Goal: Information Seeking & Learning: Learn about a topic

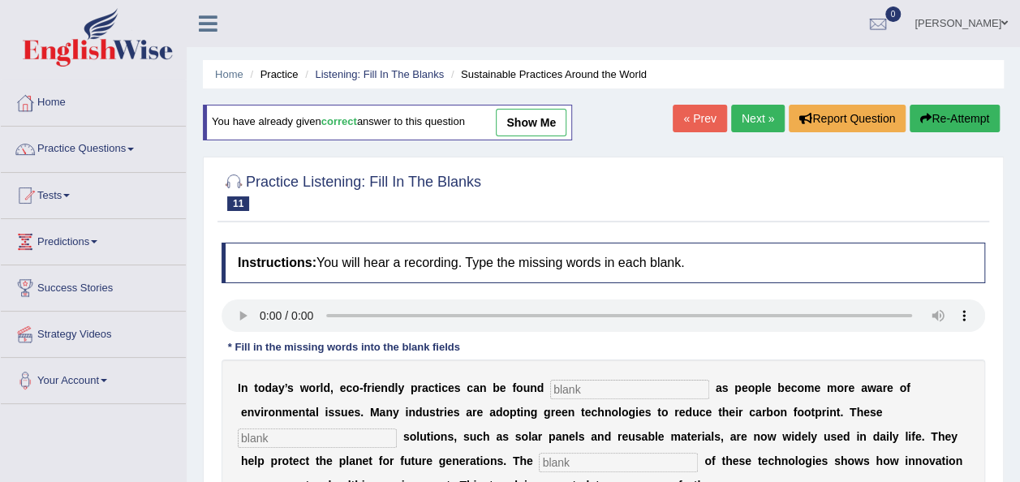
click at [553, 390] on input "text" at bounding box center [629, 389] width 159 height 19
type input "everywhere"
click at [397, 429] on input "text" at bounding box center [317, 438] width 159 height 19
type input "sustainable"
click at [539, 462] on input "text" at bounding box center [618, 462] width 159 height 19
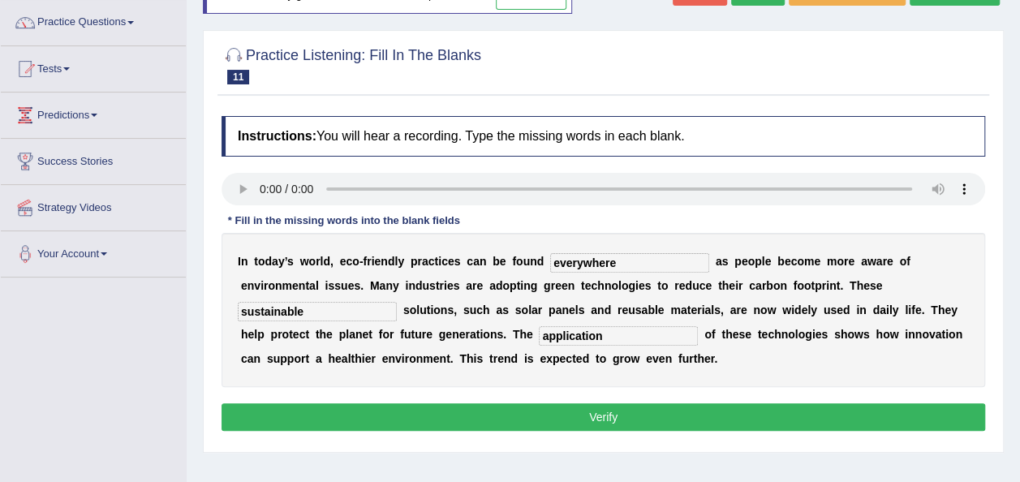
scroll to position [127, 0]
type input "application"
click at [493, 418] on button "Verify" at bounding box center [604, 417] width 764 height 28
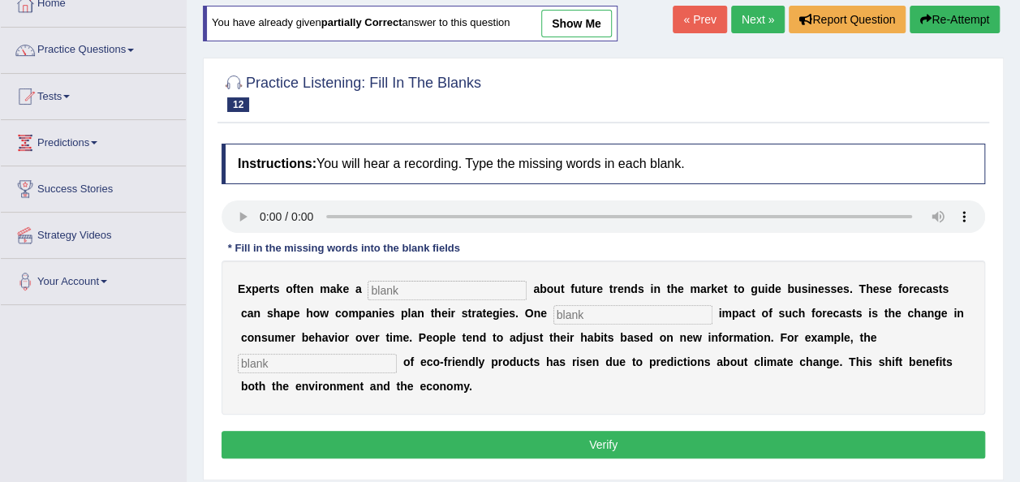
scroll to position [97, 0]
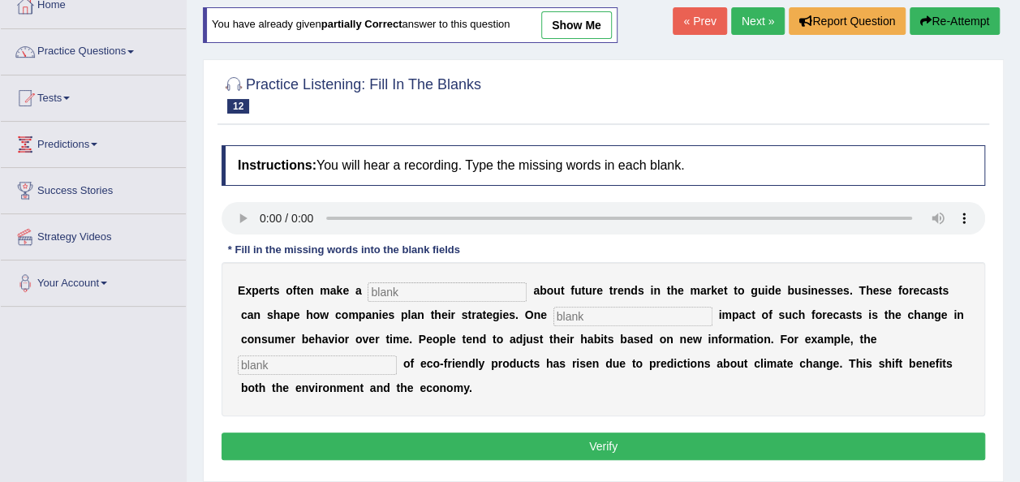
click at [381, 287] on input "text" at bounding box center [447, 291] width 159 height 19
type input "prediction"
click at [554, 315] on input "text" at bounding box center [633, 316] width 159 height 19
type input "profound"
click at [397, 356] on input "text" at bounding box center [317, 365] width 159 height 19
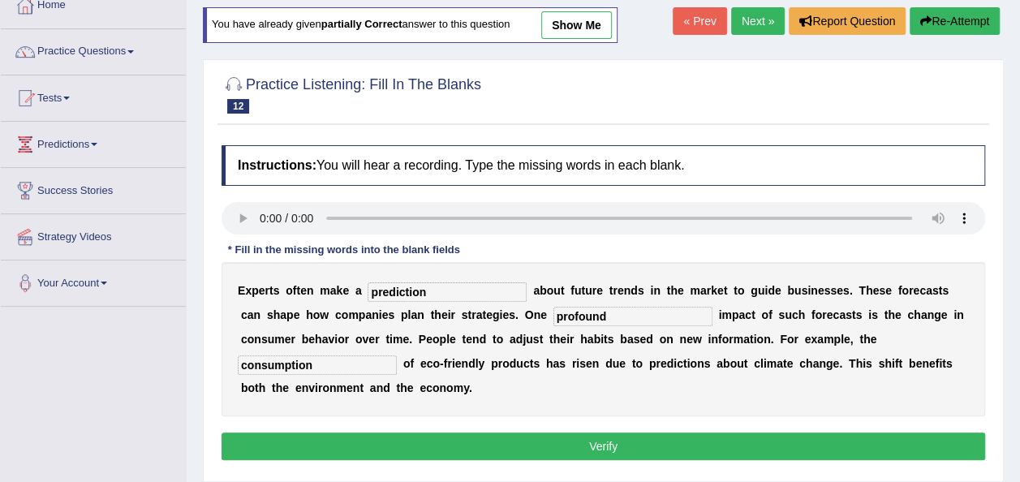
type input "consumption"
click at [718, 433] on button "Verify" at bounding box center [604, 447] width 764 height 28
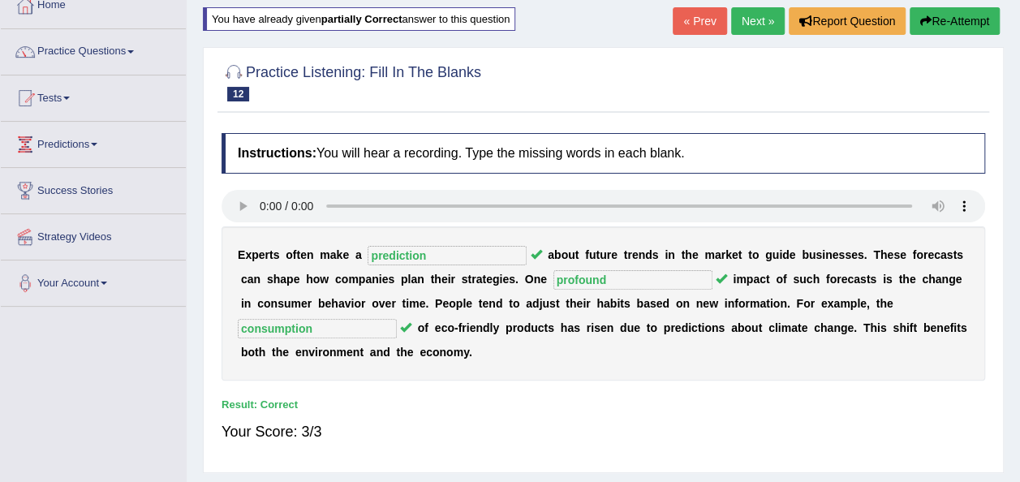
click at [748, 25] on link "Next »" at bounding box center [758, 21] width 54 height 28
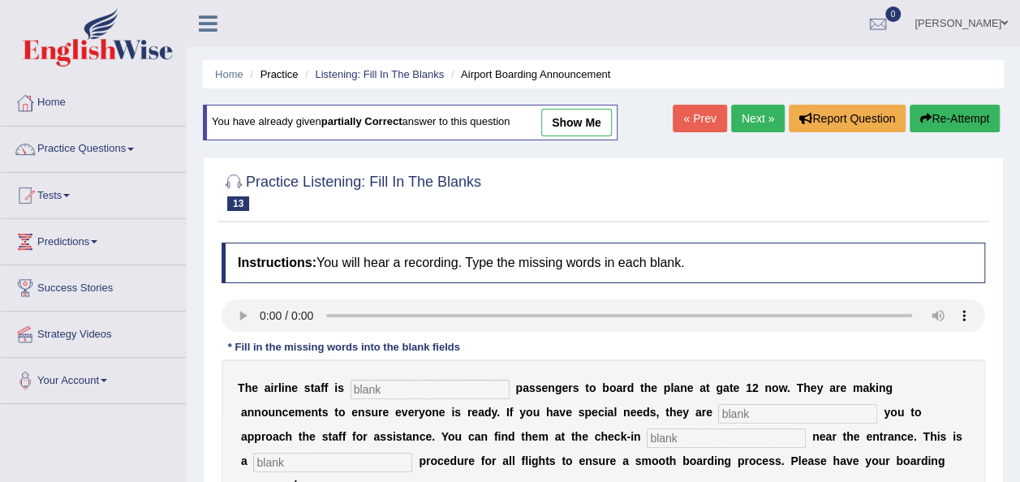
click at [370, 390] on input "text" at bounding box center [430, 389] width 159 height 19
type input "inviting"
click at [718, 411] on input "text" at bounding box center [797, 413] width 159 height 19
type input "requiring"
click at [647, 438] on input "text" at bounding box center [726, 438] width 159 height 19
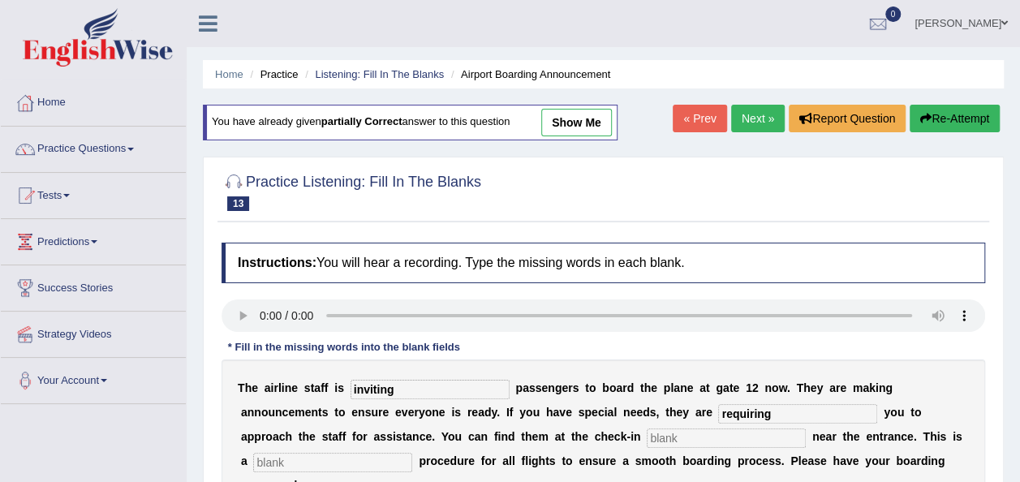
click at [412, 453] on input "text" at bounding box center [332, 462] width 159 height 19
click at [647, 440] on input "text" at bounding box center [726, 438] width 159 height 19
type input "desk"
click at [412, 453] on input "text" at bounding box center [332, 462] width 159 height 19
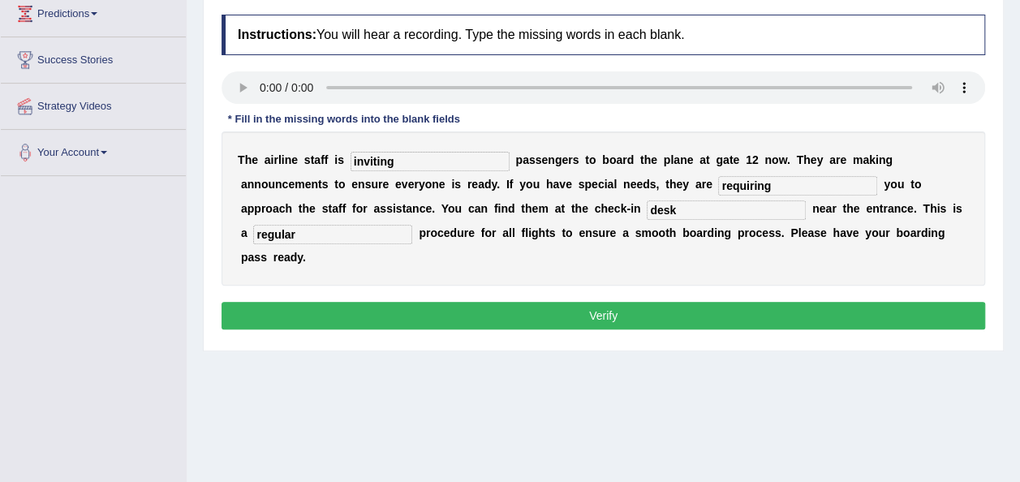
scroll to position [232, 0]
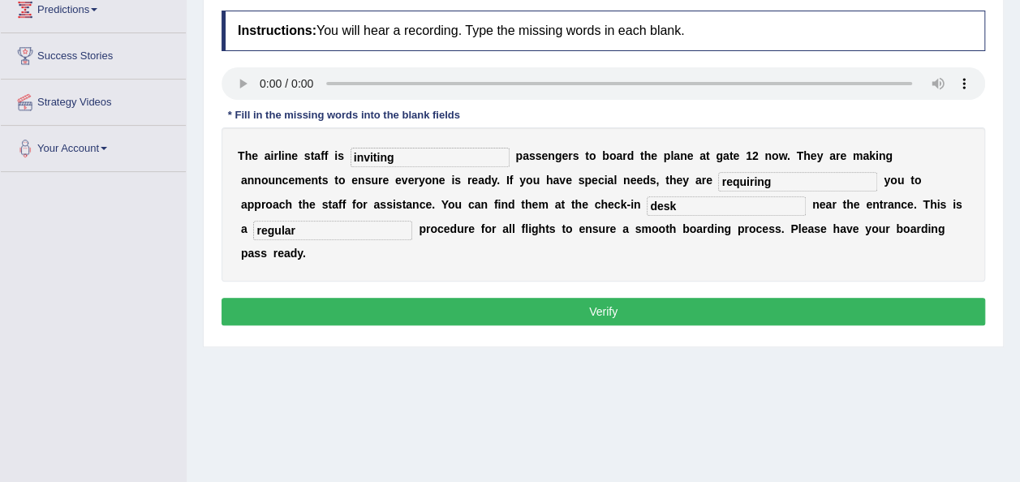
type input "regular"
click at [544, 298] on button "Verify" at bounding box center [604, 312] width 764 height 28
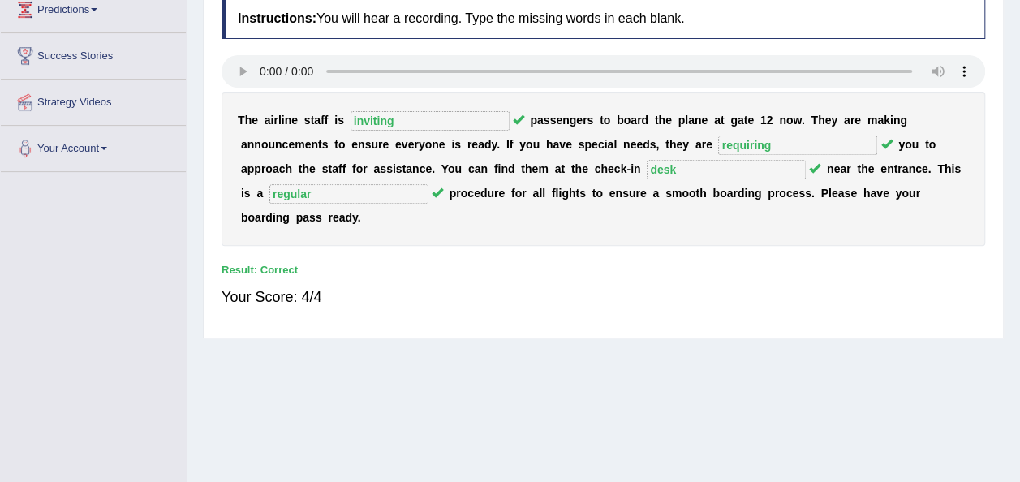
scroll to position [0, 0]
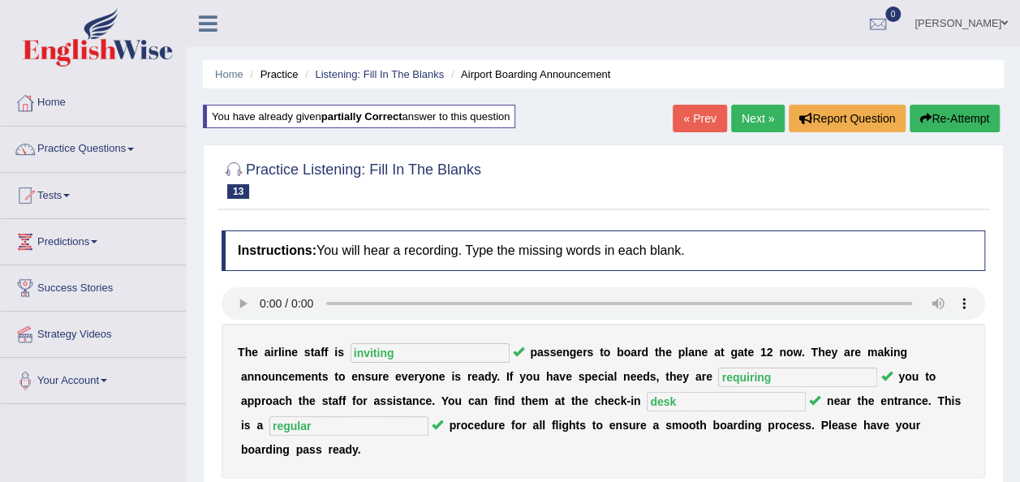
click at [766, 128] on link "Next »" at bounding box center [758, 119] width 54 height 28
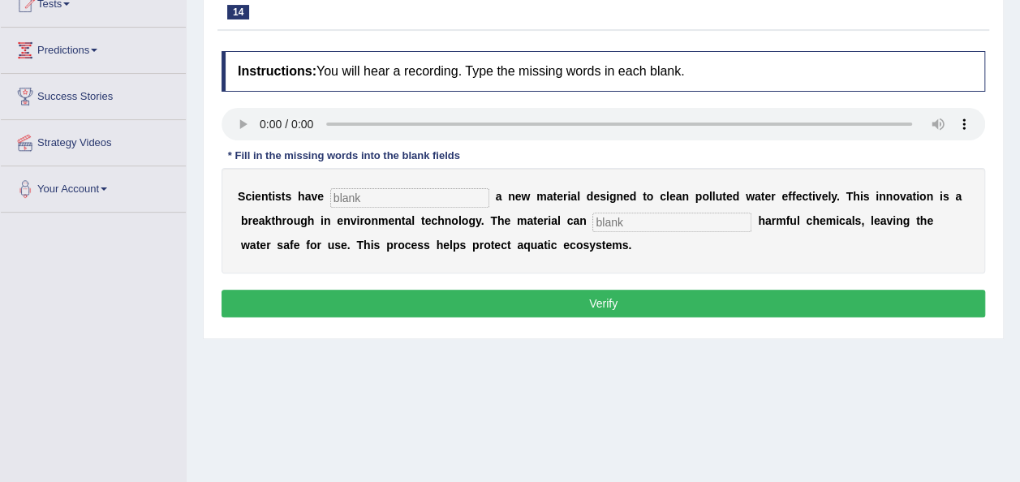
scroll to position [193, 0]
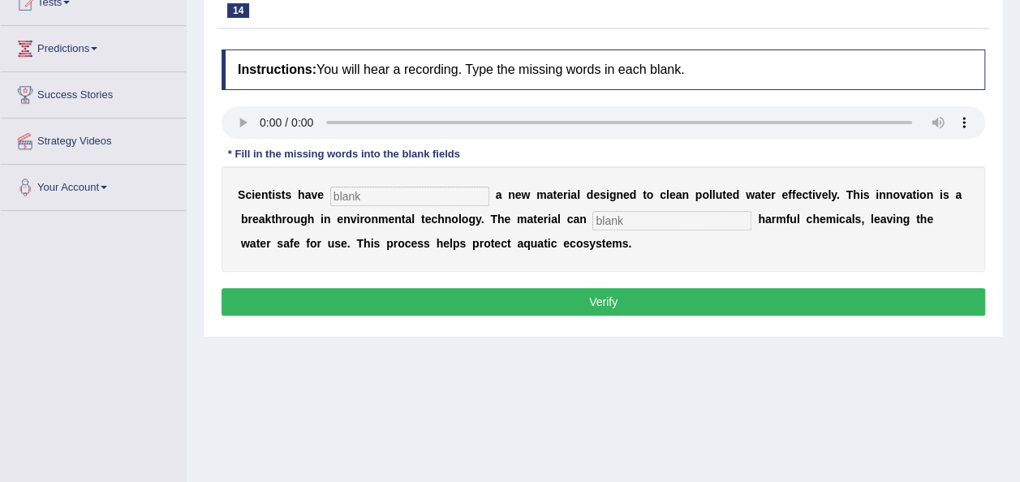
click at [370, 188] on input "text" at bounding box center [409, 196] width 159 height 19
type input "made"
click at [606, 216] on input "text" at bounding box center [672, 220] width 159 height 19
type input "absorb"
click at [606, 291] on button "Verify" at bounding box center [604, 302] width 764 height 28
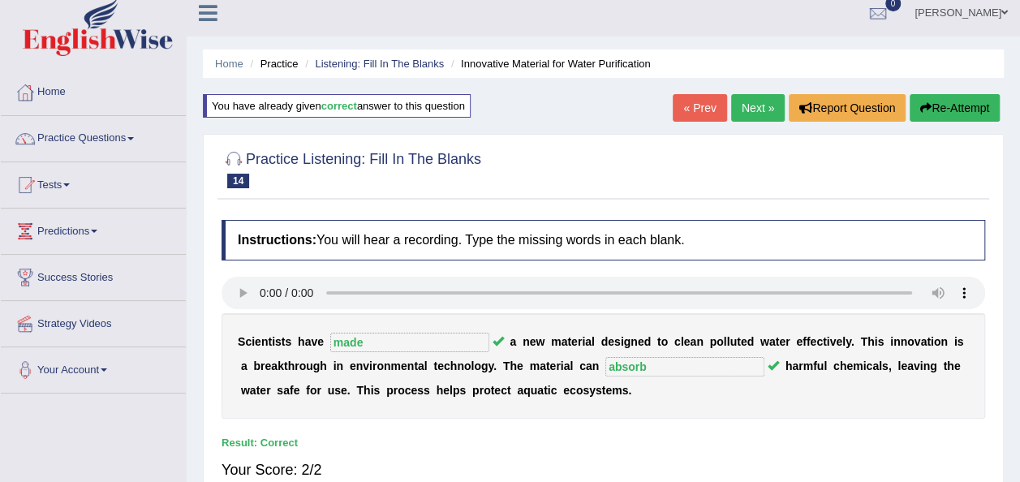
scroll to position [0, 0]
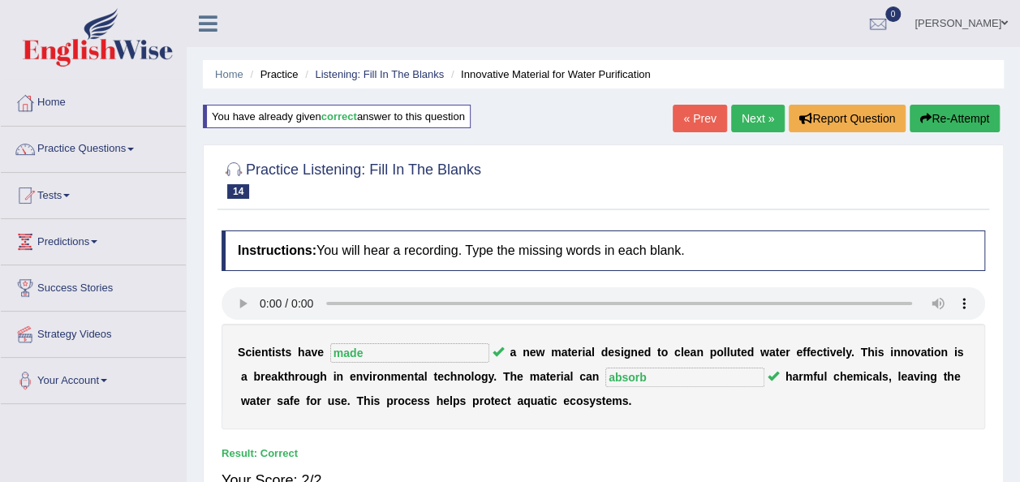
click at [775, 119] on link "Next »" at bounding box center [758, 119] width 54 height 28
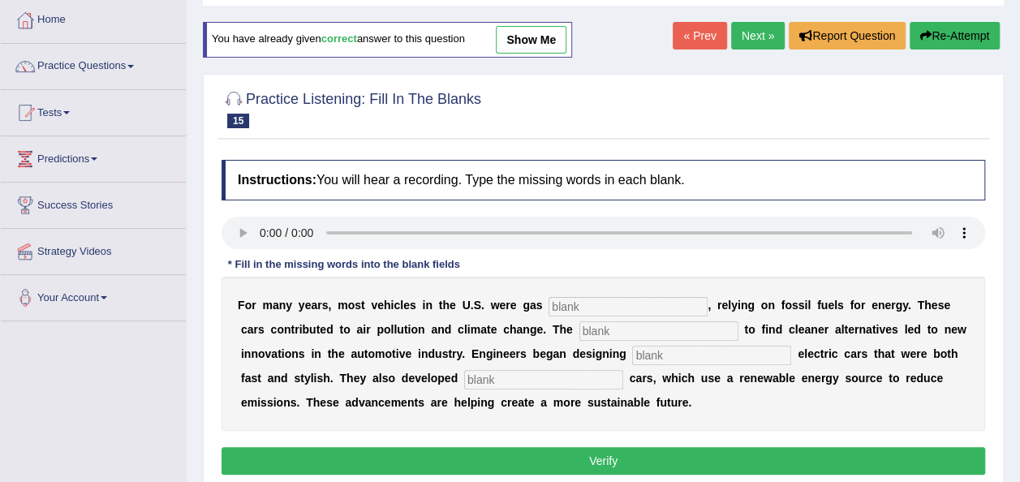
scroll to position [124, 0]
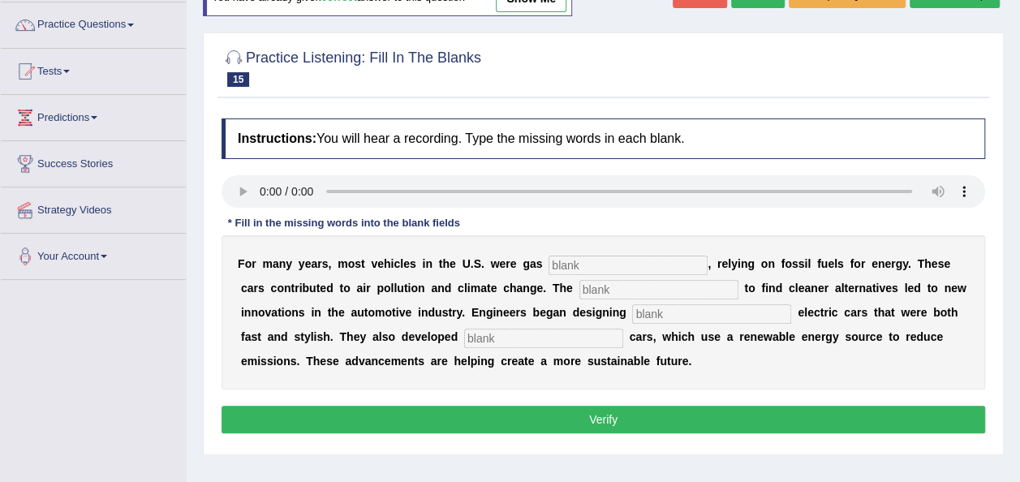
click at [554, 265] on input "text" at bounding box center [628, 265] width 159 height 19
type input "power"
click at [580, 291] on input "text" at bounding box center [659, 289] width 159 height 19
type input "urgency"
click at [632, 313] on input "text" at bounding box center [711, 313] width 159 height 19
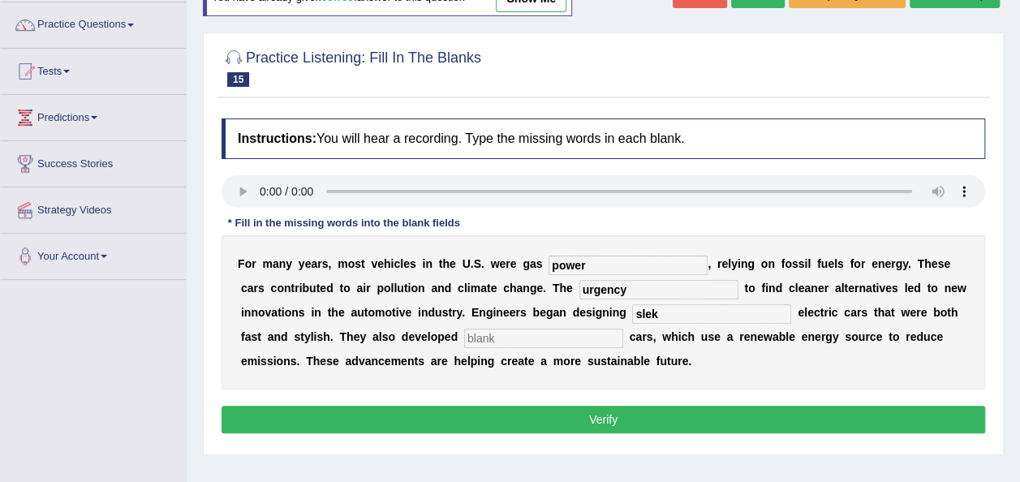
type input "slek"
click at [464, 333] on input "text" at bounding box center [543, 338] width 159 height 19
type input "hydrogen"
click at [427, 422] on button "Verify" at bounding box center [604, 420] width 764 height 28
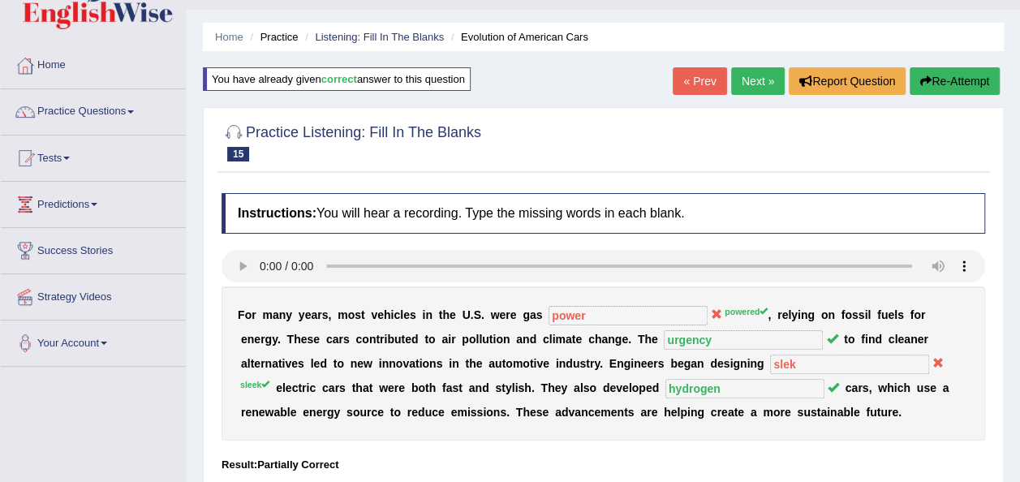
scroll to position [0, 0]
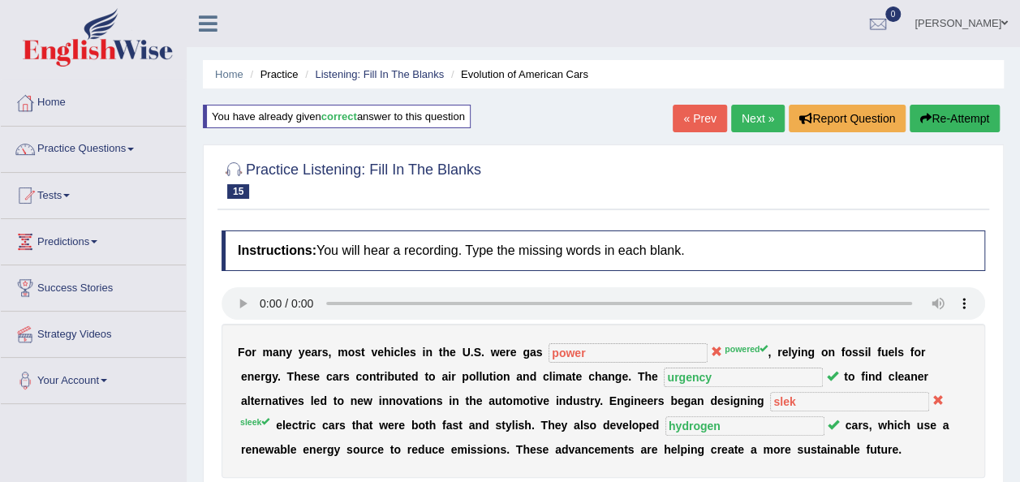
click at [755, 123] on link "Next »" at bounding box center [758, 119] width 54 height 28
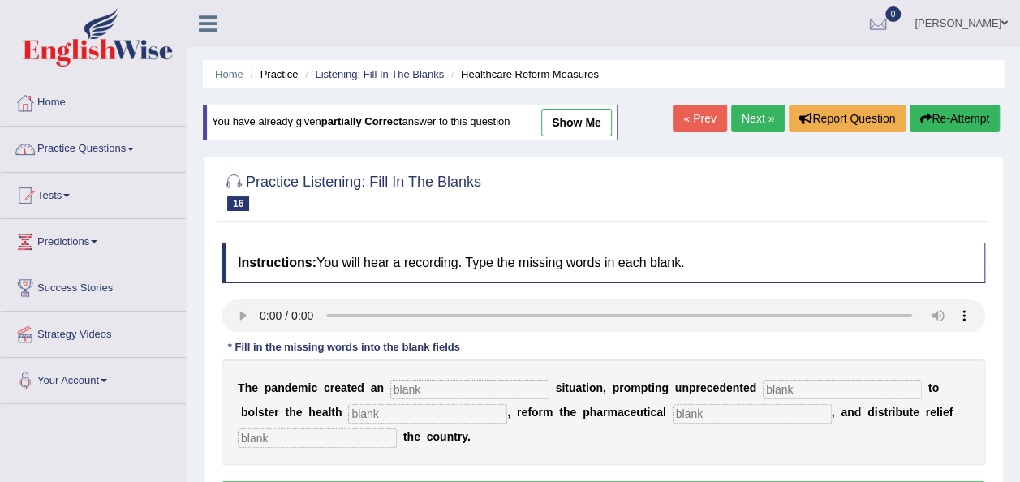
click at [135, 146] on link "Practice Questions" at bounding box center [93, 147] width 185 height 41
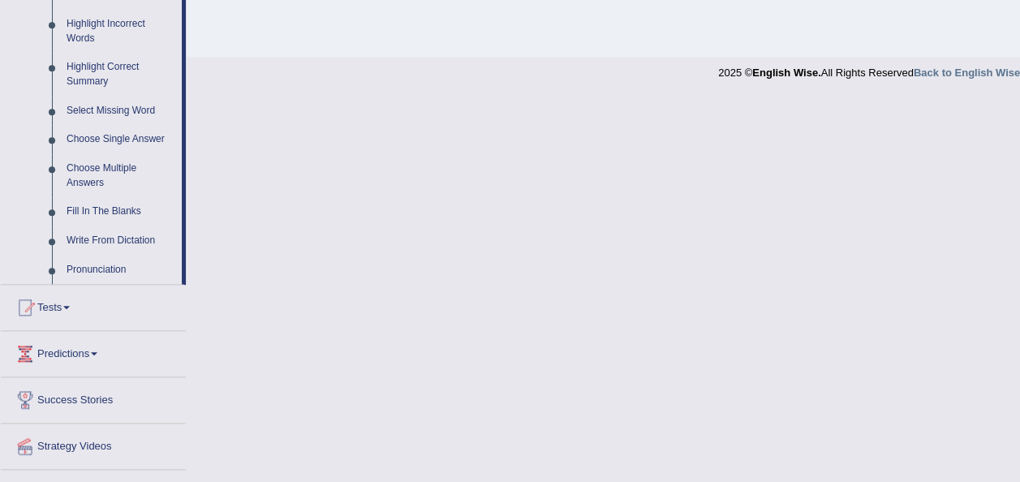
scroll to position [787, 0]
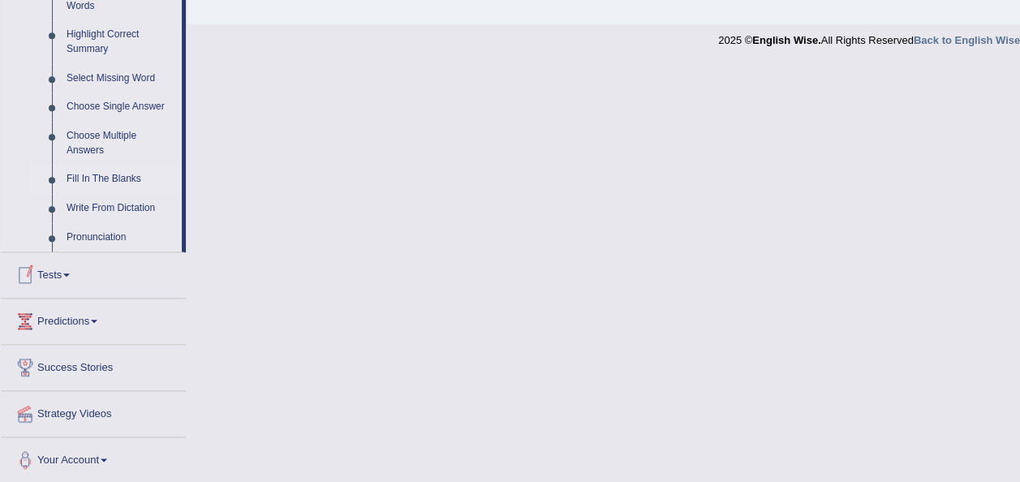
click at [111, 183] on link "Fill In The Blanks" at bounding box center [120, 179] width 123 height 29
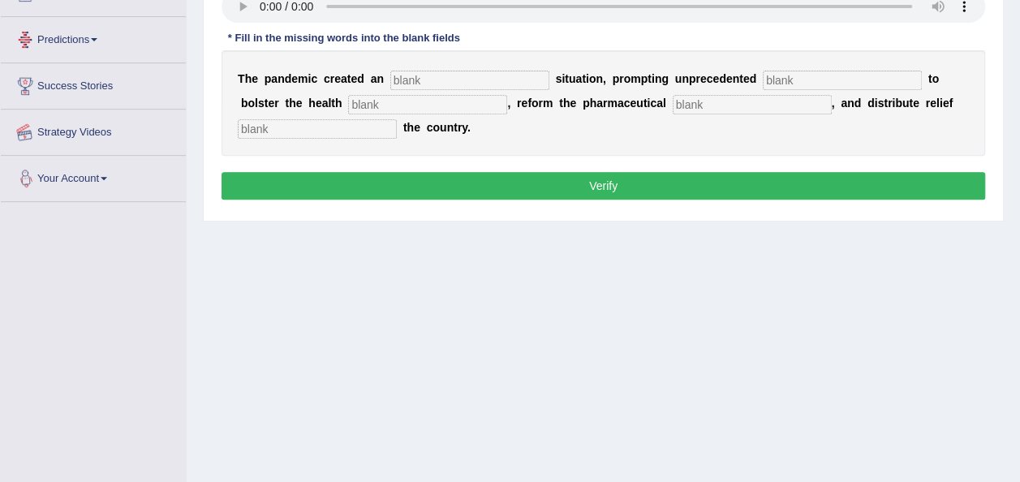
scroll to position [370, 0]
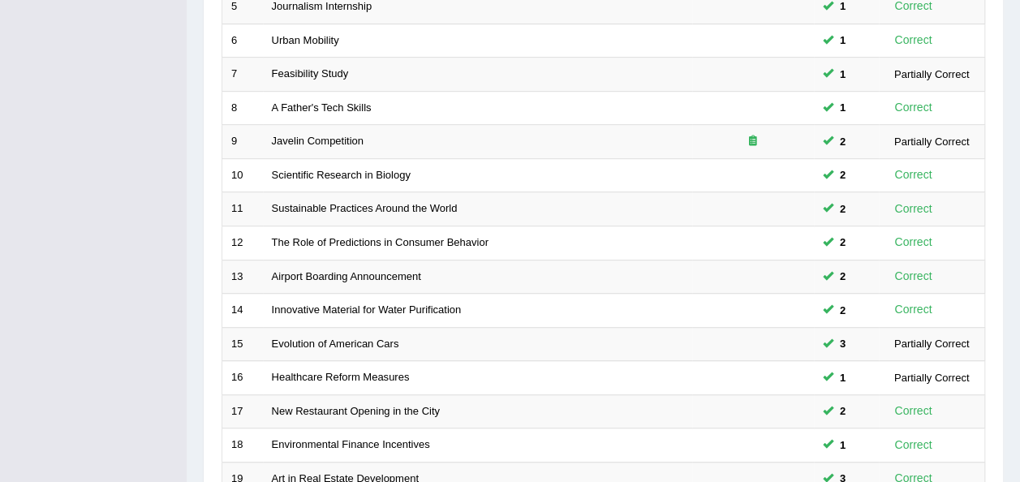
scroll to position [584, 0]
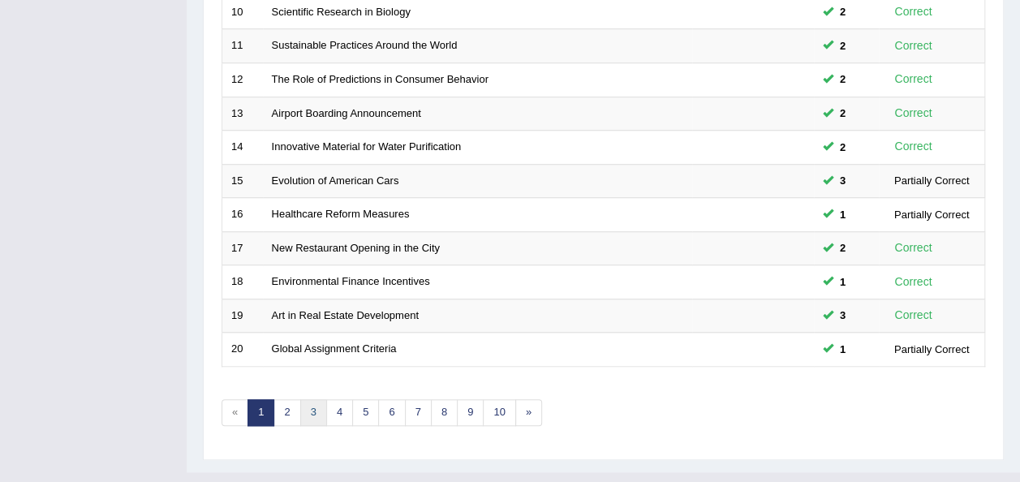
click at [300, 399] on link "3" at bounding box center [313, 412] width 27 height 27
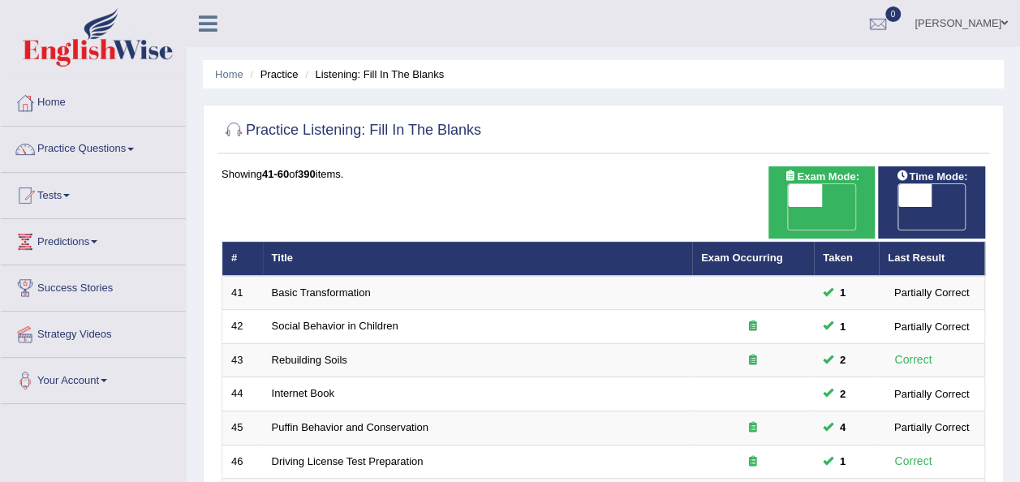
scroll to position [421, 0]
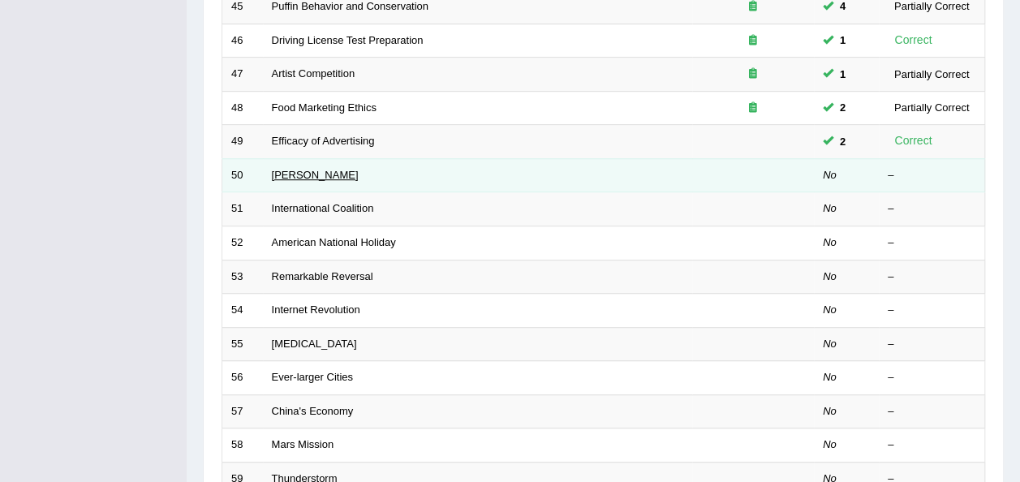
click at [280, 169] on link "[PERSON_NAME]" at bounding box center [315, 175] width 87 height 12
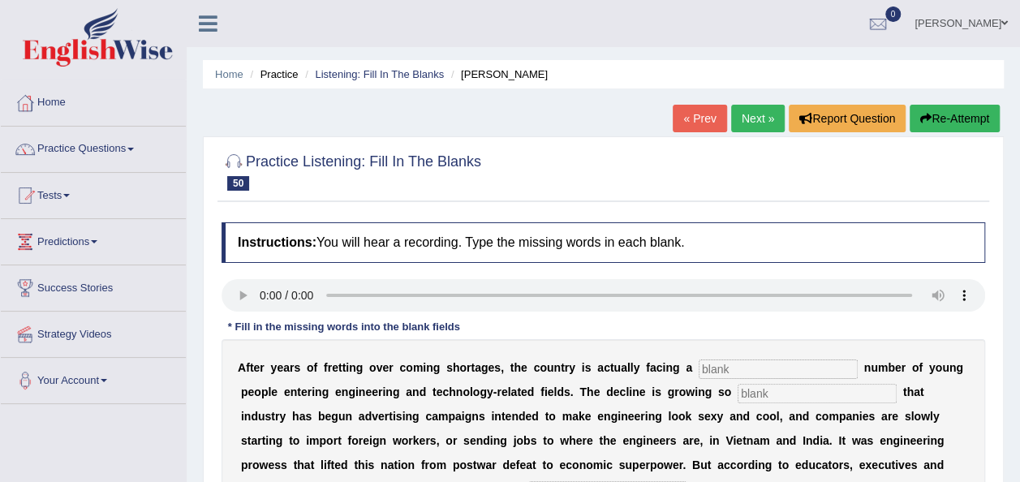
click at [699, 360] on input "text" at bounding box center [778, 369] width 159 height 19
type input "de"
click at [700, 370] on input "de" at bounding box center [778, 369] width 159 height 19
type input "devend"
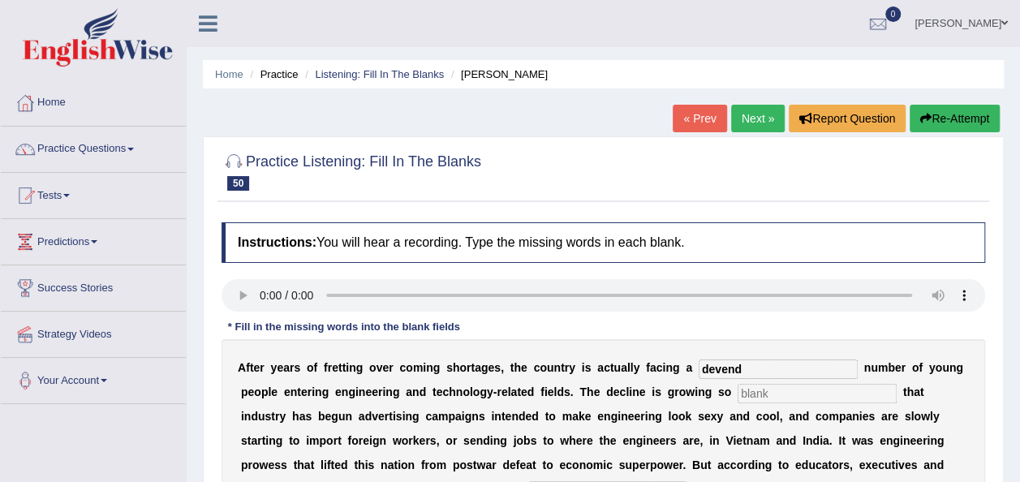
click at [738, 386] on input "text" at bounding box center [817, 393] width 159 height 19
type input "drastic"
click at [725, 372] on input "devend" at bounding box center [778, 369] width 159 height 19
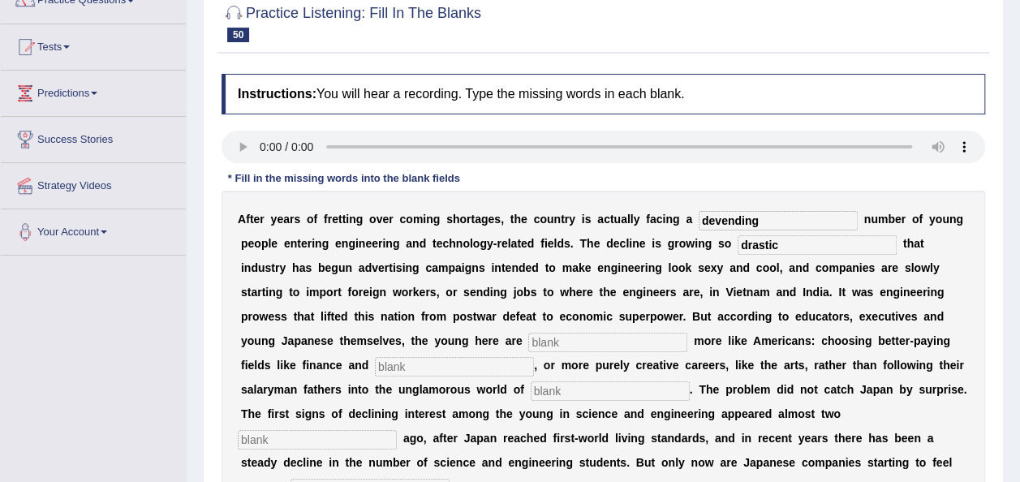
scroll to position [148, 0]
type input "devending"
click at [528, 341] on input "text" at bounding box center [607, 343] width 159 height 19
type input "behaving"
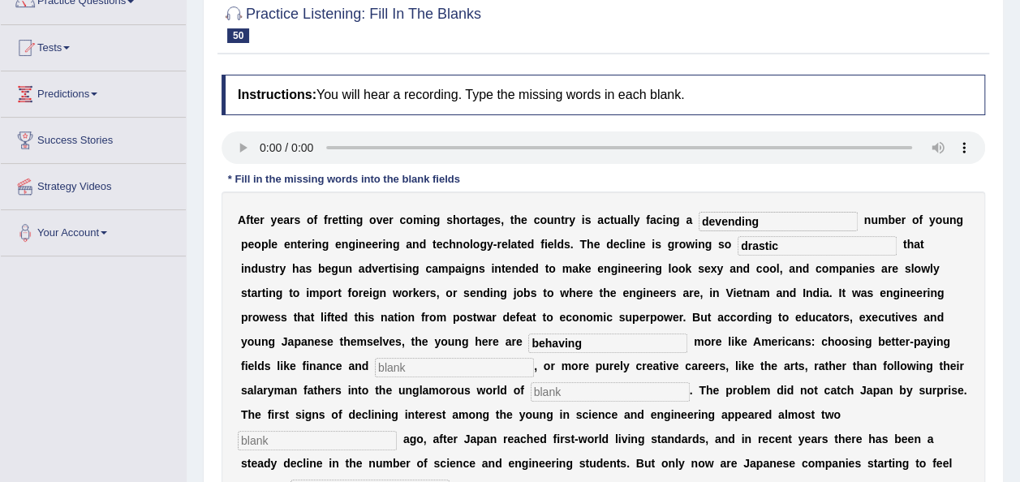
click at [534, 358] on input "text" at bounding box center [454, 367] width 159 height 19
type input "medicine"
click at [531, 394] on input "text" at bounding box center [610, 391] width 159 height 19
type input "manufacturing"
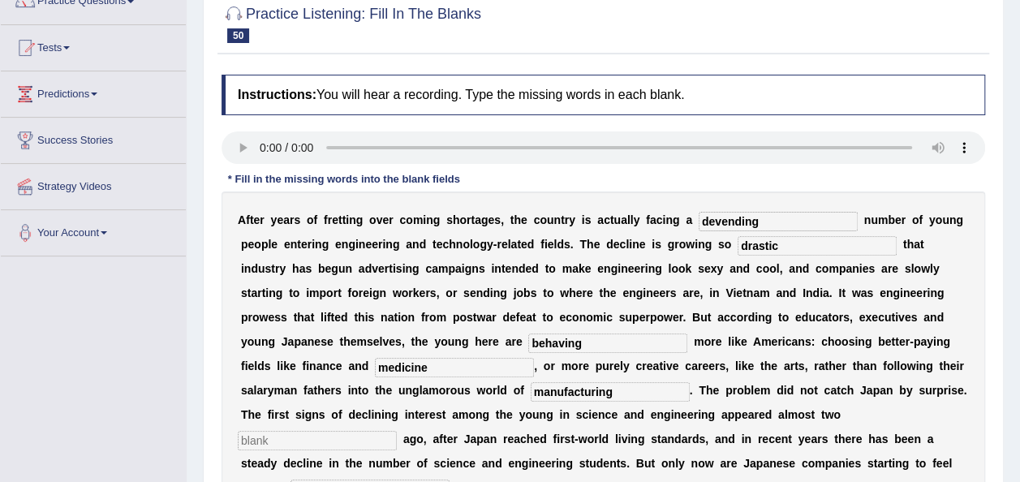
click at [397, 431] on input "text" at bounding box center [317, 440] width 159 height 19
type input "decades"
click at [450, 480] on input "text" at bounding box center [370, 489] width 159 height 19
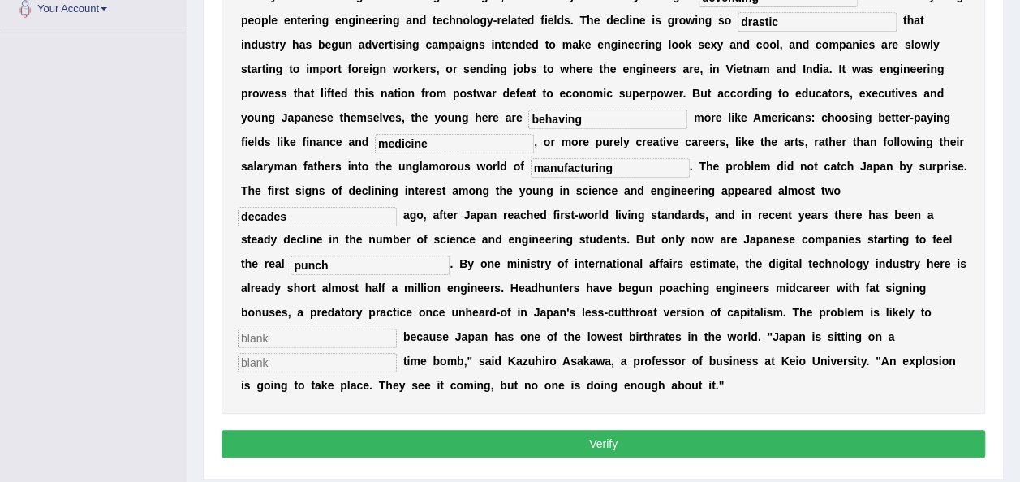
scroll to position [373, 0]
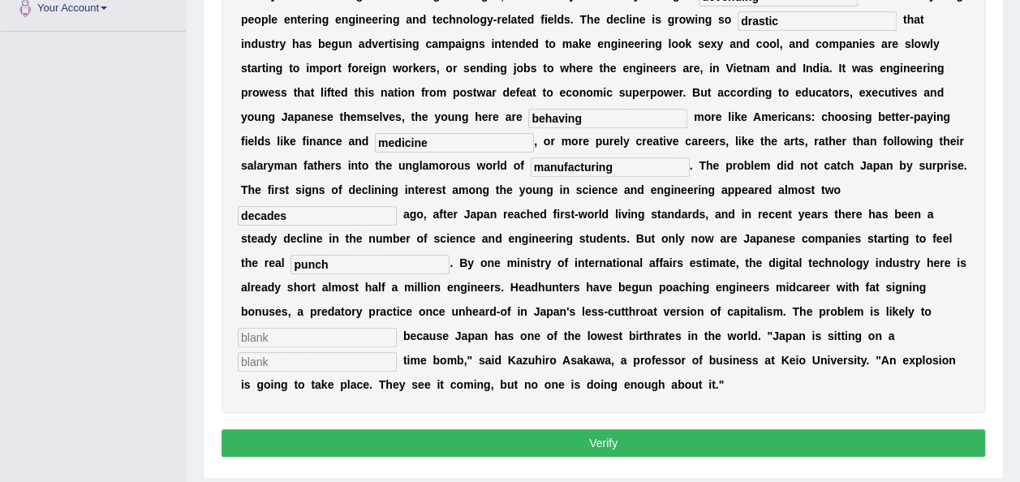
type input "punch"
click at [282, 328] on input "text" at bounding box center [317, 337] width 159 height 19
type input "worsen"
click at [279, 352] on input "text" at bounding box center [317, 361] width 159 height 19
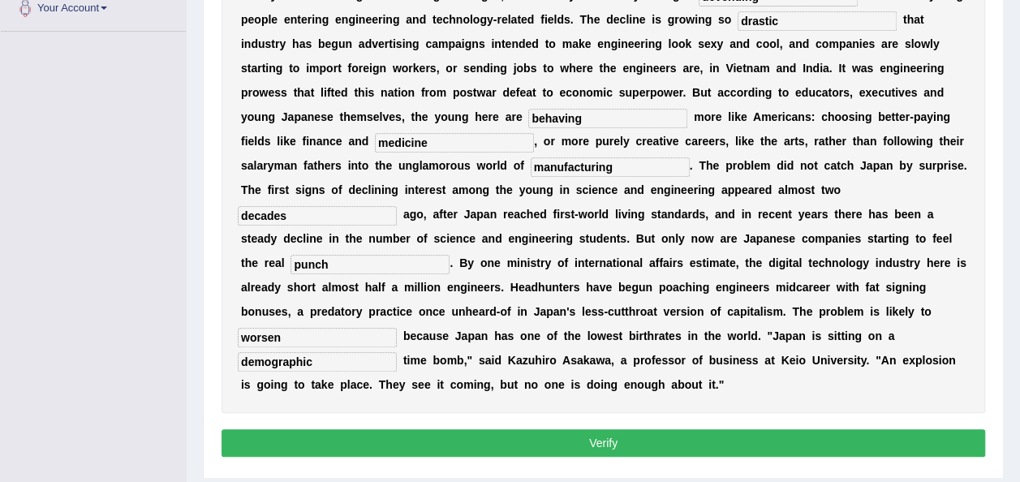
type input "demographic"
click at [531, 166] on input "manufacturing" at bounding box center [610, 166] width 159 height 19
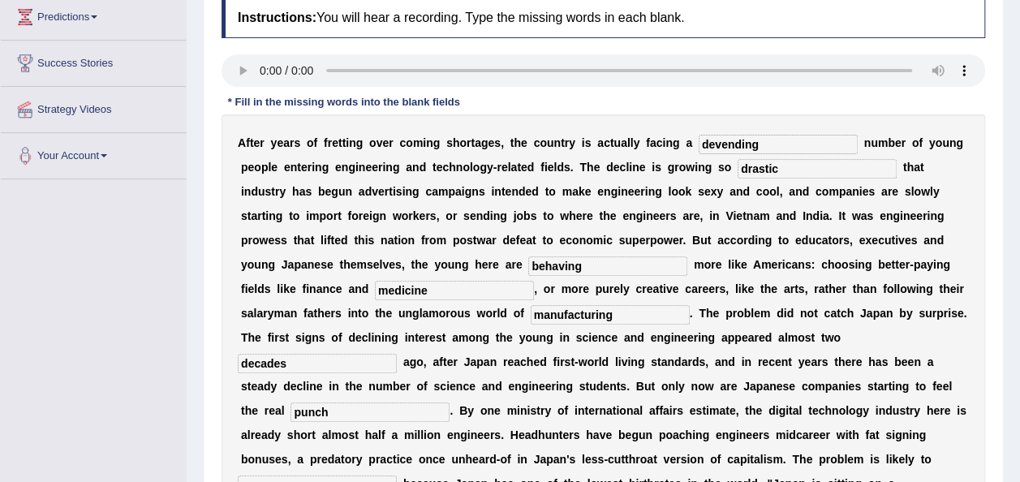
scroll to position [396, 0]
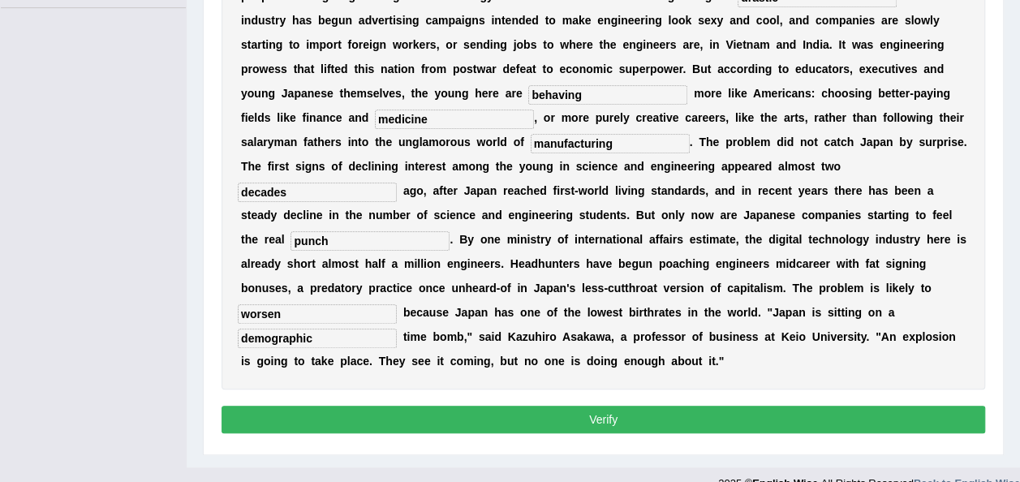
click at [720, 406] on button "Verify" at bounding box center [604, 420] width 764 height 28
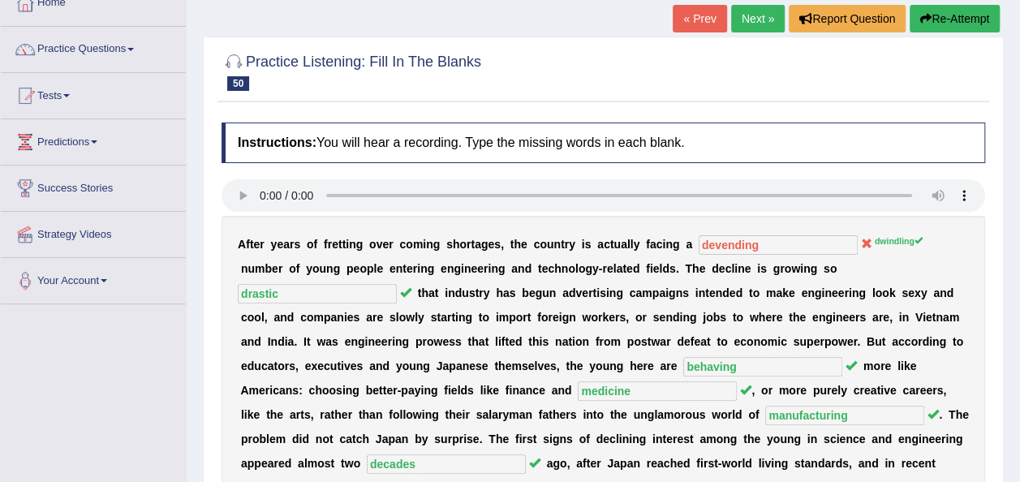
scroll to position [90, 0]
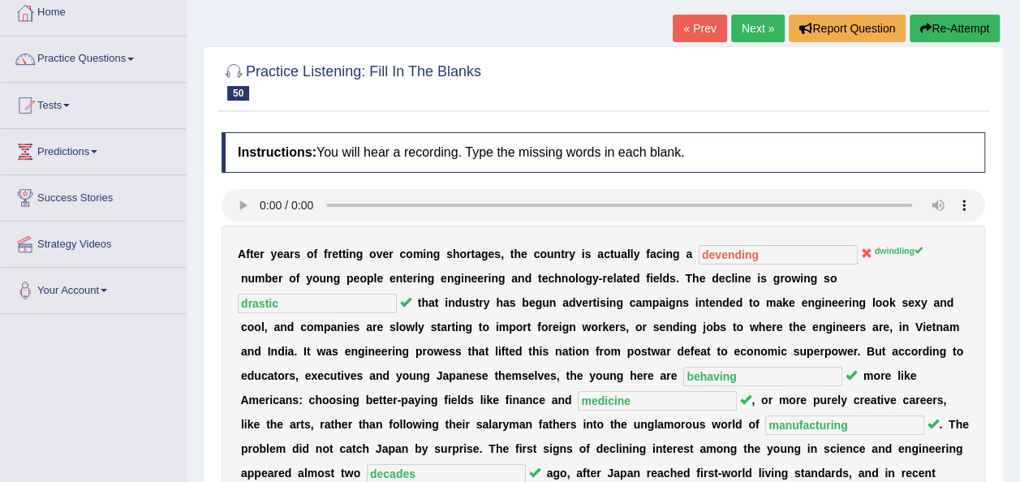
click at [756, 32] on link "Next »" at bounding box center [758, 29] width 54 height 28
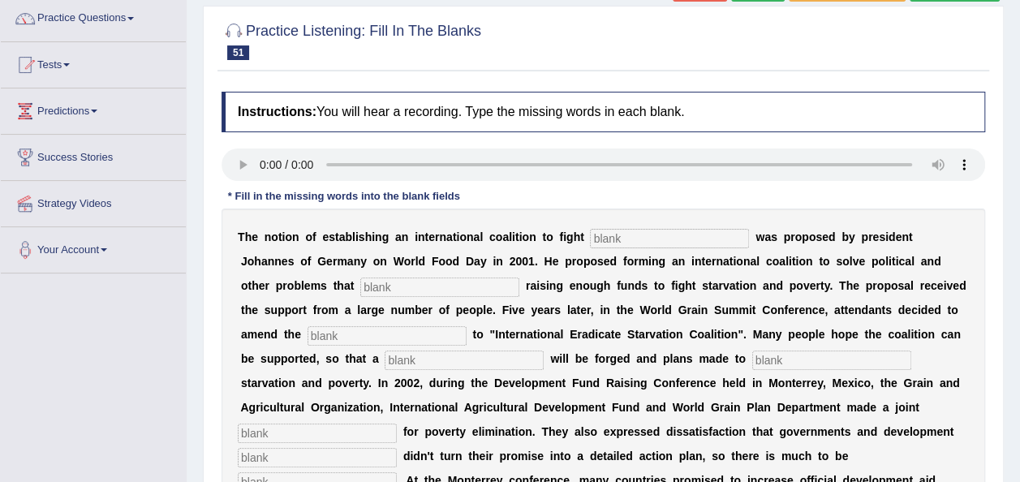
scroll to position [131, 0]
click at [599, 233] on input "text" at bounding box center [669, 237] width 159 height 19
type input "[MEDICAL_DATA]"
click at [360, 289] on input "text" at bounding box center [439, 286] width 159 height 19
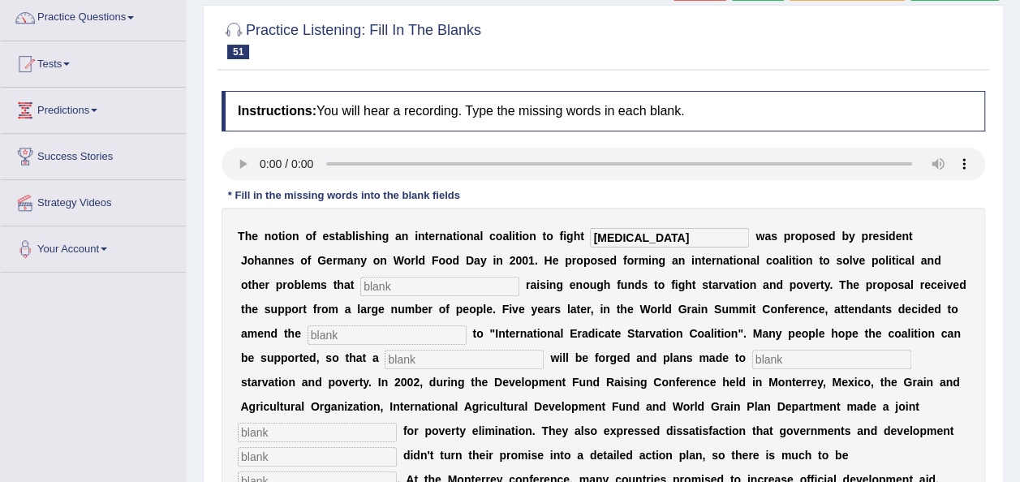
click at [360, 289] on input "text" at bounding box center [439, 286] width 159 height 19
type input "abstract"
click at [308, 333] on input "text" at bounding box center [387, 334] width 159 height 19
type input "f"
type input "manifaster"
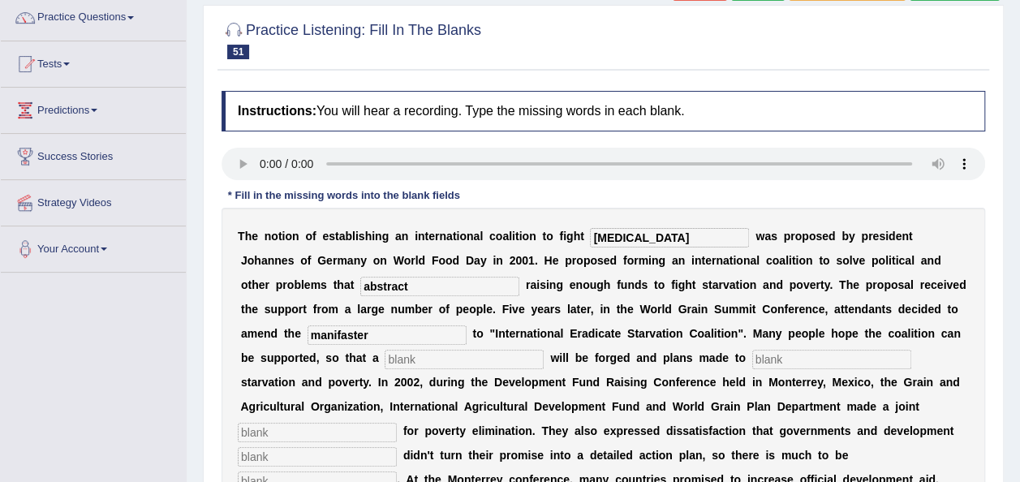
click at [385, 364] on input "text" at bounding box center [464, 359] width 159 height 19
type input "resol"
click at [752, 359] on input "text" at bounding box center [831, 359] width 159 height 19
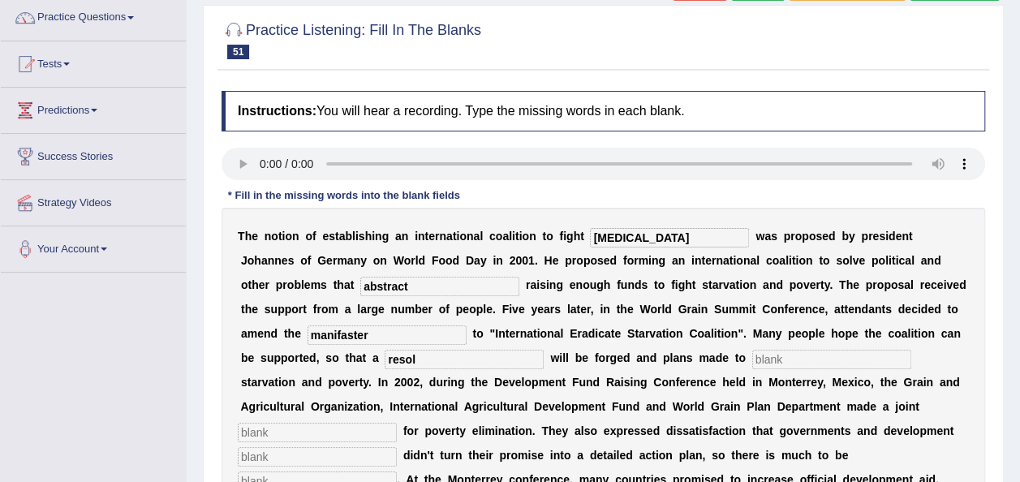
click at [385, 360] on input "resol" at bounding box center [464, 359] width 159 height 19
click at [752, 353] on input "text" at bounding box center [831, 359] width 159 height 19
type input "leminit"
click at [385, 362] on input "resol" at bounding box center [464, 359] width 159 height 19
type input "resolution"
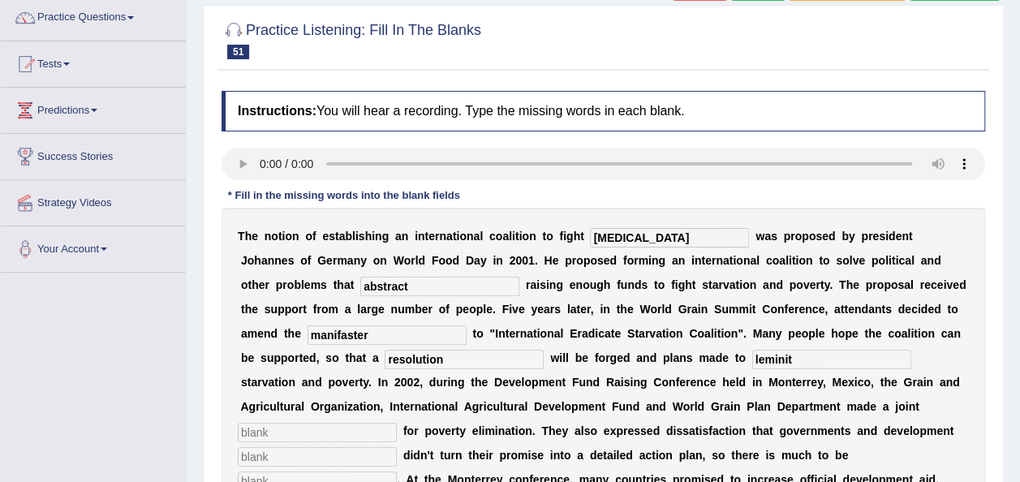
click at [397, 423] on input "text" at bounding box center [317, 432] width 159 height 19
type input "appeal"
click at [397, 447] on input "text" at bounding box center [317, 456] width 159 height 19
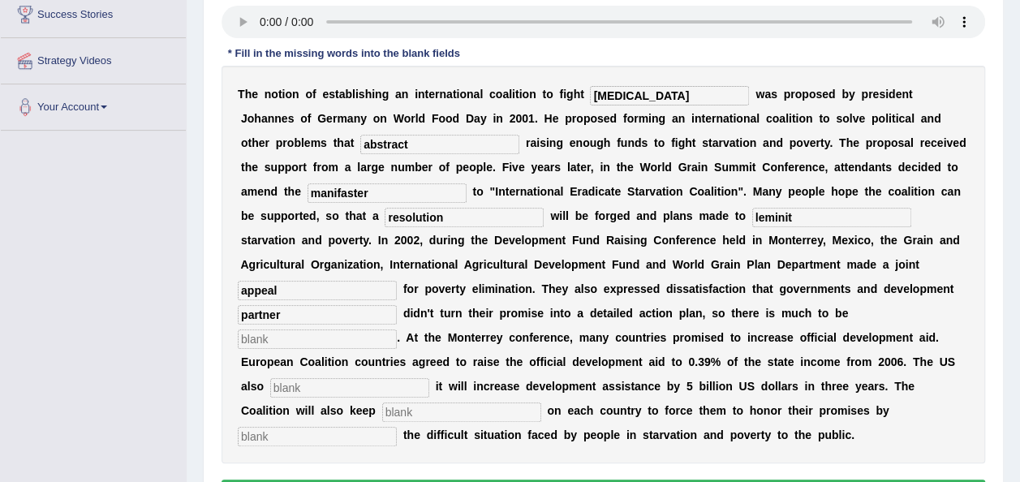
scroll to position [276, 0]
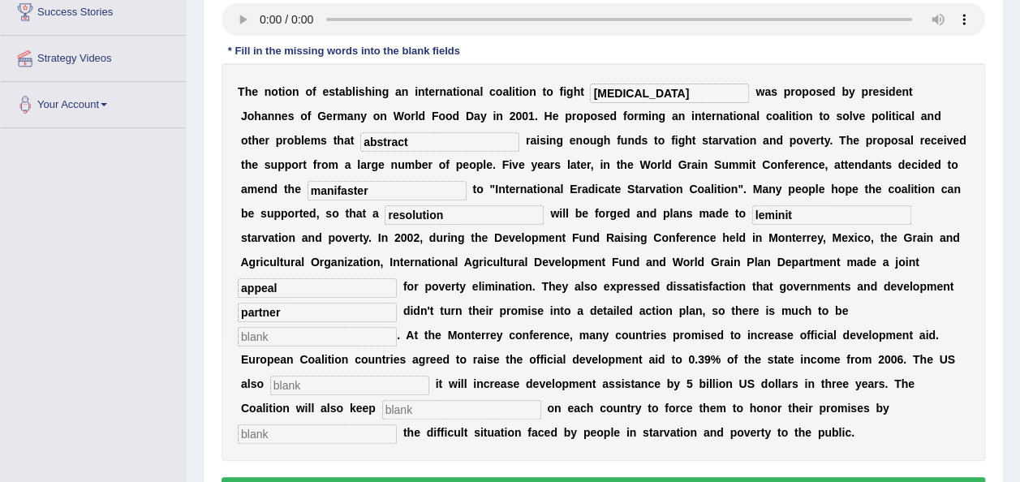
type input "partner"
click at [429, 376] on input "text" at bounding box center [349, 385] width 159 height 19
type input "announced"
click at [434, 400] on input "text" at bounding box center [461, 409] width 159 height 19
type input "pressure"
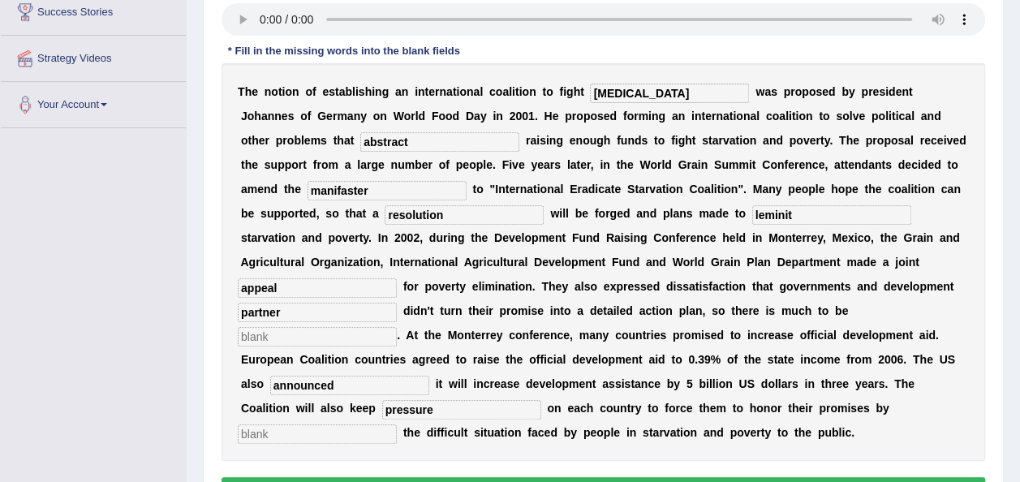
click at [349, 425] on input "text" at bounding box center [317, 434] width 159 height 19
click at [334, 425] on input "text" at bounding box center [317, 434] width 159 height 19
type input "exposing"
click at [397, 327] on input "text" at bounding box center [317, 336] width 159 height 19
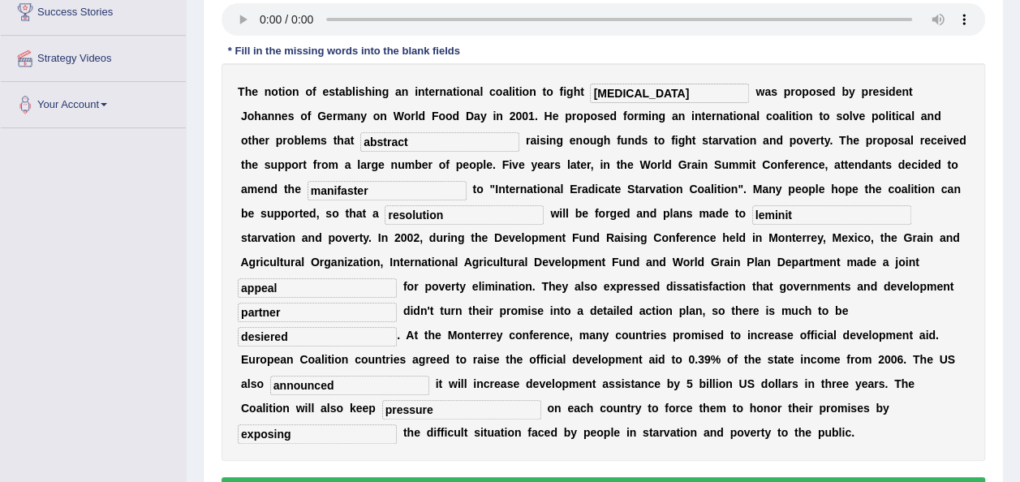
type input "desiered"
click at [752, 216] on input "leminit" at bounding box center [831, 214] width 159 height 19
type input "l"
click at [752, 214] on input "text" at bounding box center [831, 214] width 159 height 19
type input "e"
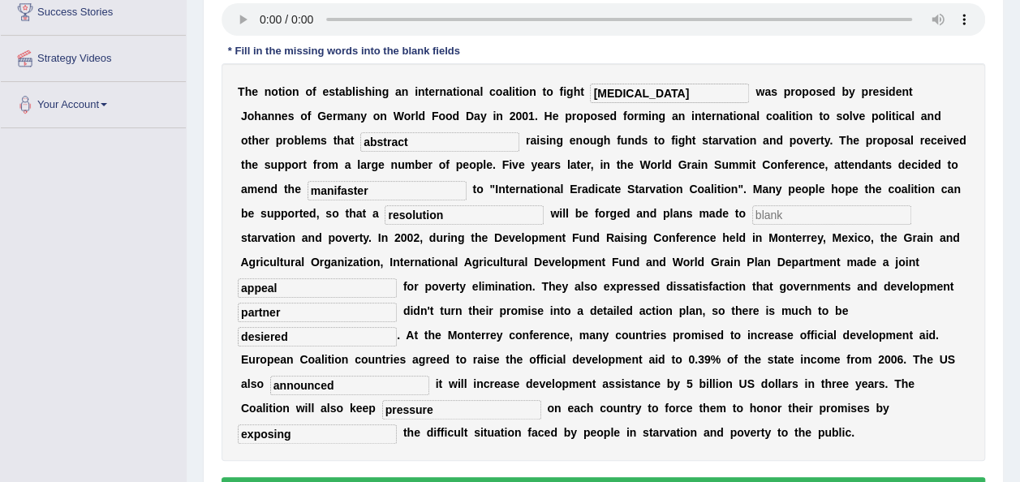
click at [752, 214] on input "text" at bounding box center [831, 214] width 159 height 19
type input "illuminate"
click at [638, 477] on button "Verify" at bounding box center [604, 491] width 764 height 28
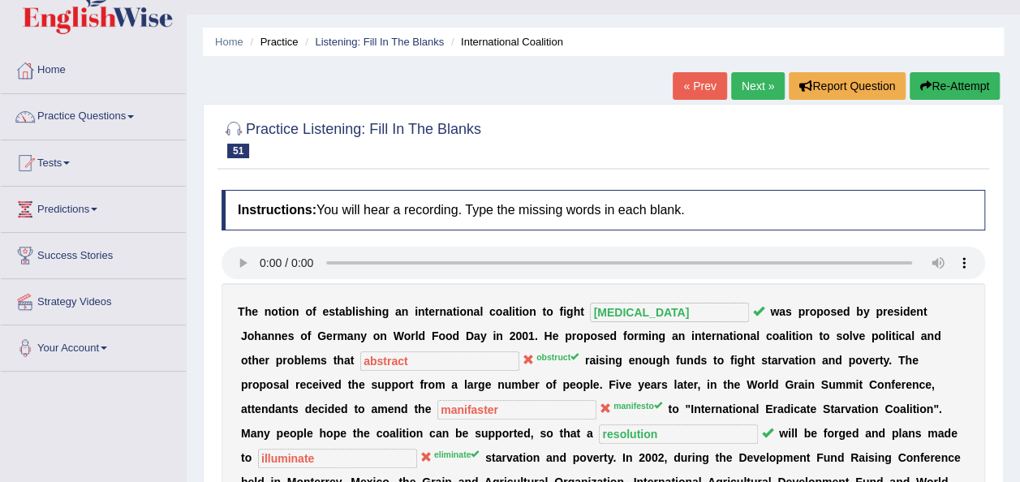
scroll to position [32, 0]
click at [951, 90] on button "Re-Attempt" at bounding box center [955, 86] width 90 height 28
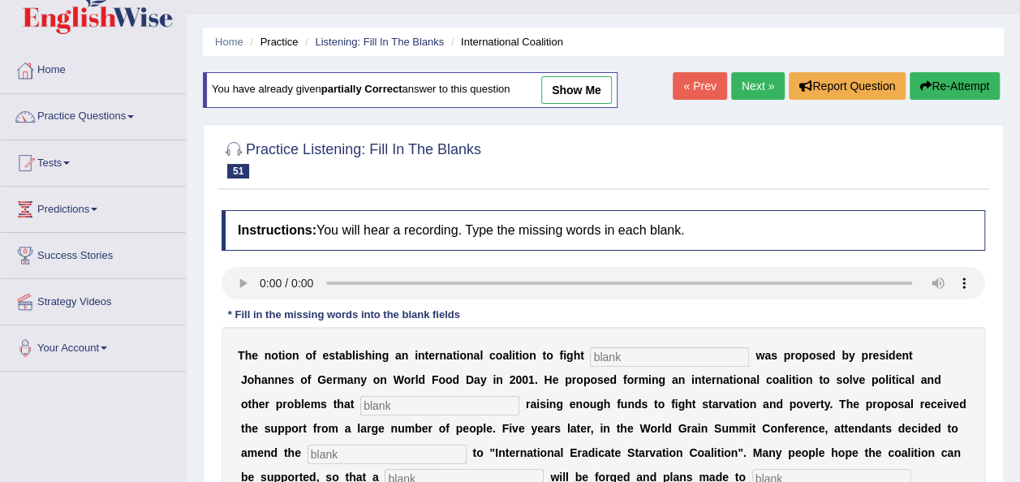
click at [617, 360] on input "text" at bounding box center [669, 356] width 159 height 19
type input "[MEDICAL_DATA]"
click at [360, 404] on input "text" at bounding box center [439, 405] width 159 height 19
type input "obstruct"
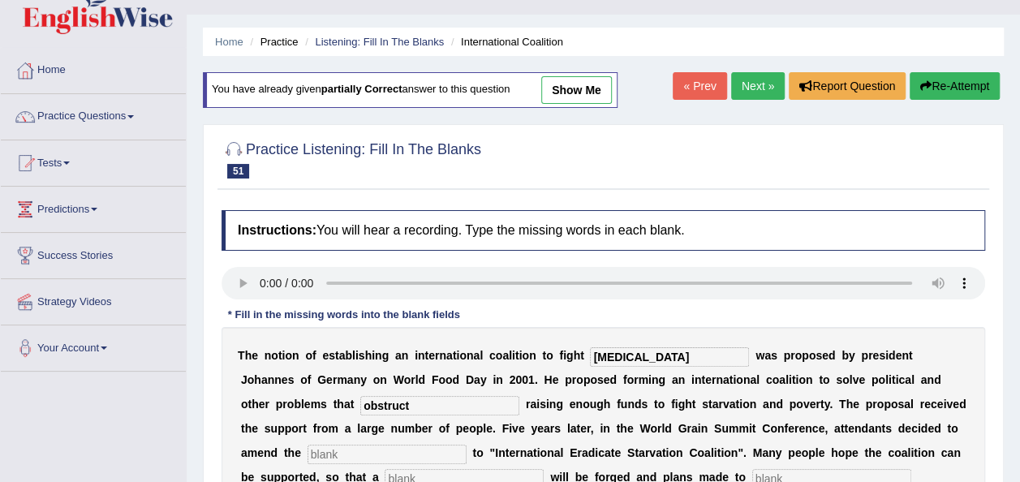
click at [308, 451] on input "text" at bounding box center [387, 454] width 159 height 19
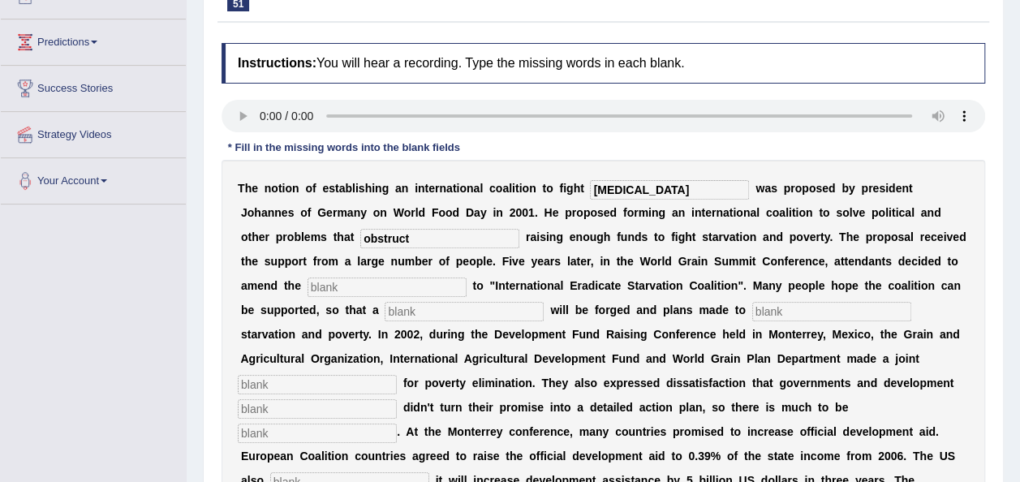
scroll to position [213, 0]
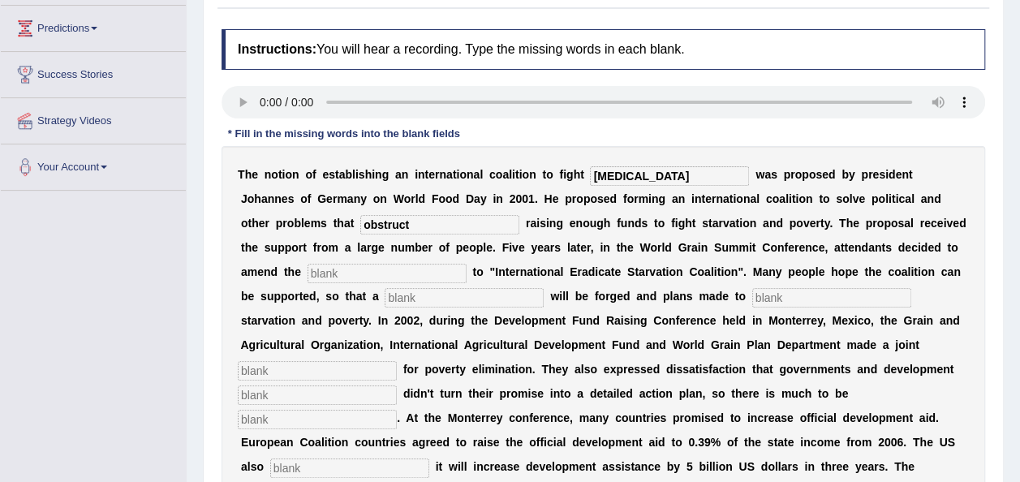
click at [308, 273] on input "text" at bounding box center [387, 273] width 159 height 19
type input "menifasters"
click at [385, 290] on input "text" at bounding box center [464, 297] width 159 height 19
click at [385, 300] on input "text" at bounding box center [464, 297] width 159 height 19
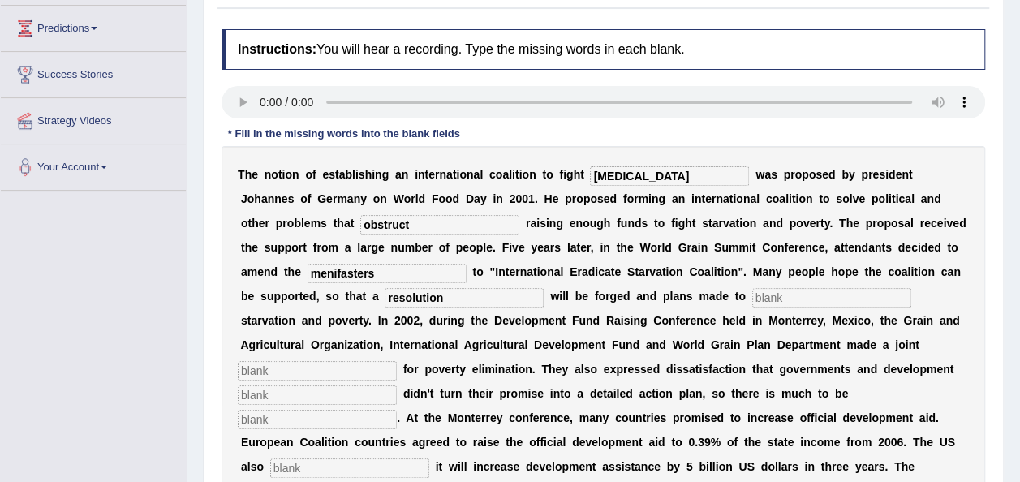
type input "resolution"
click at [752, 294] on input "text" at bounding box center [831, 297] width 159 height 19
type input "eili"
click at [397, 361] on input "text" at bounding box center [317, 370] width 159 height 19
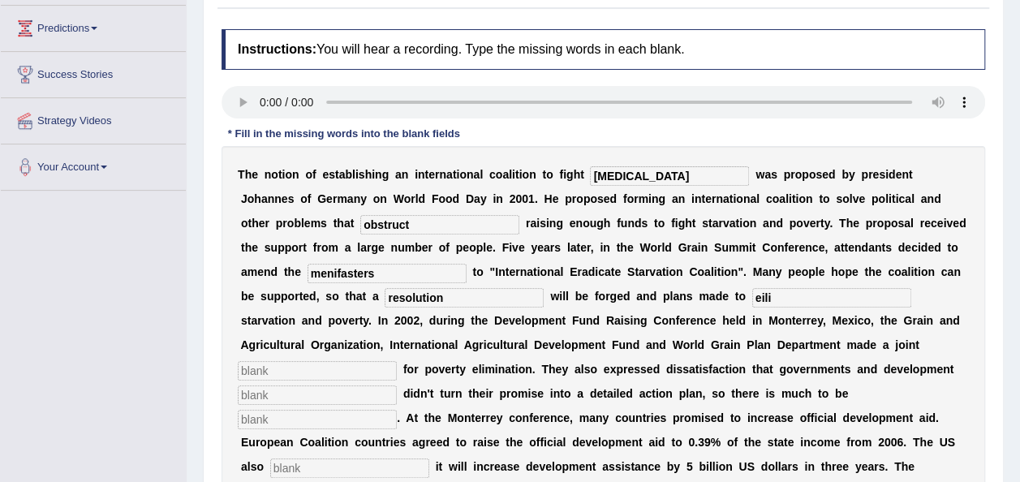
click at [397, 361] on input "text" at bounding box center [317, 370] width 159 height 19
type input "appeal"
click at [397, 386] on input "text" at bounding box center [317, 395] width 159 height 19
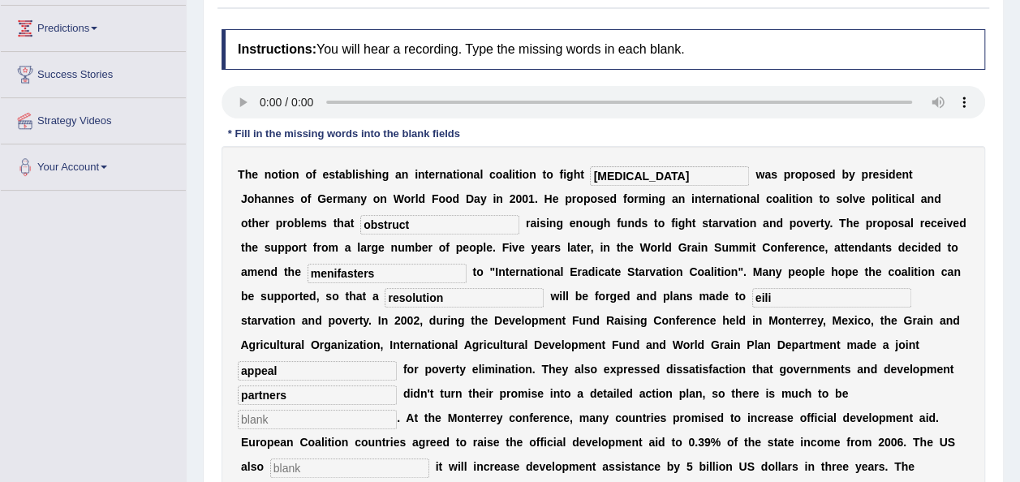
type input "partners"
click at [397, 410] on input "text" at bounding box center [317, 419] width 159 height 19
click at [429, 459] on input "text" at bounding box center [349, 468] width 159 height 19
type input "announced"
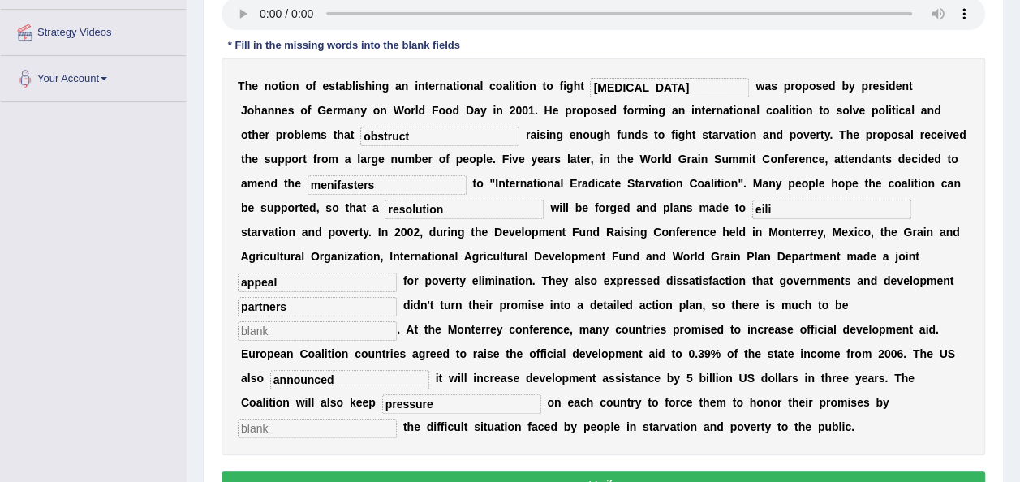
scroll to position [370, 0]
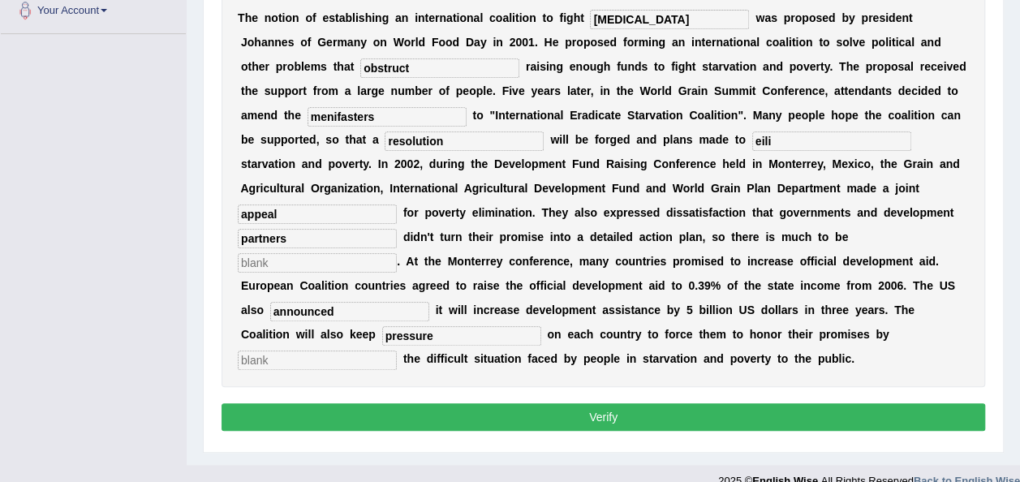
type input "pressure"
click at [305, 351] on input "text" at bounding box center [317, 360] width 159 height 19
click at [285, 346] on div "T h e n o t i o n o f e s t a b l i s h i n g a n i n t e r n a t i o n a l c o…" at bounding box center [604, 188] width 764 height 398
click at [306, 351] on input "text" at bounding box center [317, 360] width 159 height 19
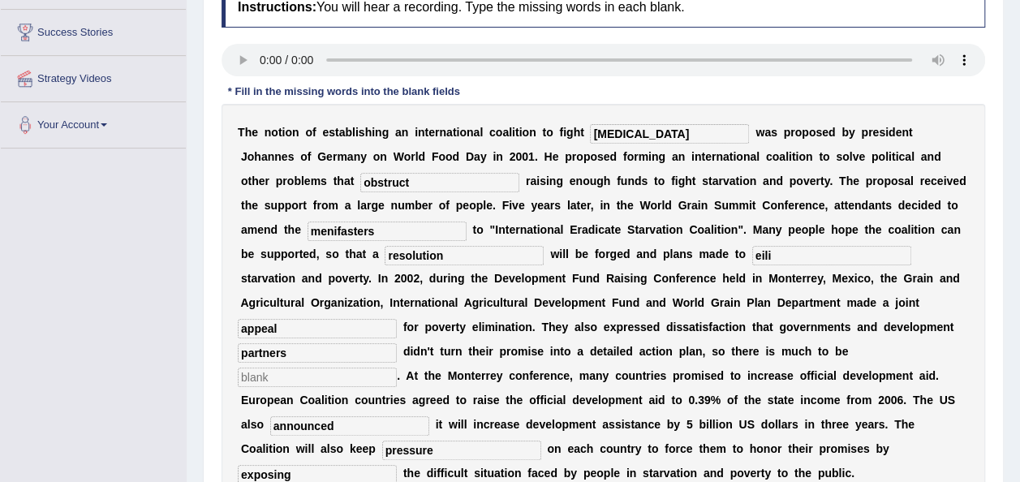
scroll to position [208, 0]
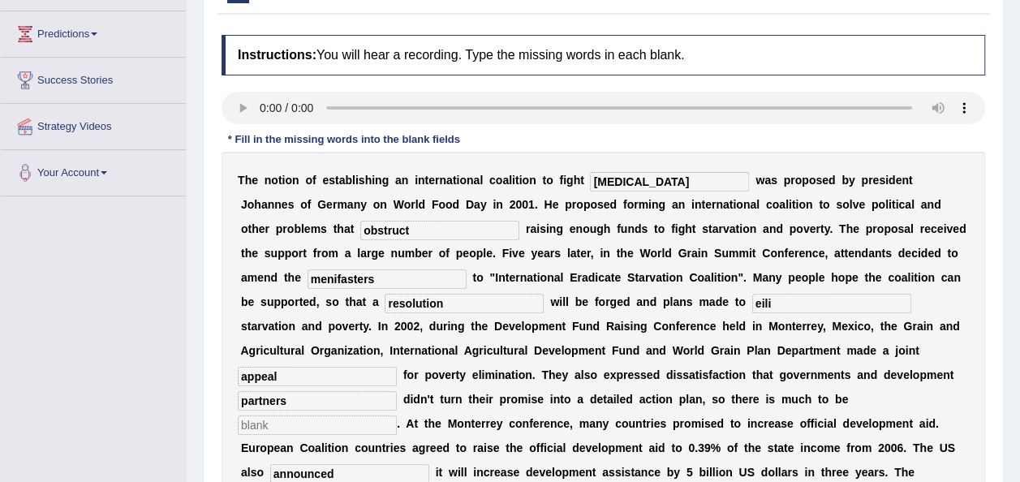
type input "exposing"
click at [752, 298] on input "eili" at bounding box center [831, 303] width 159 height 19
type input "eliminate"
click at [308, 272] on input "menifasters" at bounding box center [387, 278] width 159 height 19
type input "manifasters"
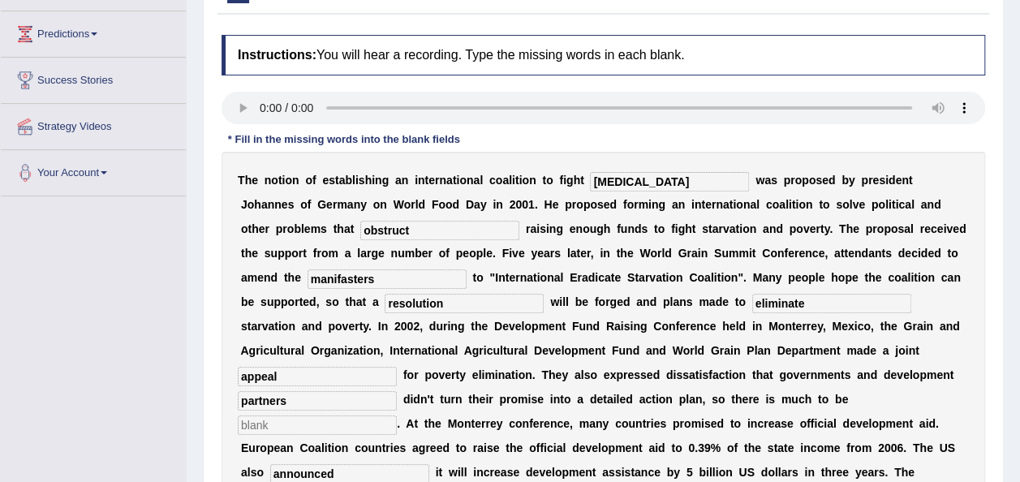
click at [397, 416] on input "text" at bounding box center [317, 425] width 159 height 19
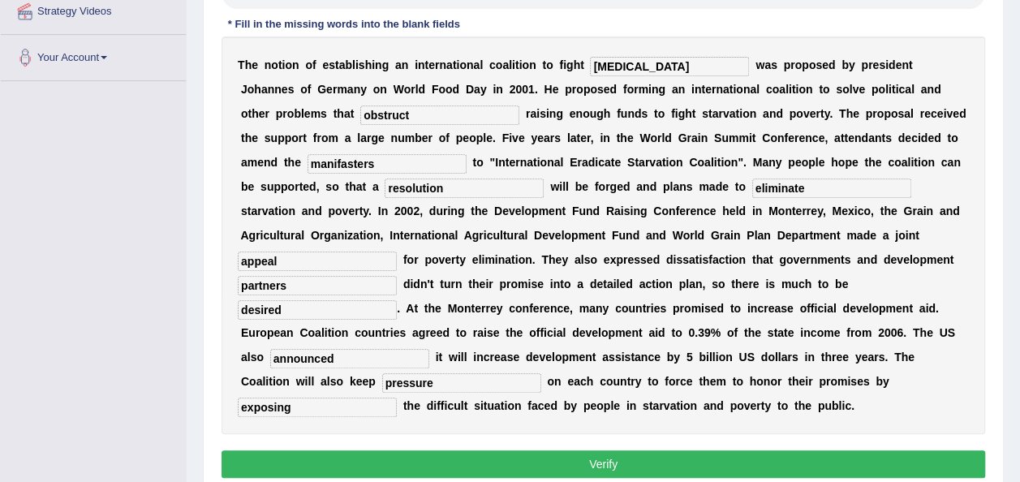
scroll to position [370, 0]
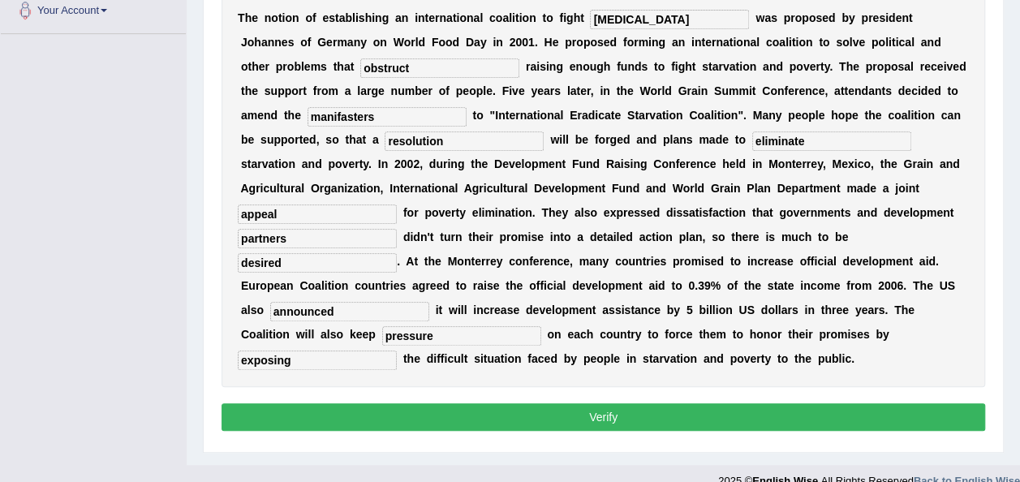
type input "desired"
click at [601, 403] on button "Verify" at bounding box center [604, 417] width 764 height 28
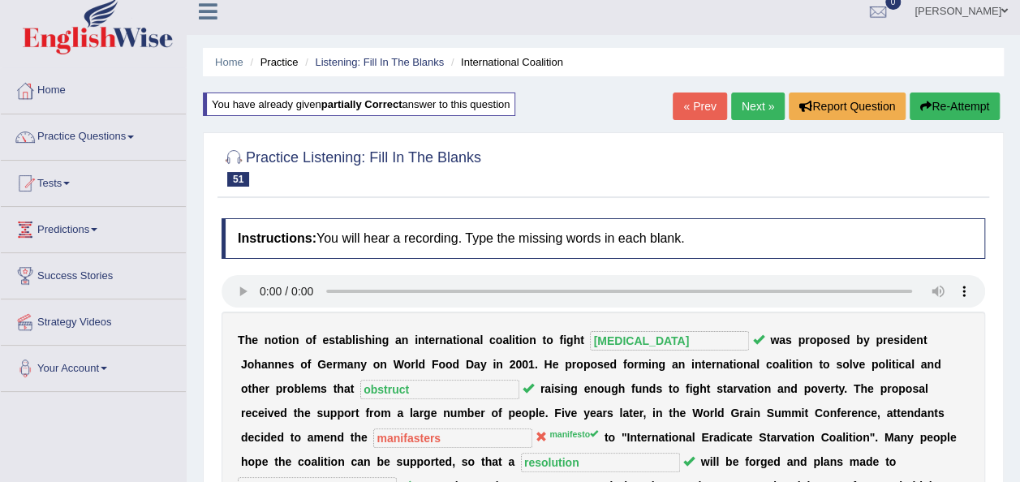
scroll to position [11, 0]
click at [754, 104] on link "Next »" at bounding box center [758, 107] width 54 height 28
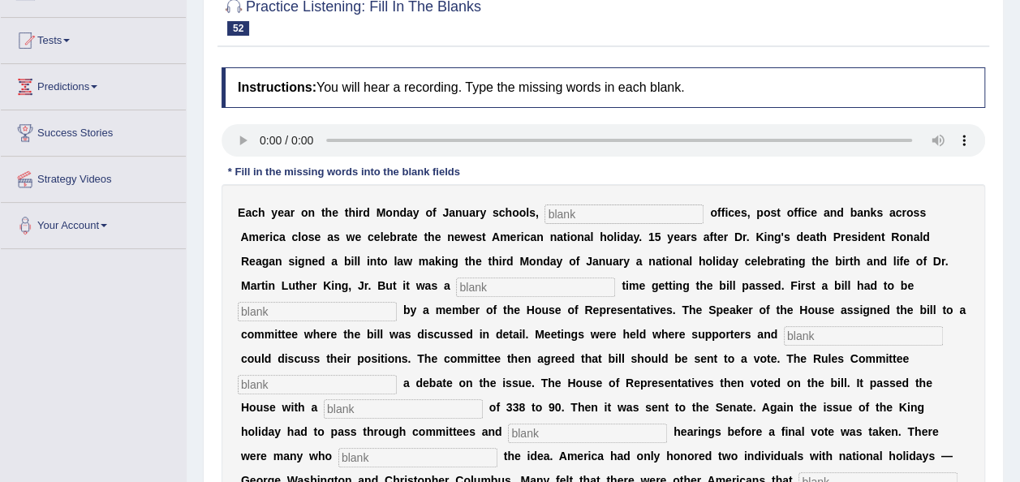
scroll to position [170, 0]
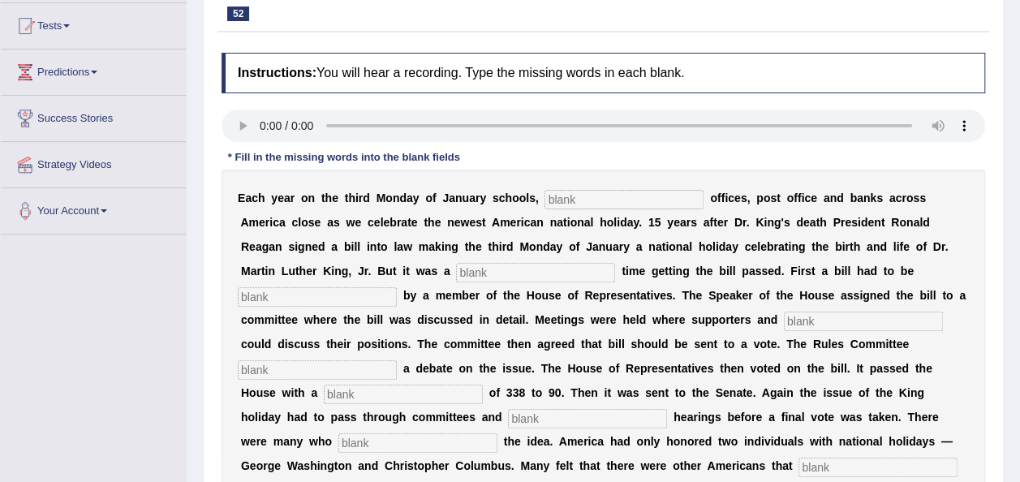
drag, startPoint x: 618, startPoint y: 209, endPoint x: 604, endPoint y: 193, distance: 21.3
click at [604, 193] on div "E a c h y e a r o n t h e t h i r d M o n d a y o f J a n u a r y s c h o o l s…" at bounding box center [604, 344] width 764 height 349
click at [604, 193] on input "text" at bounding box center [624, 199] width 159 height 19
type input "fedral"
click at [456, 268] on input "text" at bounding box center [535, 272] width 159 height 19
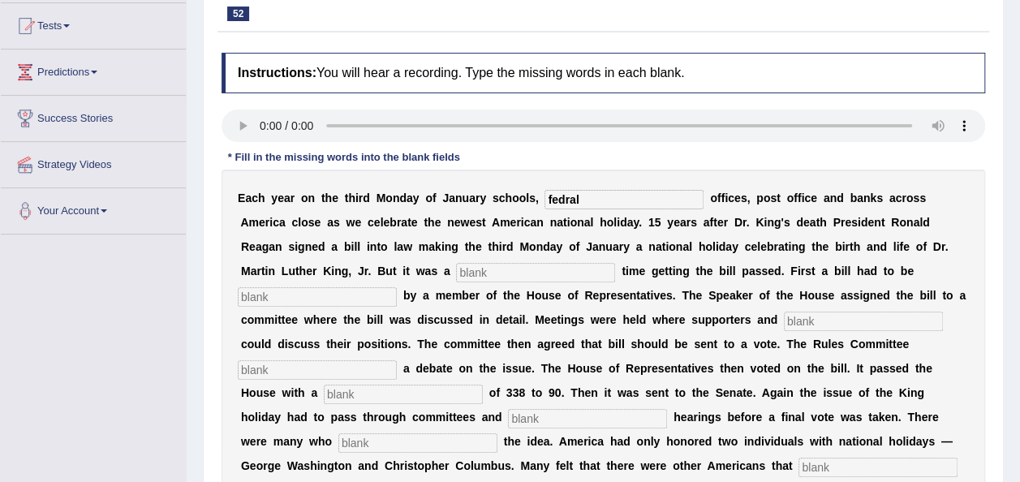
click at [456, 268] on input "text" at bounding box center [535, 272] width 159 height 19
type input "tuff"
click at [397, 287] on input "text" at bounding box center [317, 296] width 159 height 19
type input "introduced"
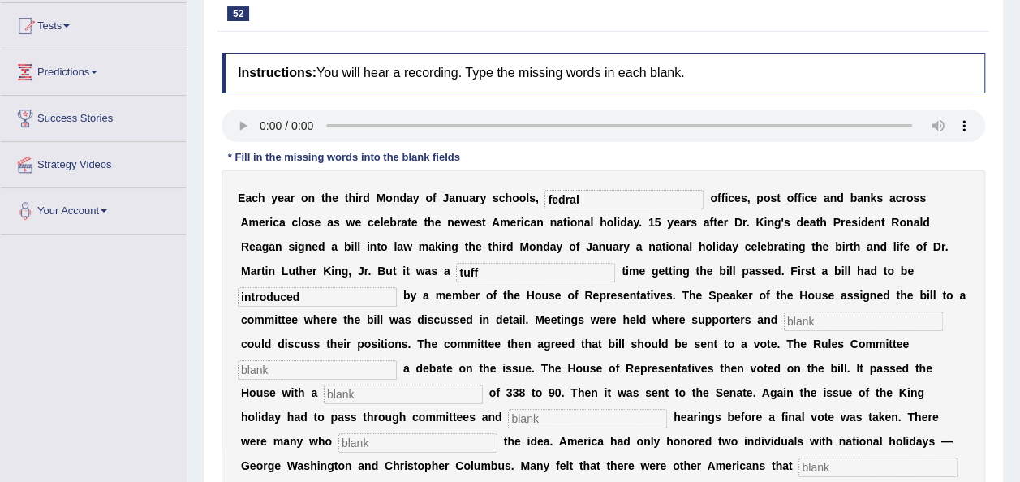
click at [784, 322] on input "text" at bounding box center [863, 321] width 159 height 19
type input "opponents"
click at [397, 360] on input "text" at bounding box center [317, 369] width 159 height 19
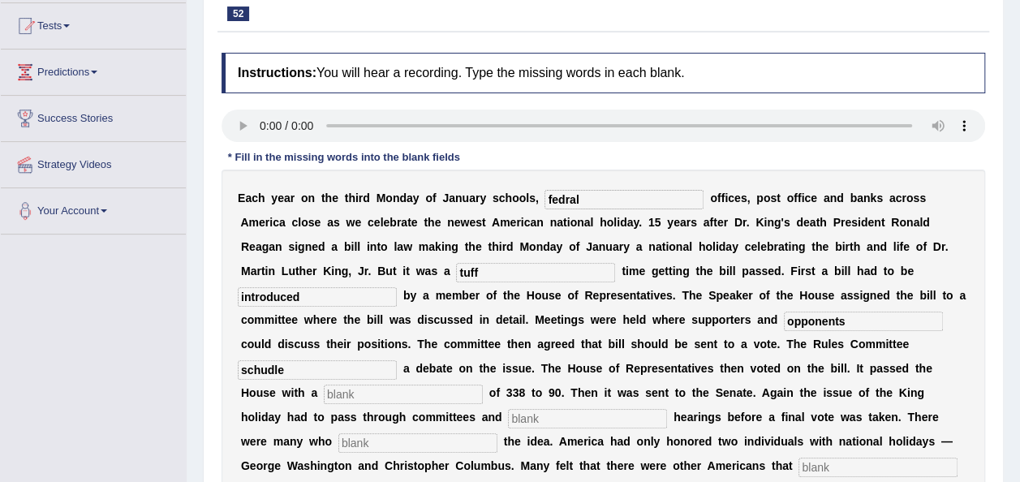
type input "schudle"
click at [483, 385] on input "text" at bounding box center [403, 394] width 159 height 19
type input "vote"
click at [591, 409] on input "text" at bounding box center [587, 418] width 159 height 19
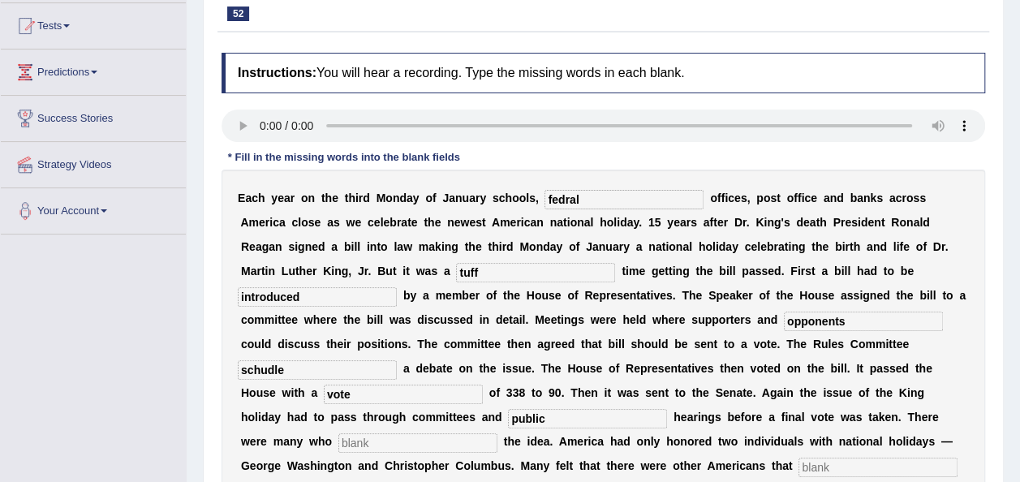
type input "public"
click at [393, 433] on input "text" at bounding box center [417, 442] width 159 height 19
type input "imposed"
click at [799, 458] on input "text" at bounding box center [878, 467] width 159 height 19
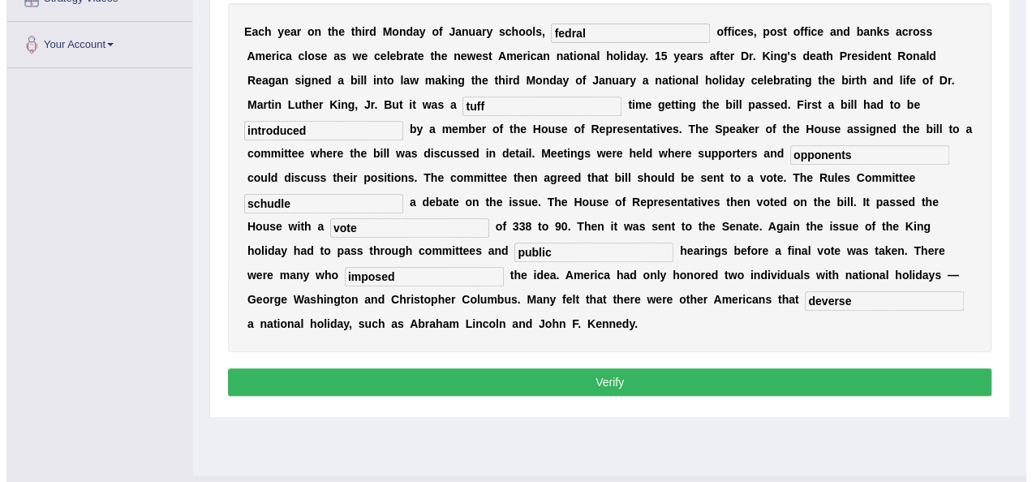
scroll to position [338, 0]
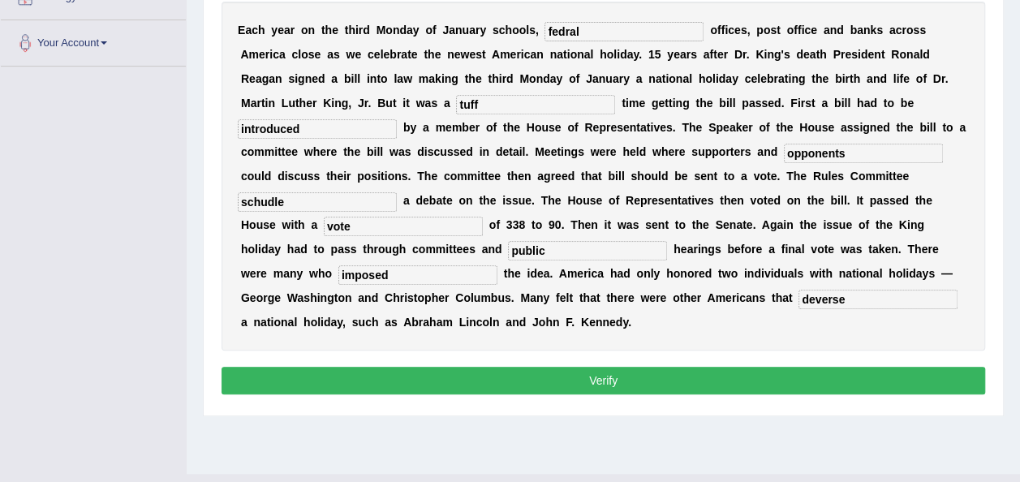
type input "deverse"
click at [619, 367] on button "Verify" at bounding box center [604, 381] width 764 height 28
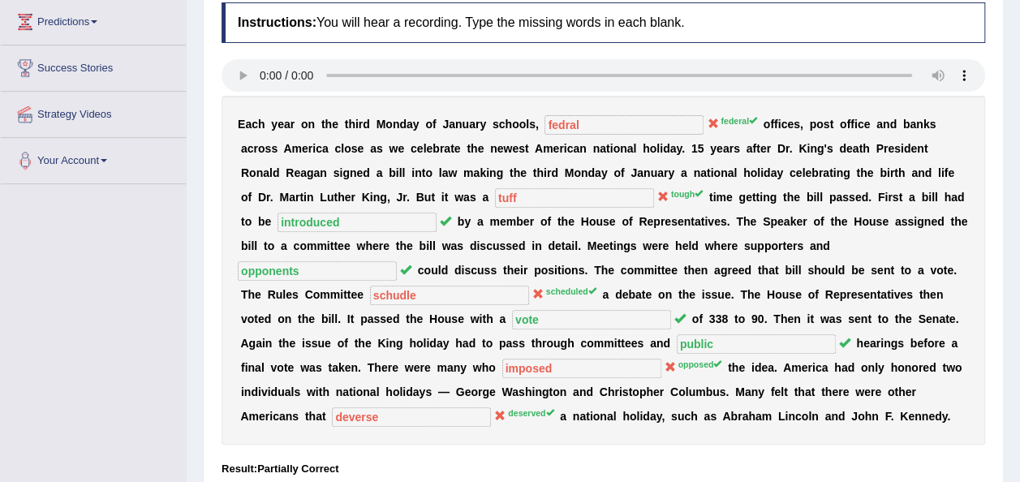
scroll to position [0, 0]
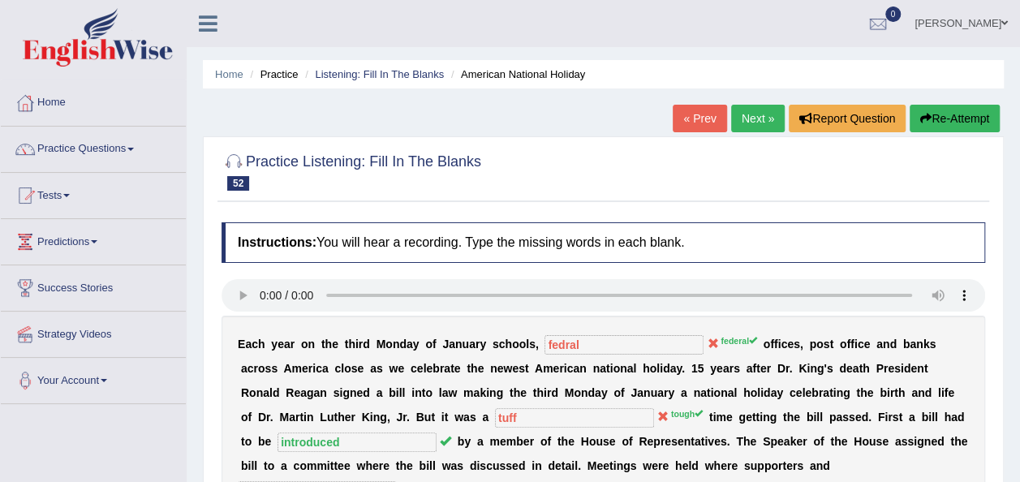
click at [925, 116] on icon "button" at bounding box center [925, 118] width 11 height 11
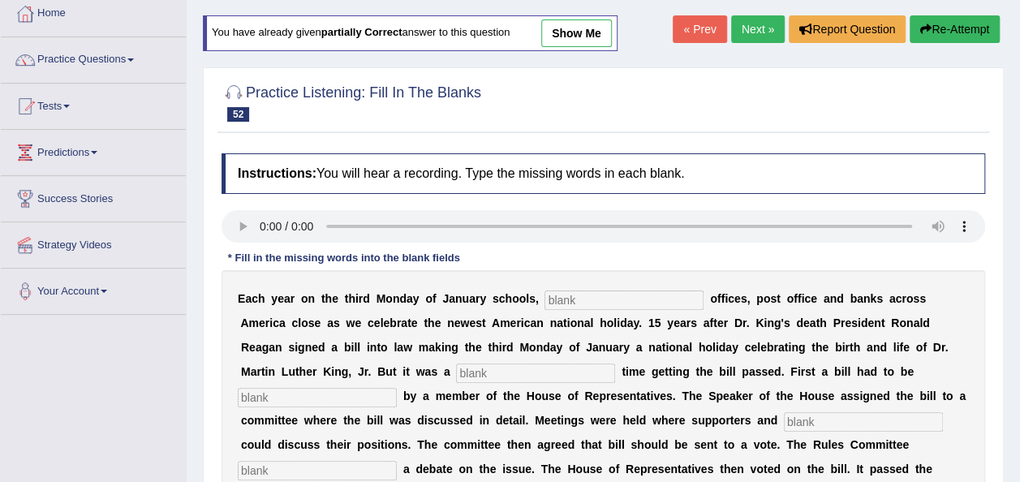
scroll to position [90, 0]
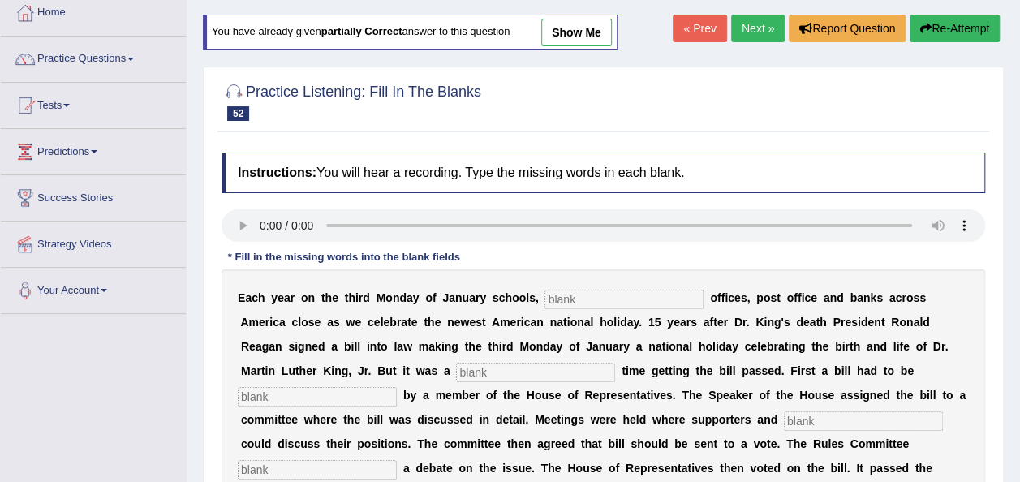
click at [545, 304] on input "text" at bounding box center [624, 299] width 159 height 19
type input "fedral"
click at [456, 370] on input "text" at bounding box center [535, 372] width 159 height 19
type input "tough"
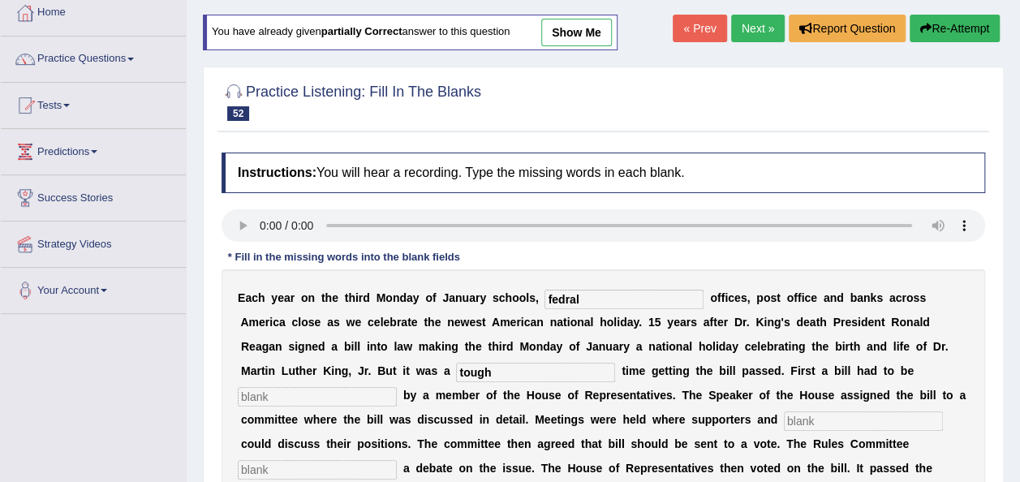
click at [397, 387] on input "text" at bounding box center [317, 396] width 159 height 19
type input "introudec"
click at [784, 418] on input "text" at bounding box center [863, 421] width 159 height 19
type input "opponents"
click at [397, 460] on input "text" at bounding box center [317, 469] width 159 height 19
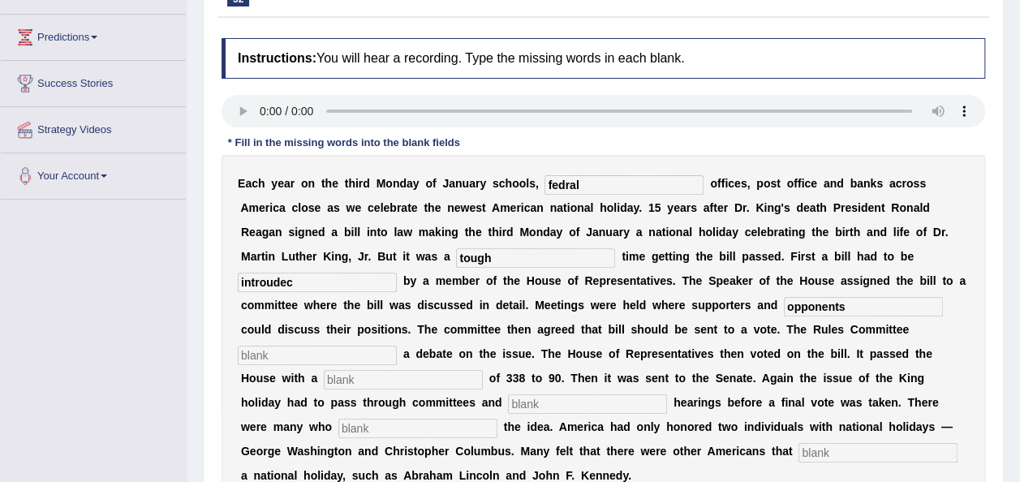
scroll to position [207, 0]
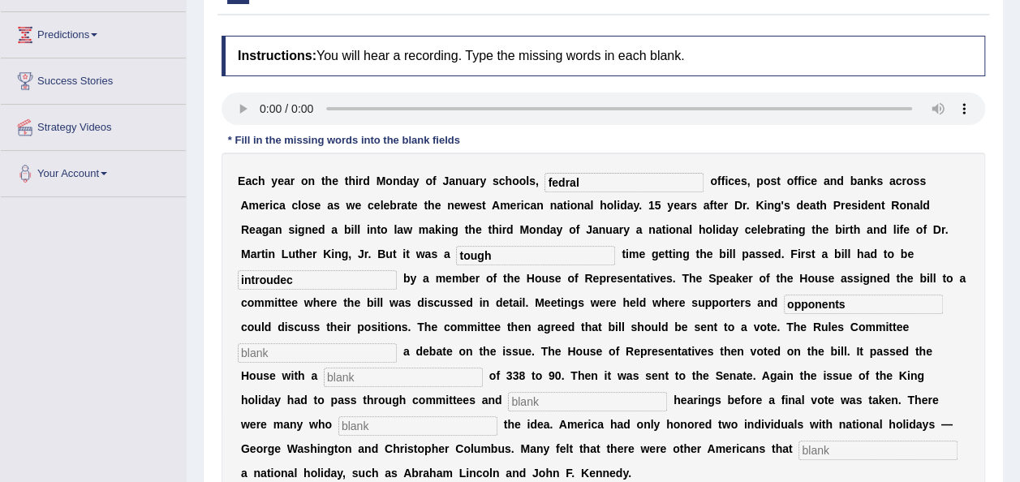
click at [397, 343] on input "text" at bounding box center [317, 352] width 159 height 19
type input "sch"
click at [483, 368] on input "text" at bounding box center [403, 377] width 159 height 19
type input "vote"
click at [577, 392] on input "text" at bounding box center [587, 401] width 159 height 19
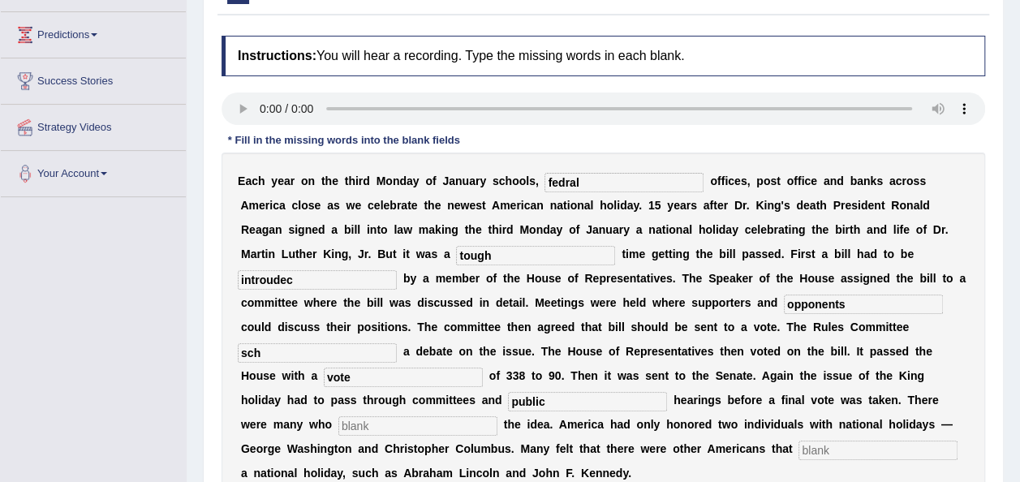
type input "public"
click at [799, 441] on input "text" at bounding box center [878, 450] width 159 height 19
type input "deserved"
click at [393, 416] on input "text" at bounding box center [417, 425] width 159 height 19
click at [397, 343] on input "sch" at bounding box center [317, 352] width 159 height 19
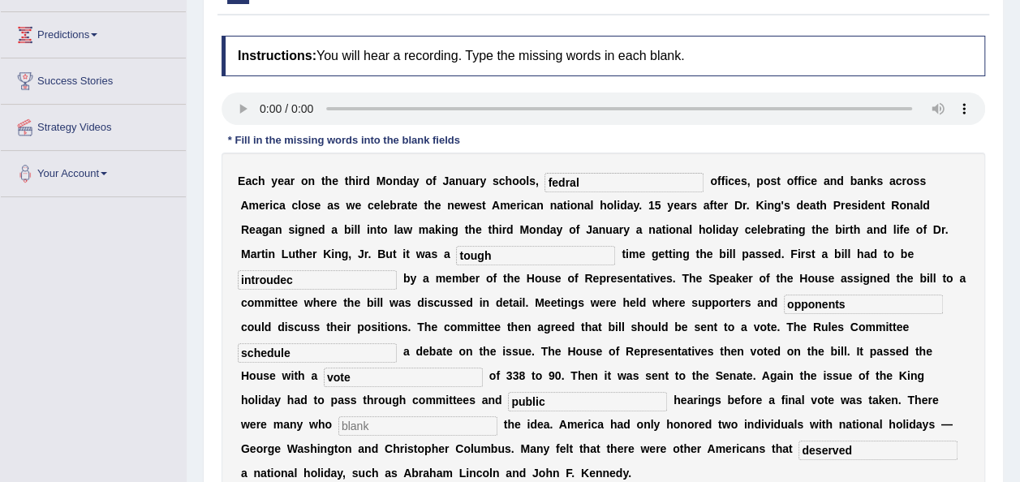
type input "schedule"
click at [397, 270] on input "introudec" at bounding box center [317, 279] width 159 height 19
type input "introduced"
click at [386, 416] on input "text" at bounding box center [417, 425] width 159 height 19
type input "p"
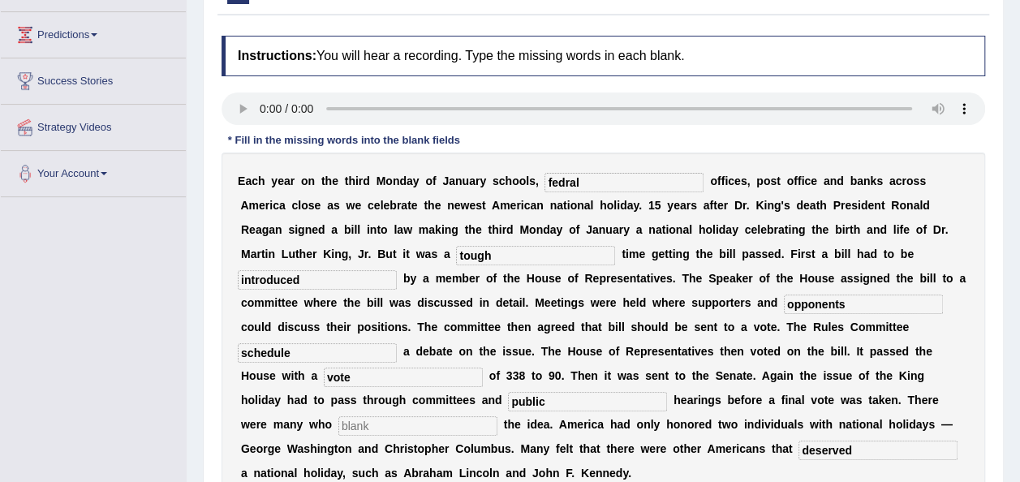
click at [414, 416] on input "text" at bounding box center [417, 425] width 159 height 19
click at [395, 416] on input "text" at bounding box center [417, 425] width 159 height 19
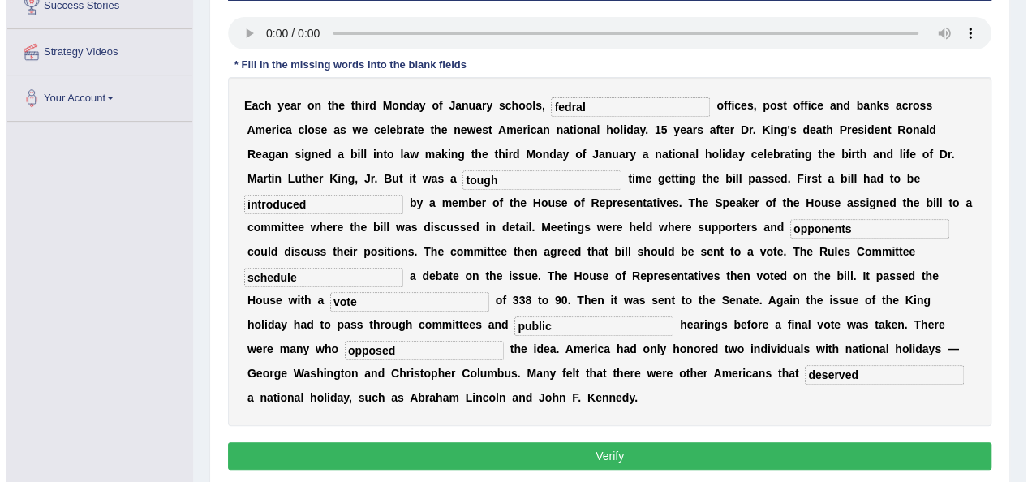
scroll to position [362, 0]
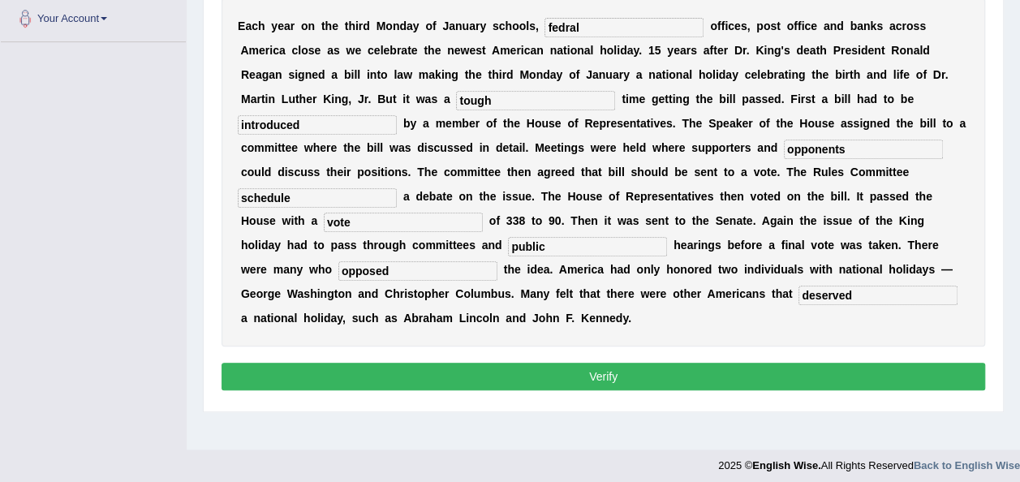
type input "opposed"
click at [623, 363] on button "Verify" at bounding box center [604, 377] width 764 height 28
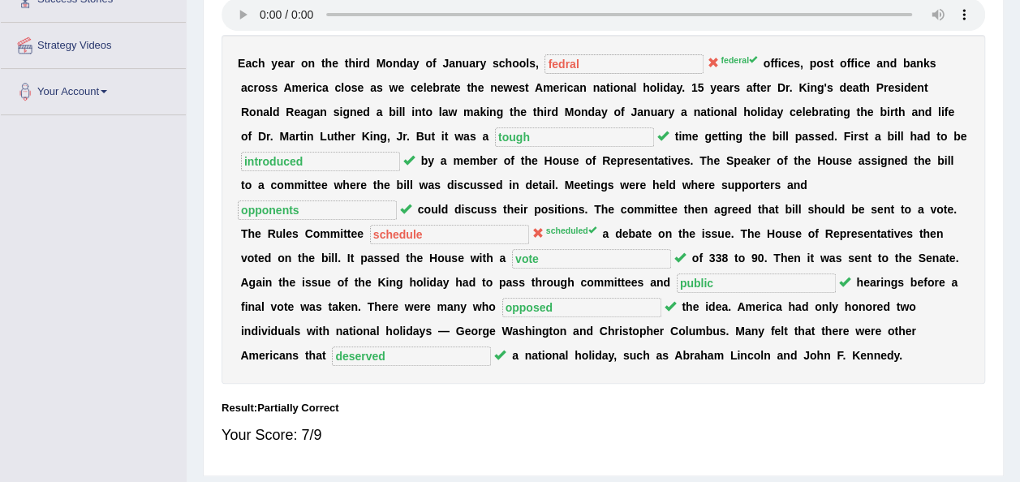
scroll to position [0, 0]
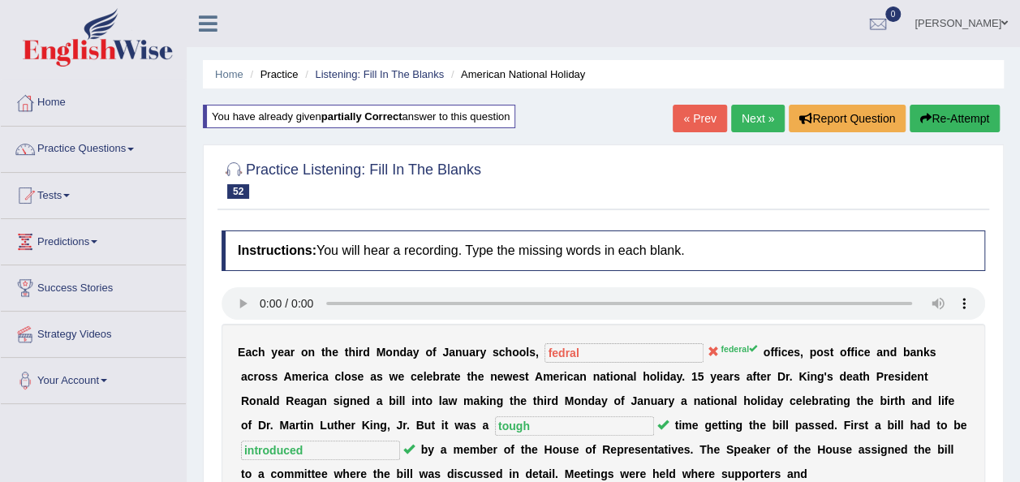
click at [757, 119] on link "Next »" at bounding box center [758, 119] width 54 height 28
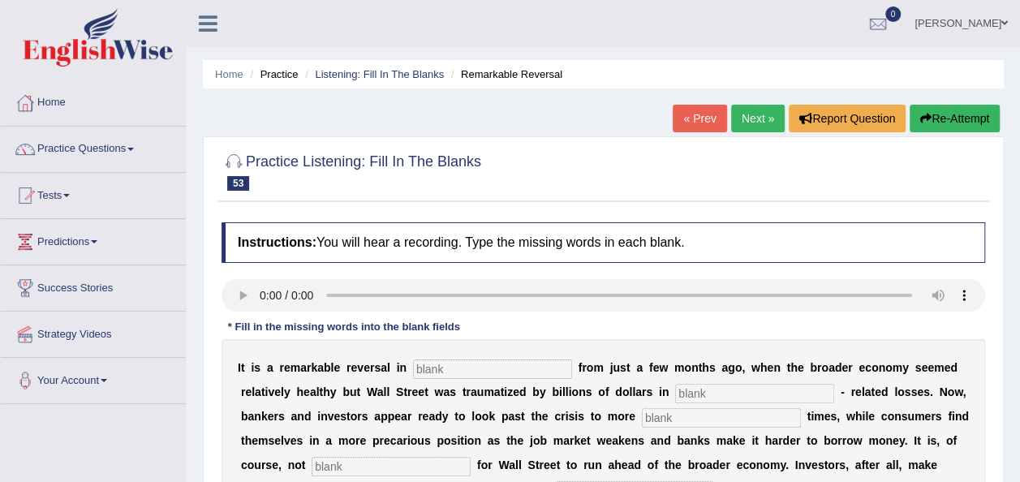
click at [438, 372] on input "text" at bounding box center [492, 369] width 159 height 19
type input "attitudes"
click at [675, 390] on input "text" at bounding box center [754, 393] width 159 height 19
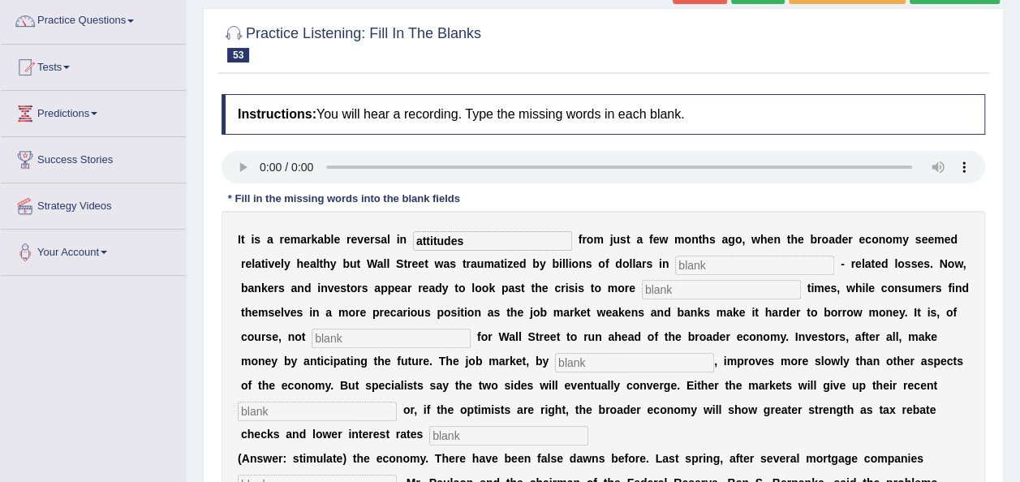
scroll to position [133, 0]
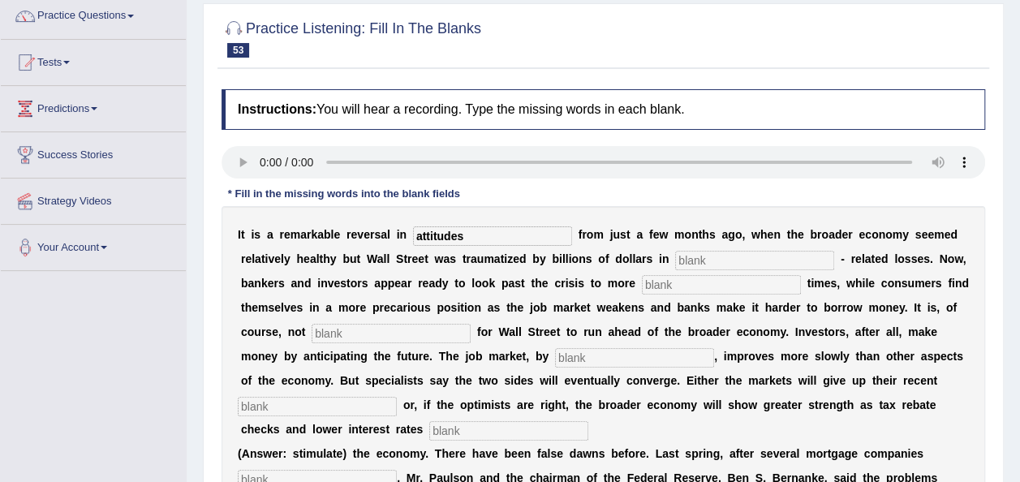
click at [675, 258] on input "text" at bounding box center [754, 260] width 159 height 19
type input "morgage"
click at [642, 282] on input "text" at bounding box center [721, 284] width 159 height 19
type input "profotable"
click at [312, 324] on input "text" at bounding box center [391, 333] width 159 height 19
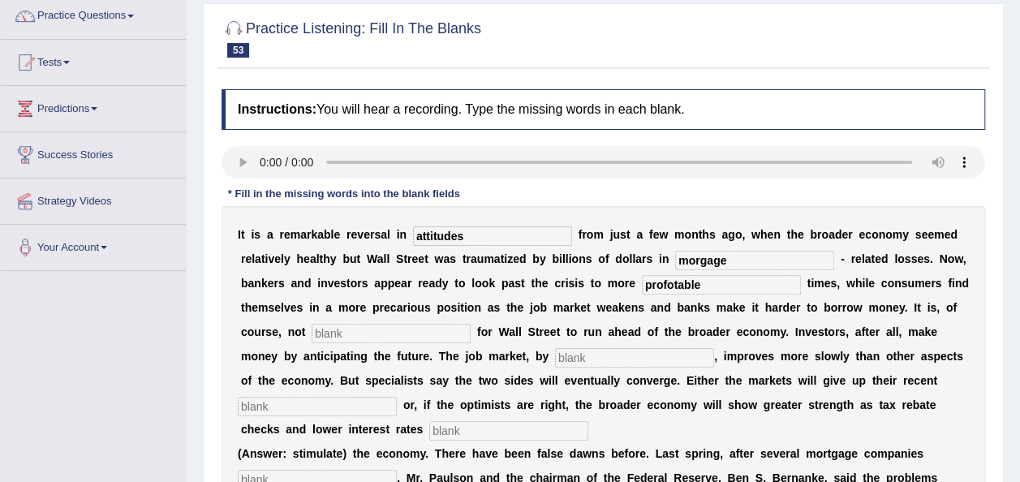
click at [312, 336] on input "text" at bounding box center [391, 333] width 159 height 19
type input "uncommon"
click at [555, 360] on input "text" at bounding box center [634, 357] width 159 height 19
type input "contrast"
click at [397, 397] on input "text" at bounding box center [317, 406] width 159 height 19
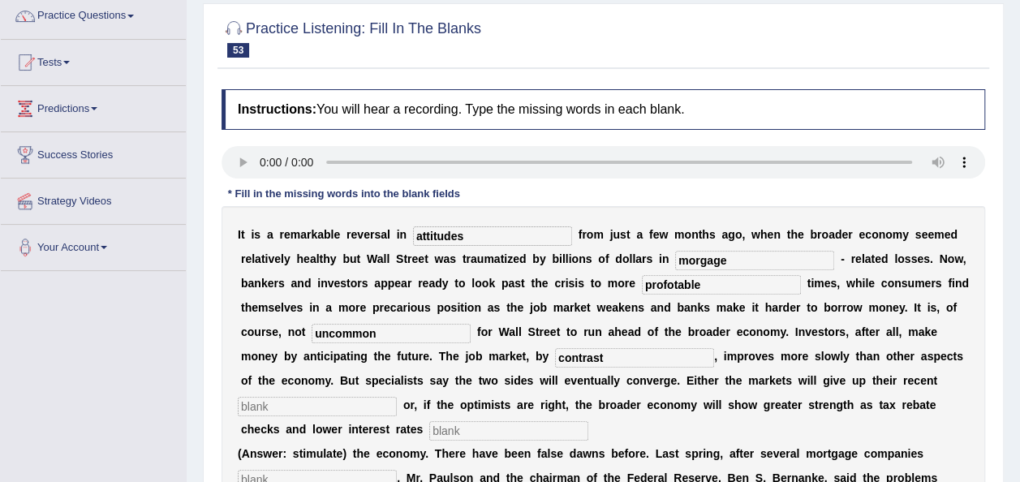
click at [397, 397] on input "text" at bounding box center [317, 406] width 159 height 19
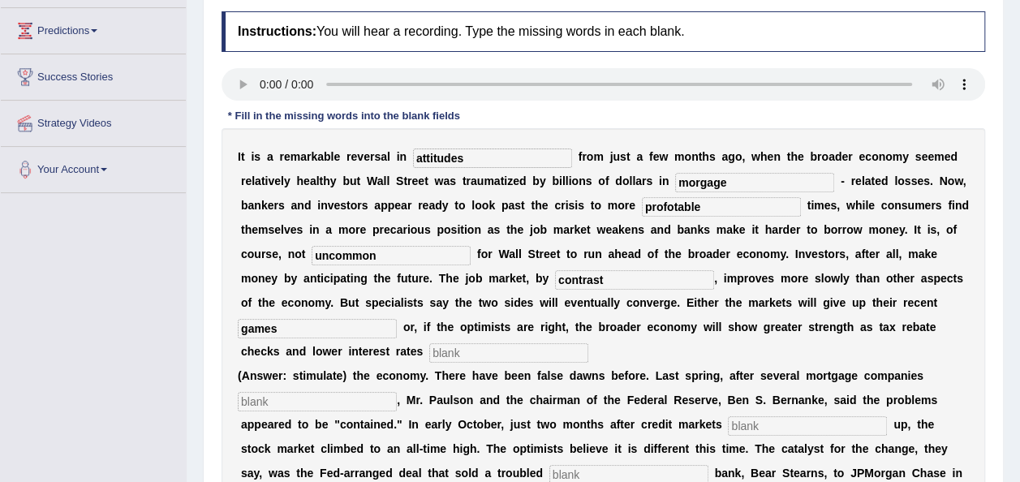
scroll to position [218, 0]
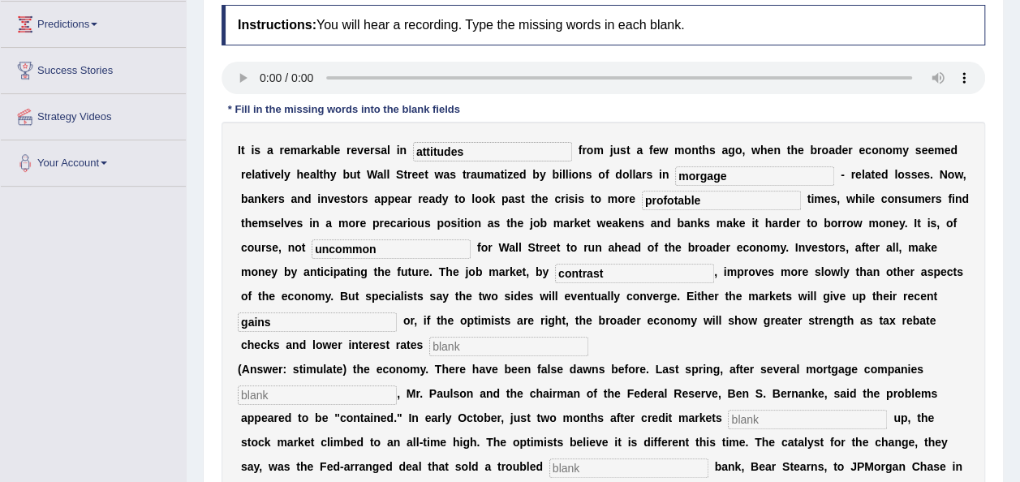
type input "gains"
click at [588, 337] on input "text" at bounding box center [508, 346] width 159 height 19
type input "stimulate"
click at [356, 386] on input "text" at bounding box center [317, 395] width 159 height 19
click at [301, 386] on input "text" at bounding box center [317, 395] width 159 height 19
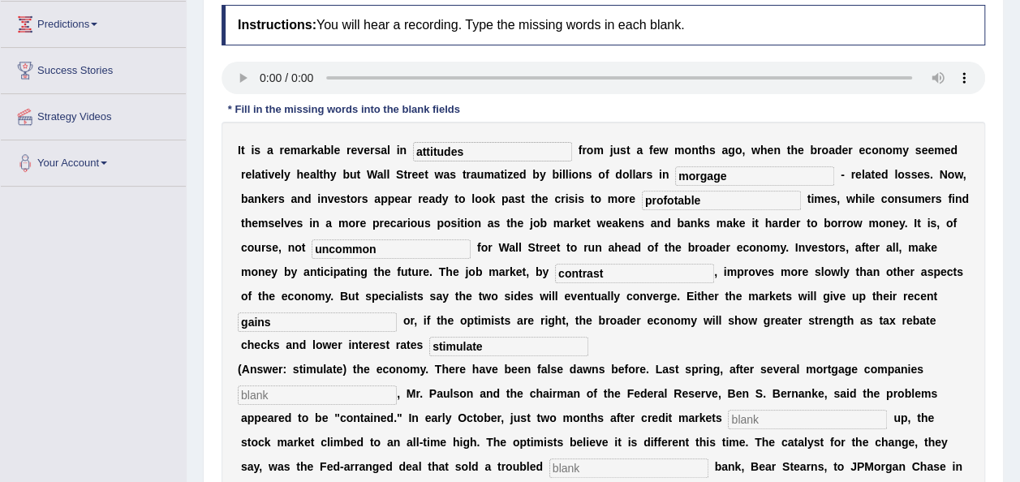
click at [330, 386] on input "text" at bounding box center [317, 395] width 159 height 19
click at [332, 386] on input "text" at bounding box center [317, 395] width 159 height 19
type input "collapsed"
click at [728, 410] on input "text" at bounding box center [807, 419] width 159 height 19
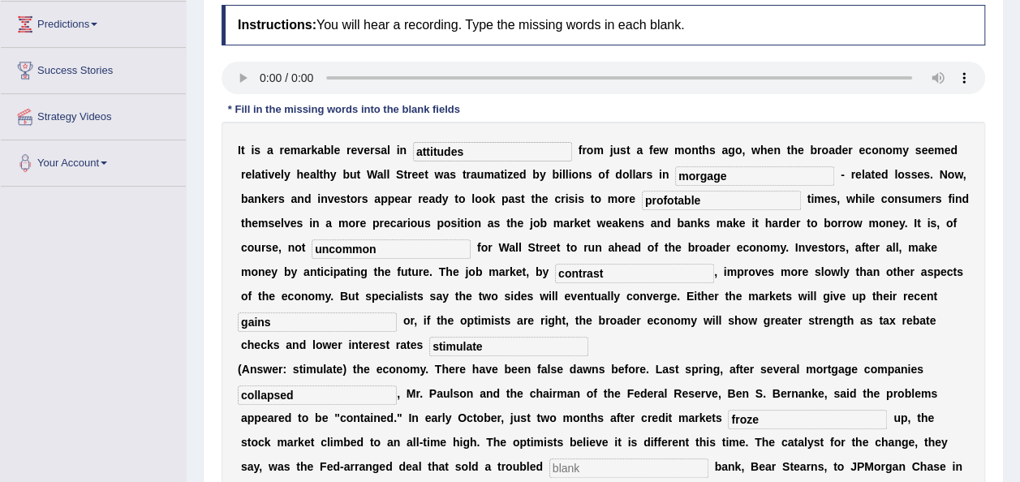
type input "froze"
click at [550, 459] on input "text" at bounding box center [629, 468] width 159 height 19
type input "investment"
type input "restored"
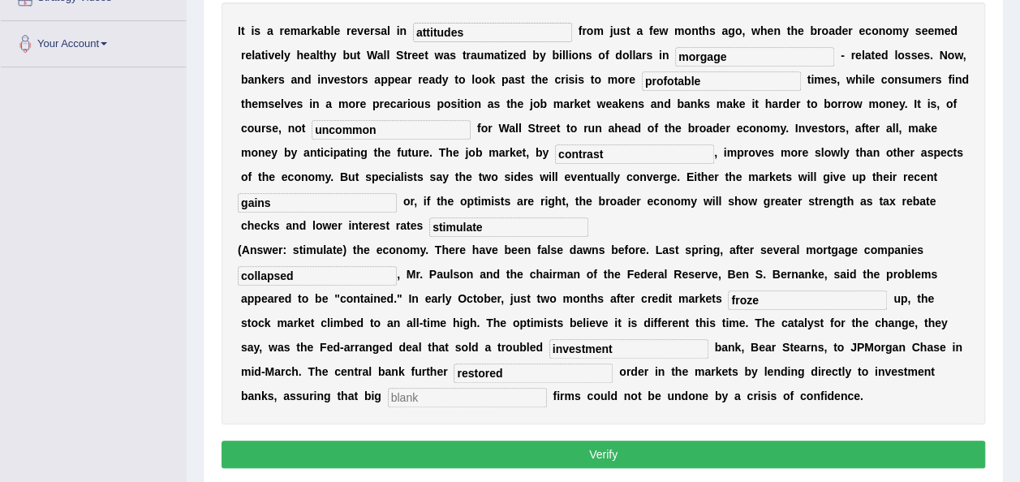
scroll to position [338, 0]
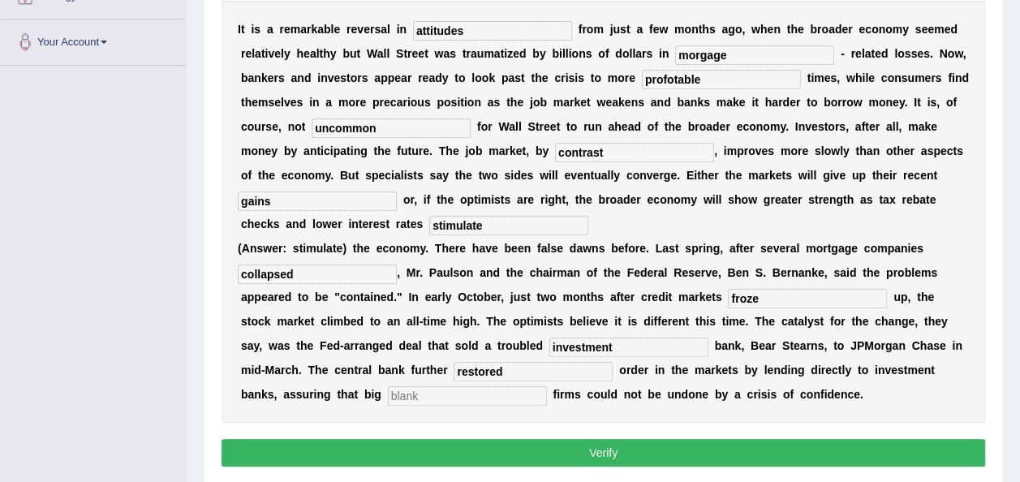
click at [547, 386] on input "text" at bounding box center [467, 395] width 159 height 19
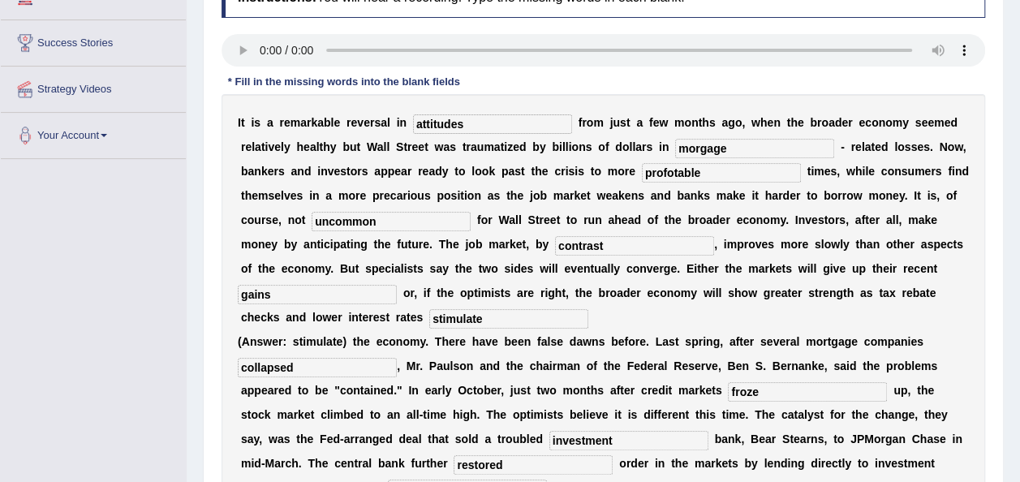
scroll to position [239, 0]
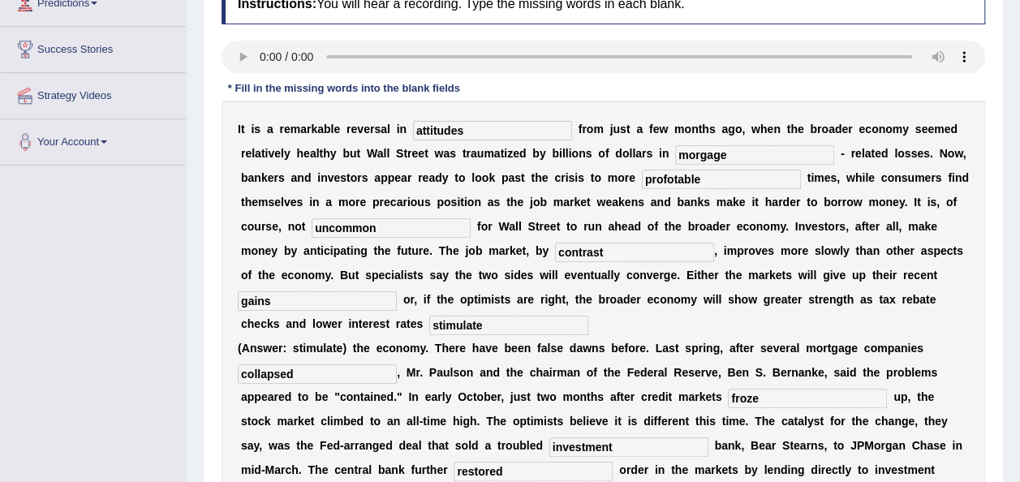
type input "company"
click at [642, 177] on input "profotable" at bounding box center [721, 179] width 159 height 19
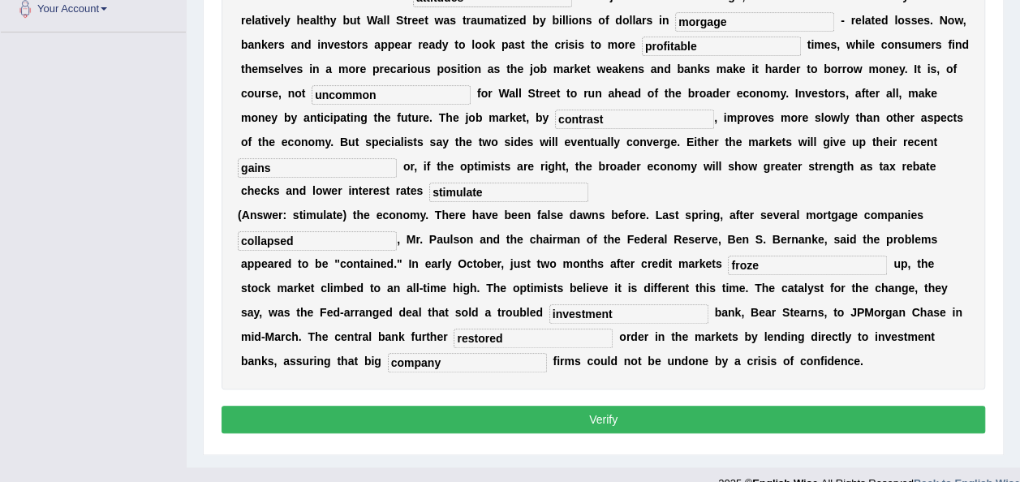
type input "profitable"
click at [708, 406] on button "Verify" at bounding box center [604, 420] width 764 height 28
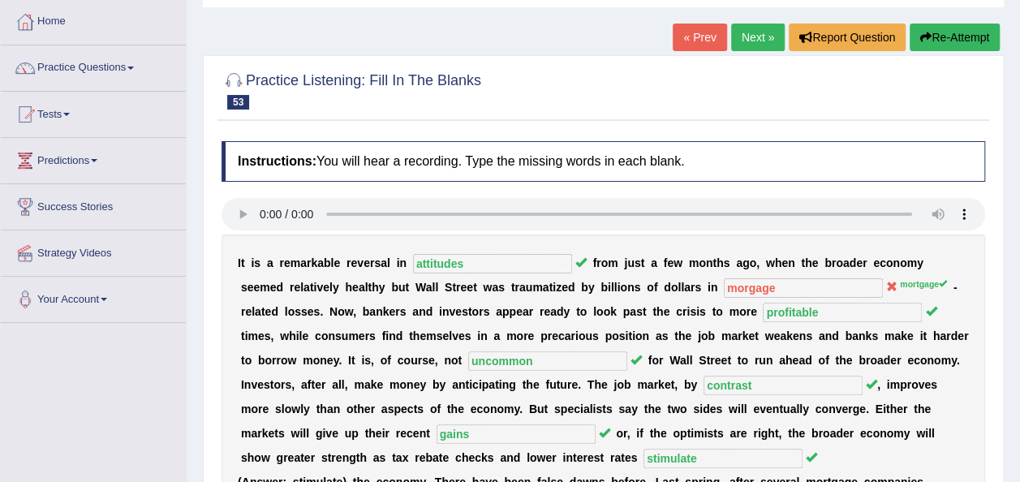
scroll to position [78, 0]
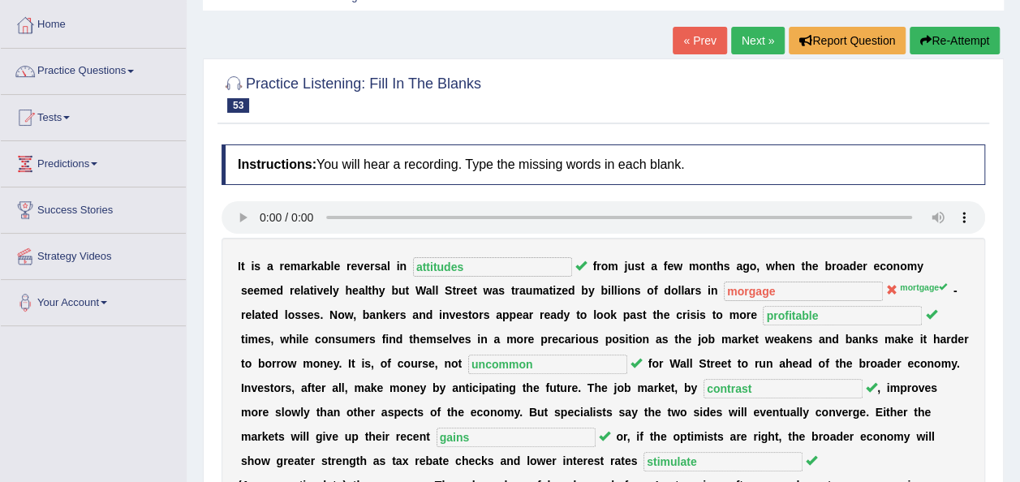
click at [766, 49] on link "Next »" at bounding box center [758, 41] width 54 height 28
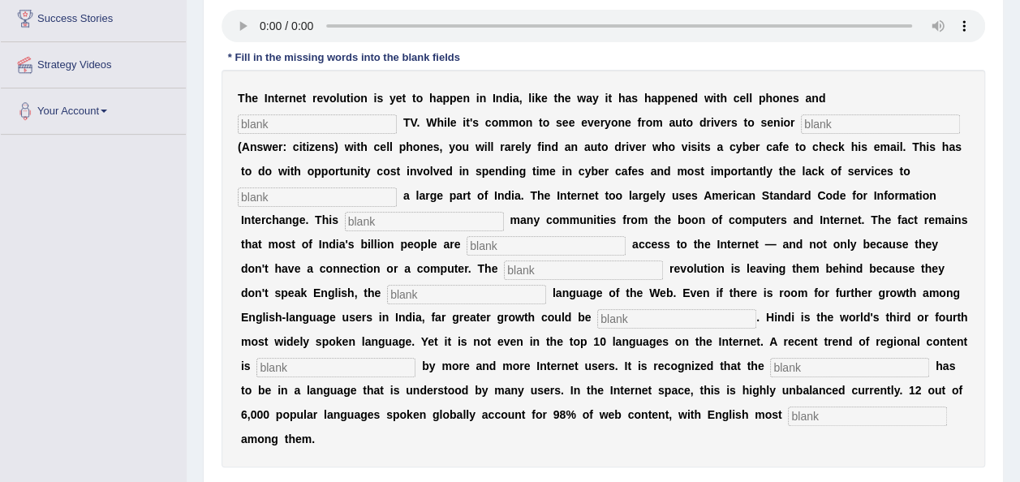
scroll to position [281, 0]
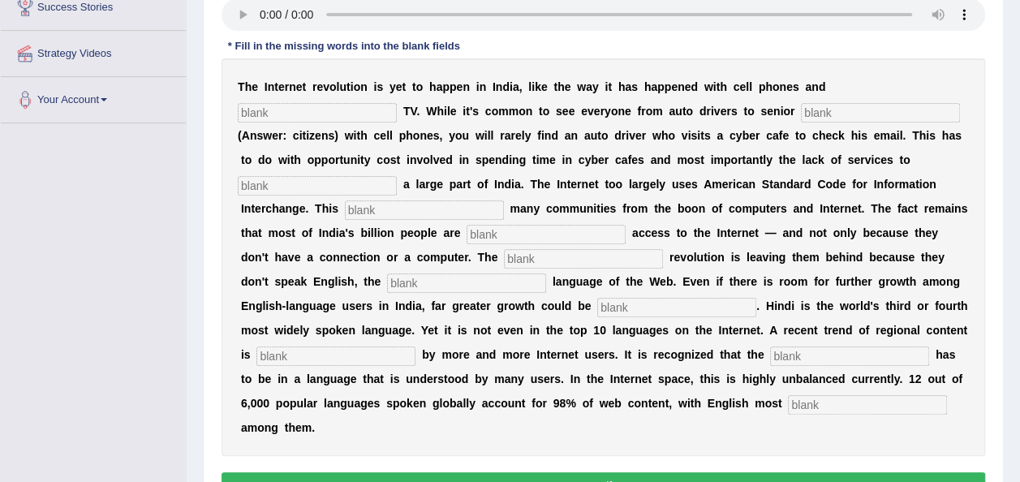
click at [397, 103] on input "text" at bounding box center [317, 112] width 159 height 19
type input "cable"
click at [801, 114] on input "text" at bounding box center [880, 112] width 159 height 19
click at [801, 110] on input "text" at bounding box center [880, 112] width 159 height 19
type input "citizens"
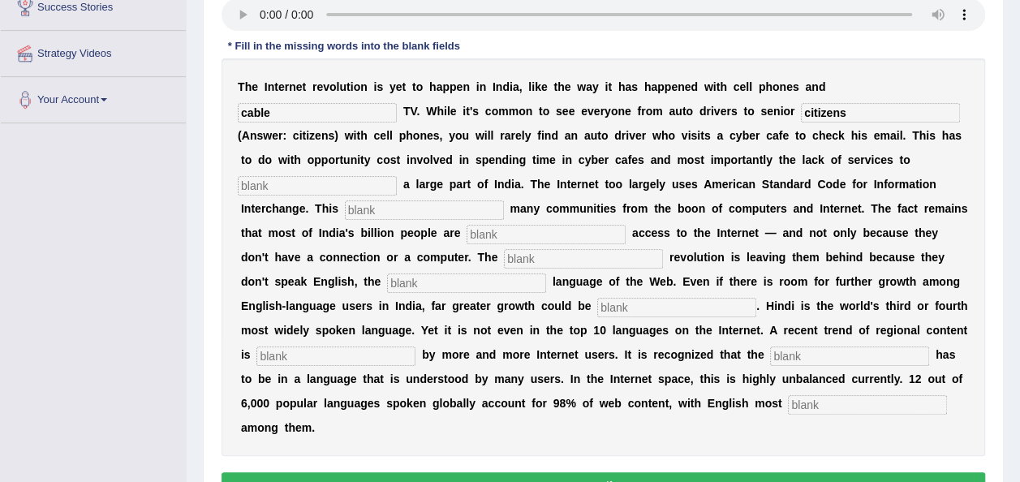
click at [316, 192] on input "text" at bounding box center [317, 185] width 159 height 19
click at [294, 186] on input "text" at bounding box center [317, 185] width 159 height 19
click at [254, 181] on input "text" at bounding box center [317, 185] width 159 height 19
type input "target"
click at [345, 208] on input "text" at bounding box center [424, 209] width 159 height 19
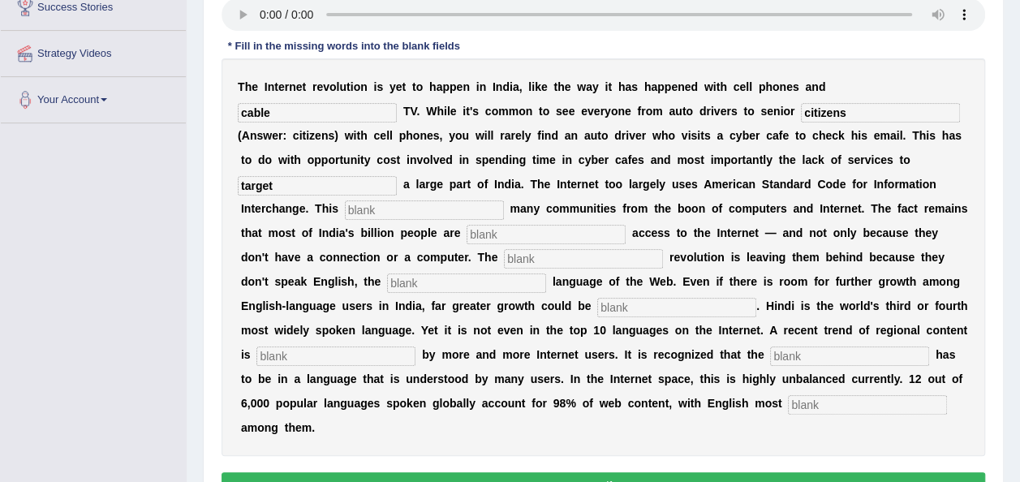
click at [345, 208] on input "text" at bounding box center [424, 209] width 159 height 19
type input "allingent"
click at [467, 233] on input "text" at bounding box center [546, 234] width 159 height 19
type input "denied"
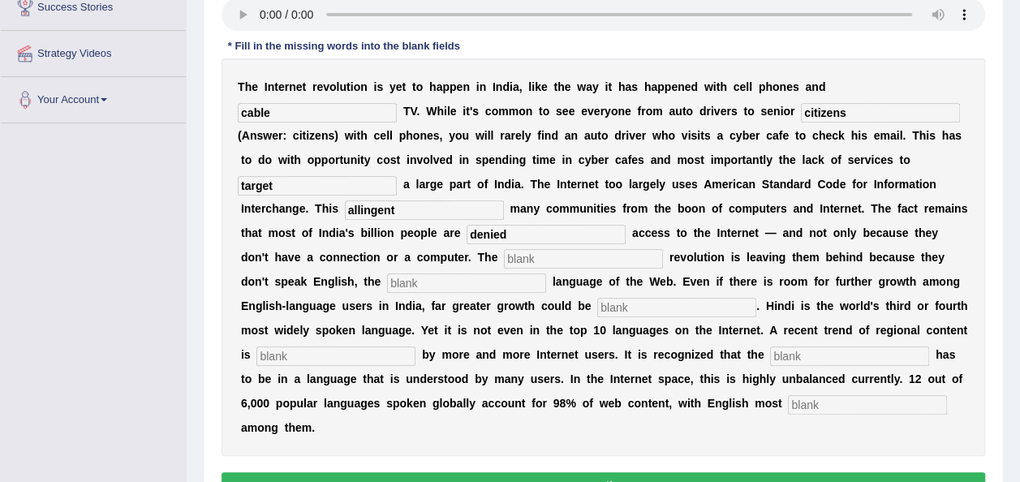
click at [504, 256] on input "text" at bounding box center [583, 258] width 159 height 19
type input "digital"
click at [387, 280] on input "text" at bounding box center [466, 283] width 159 height 19
type input "dominant"
click at [597, 308] on input "text" at bounding box center [676, 307] width 159 height 19
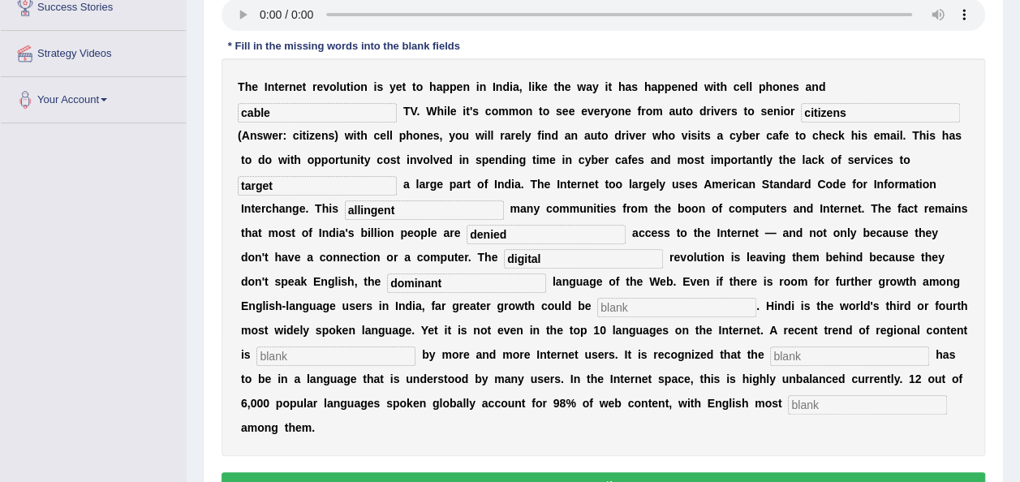
click at [597, 308] on input "text" at bounding box center [676, 307] width 159 height 19
type input "enlished"
click at [416, 347] on input "text" at bounding box center [335, 356] width 159 height 19
type input "preffered"
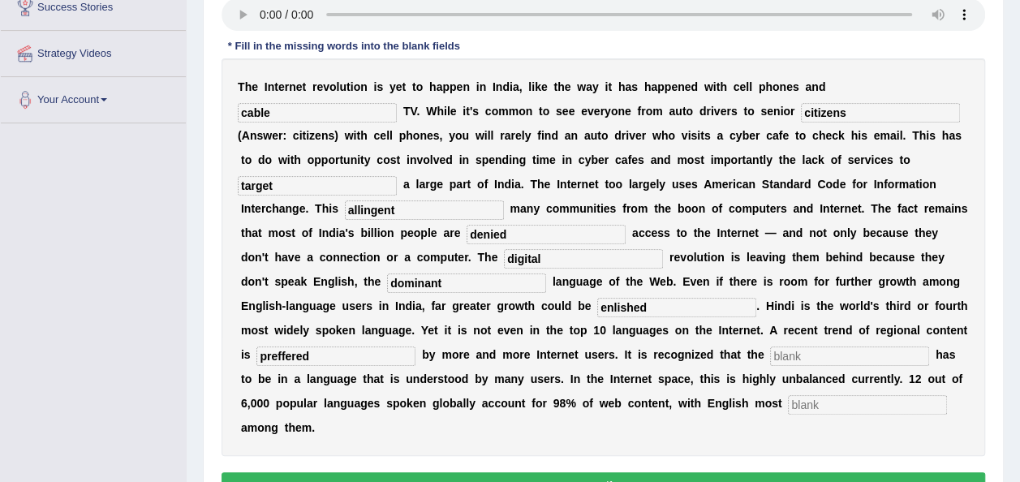
click at [770, 359] on input "text" at bounding box center [849, 356] width 159 height 19
click at [788, 405] on input "text" at bounding box center [867, 404] width 159 height 19
type input "prominent"
click at [770, 354] on input "text" at bounding box center [849, 356] width 159 height 19
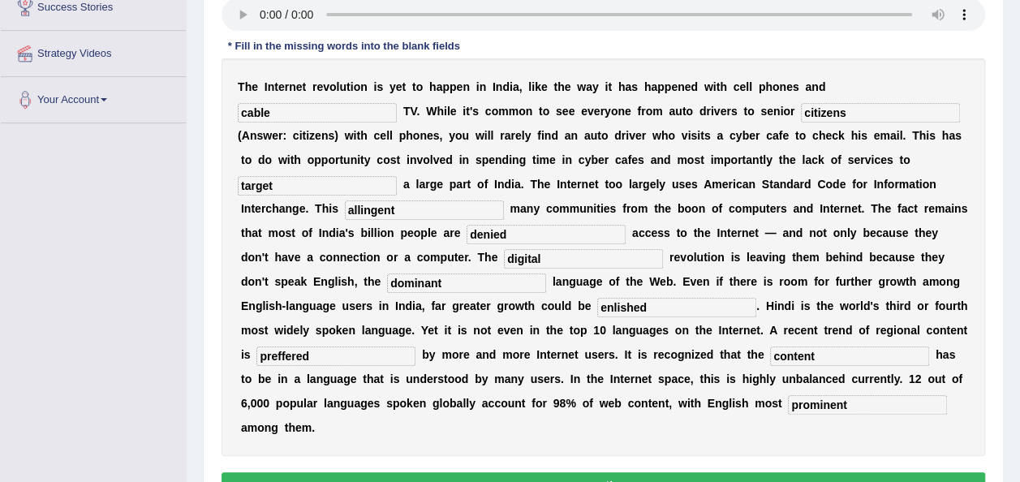
type input "content"
click at [416, 347] on input "preffered" at bounding box center [335, 356] width 159 height 19
click at [416, 347] on input "prefered" at bounding box center [335, 356] width 159 height 19
click at [416, 347] on input "prefred" at bounding box center [335, 356] width 159 height 19
type input "prefered"
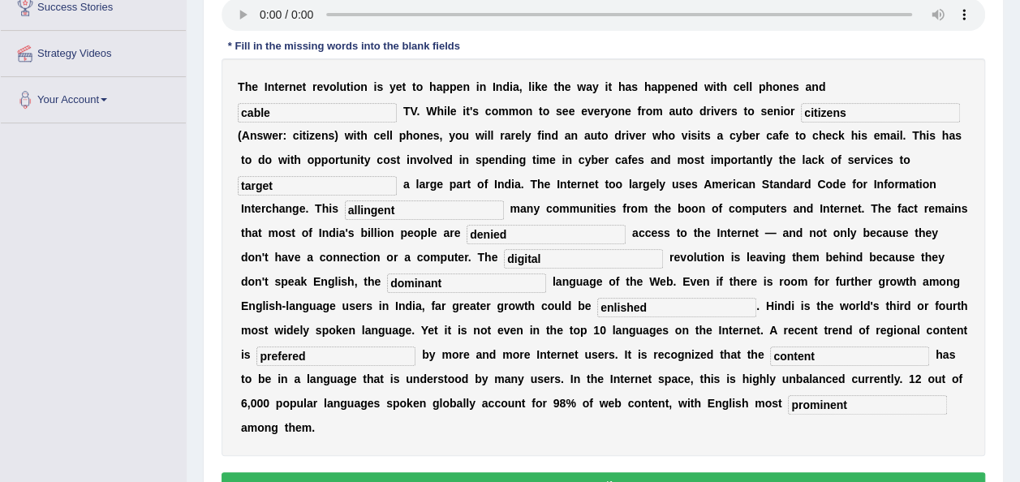
click at [597, 304] on input "enlished" at bounding box center [676, 307] width 159 height 19
type input "e"
click at [416, 347] on input "prefered" at bounding box center [335, 356] width 159 height 19
type input "preferred"
click at [567, 472] on button "Verify" at bounding box center [604, 486] width 764 height 28
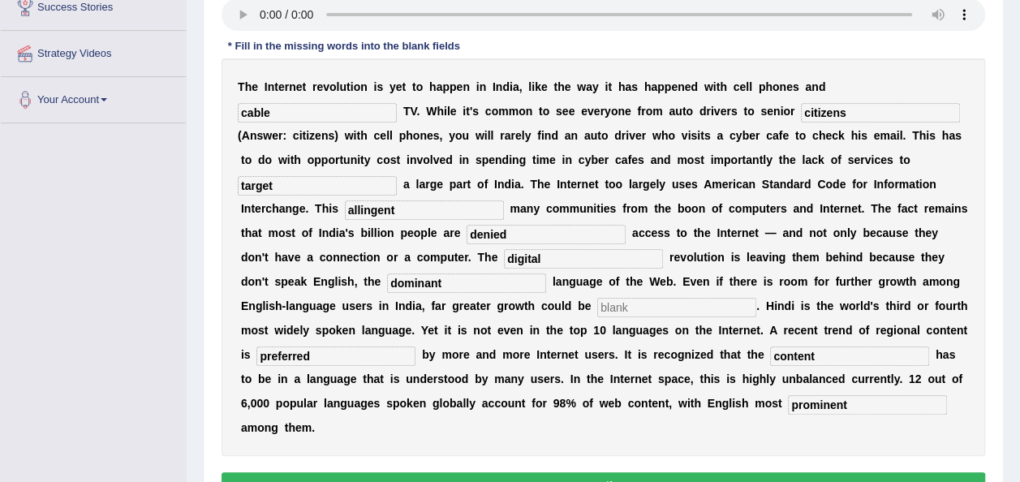
click at [567, 472] on button "Verify" at bounding box center [604, 486] width 764 height 28
click at [597, 302] on input "text" at bounding box center [676, 307] width 159 height 19
click at [597, 314] on input "etccc" at bounding box center [676, 307] width 159 height 19
type input "e"
type input "srihjt"
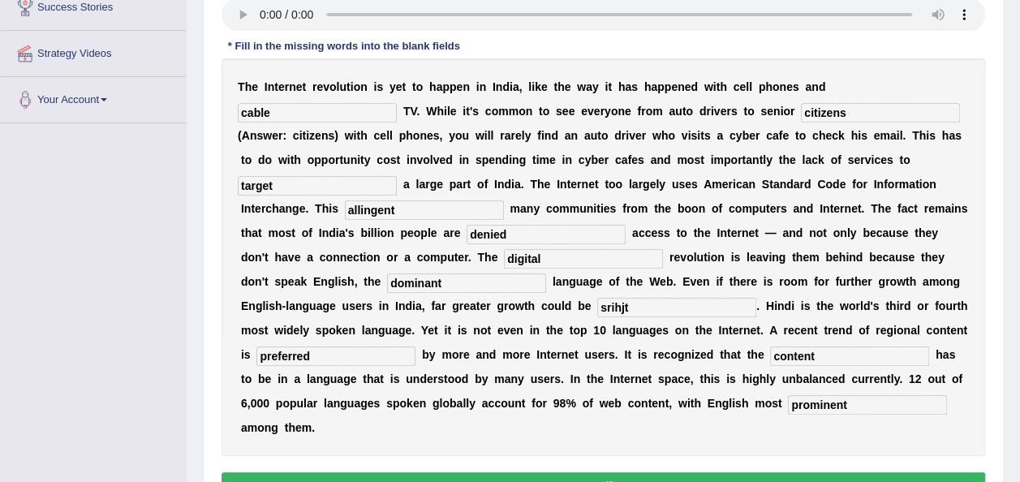
click at [334, 472] on button "Verify" at bounding box center [604, 486] width 764 height 28
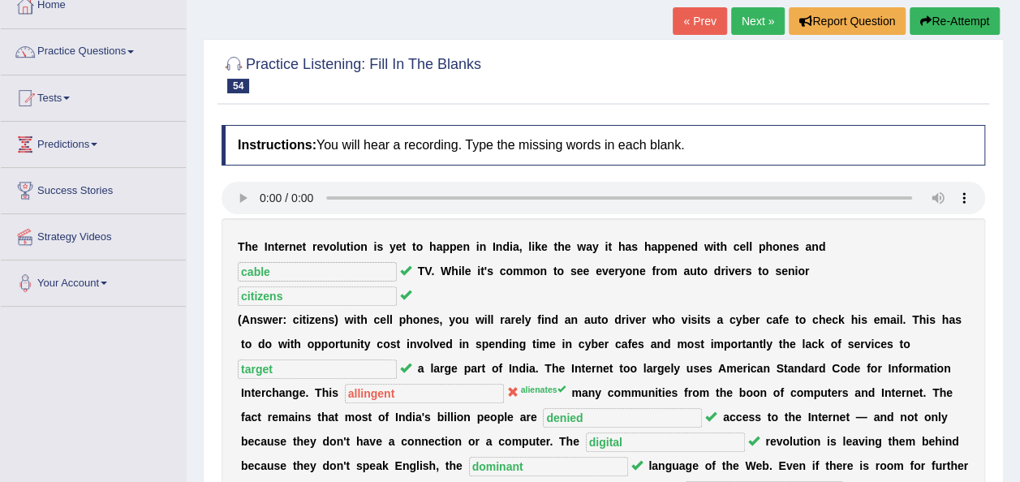
scroll to position [84, 0]
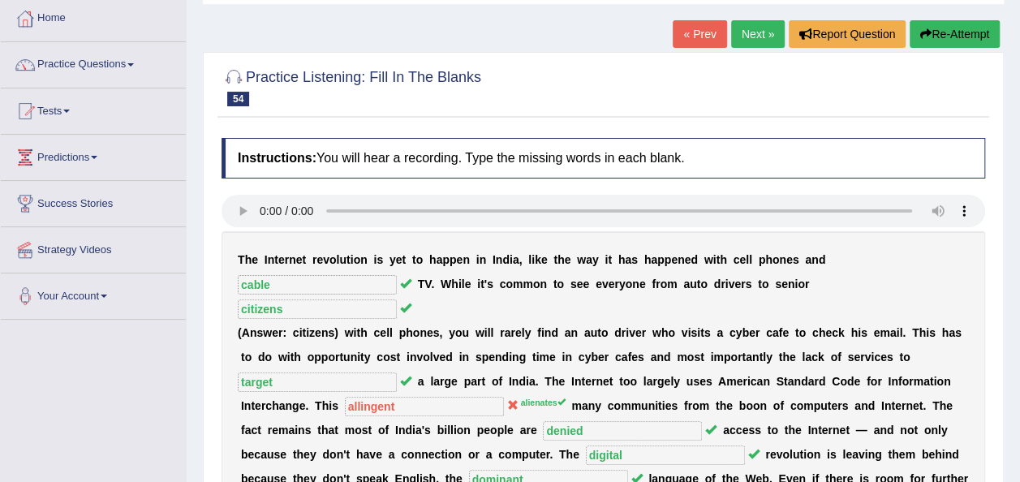
click at [761, 40] on link "Next »" at bounding box center [758, 34] width 54 height 28
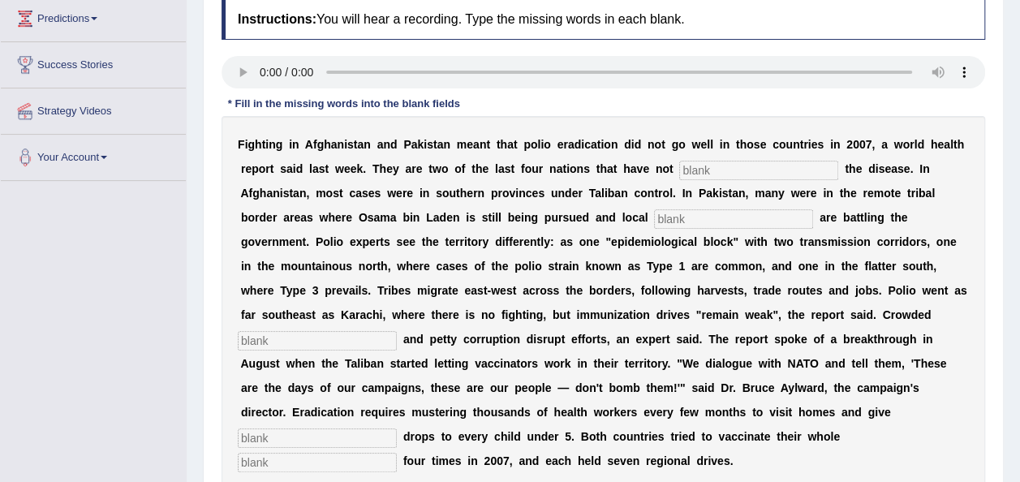
scroll to position [232, 0]
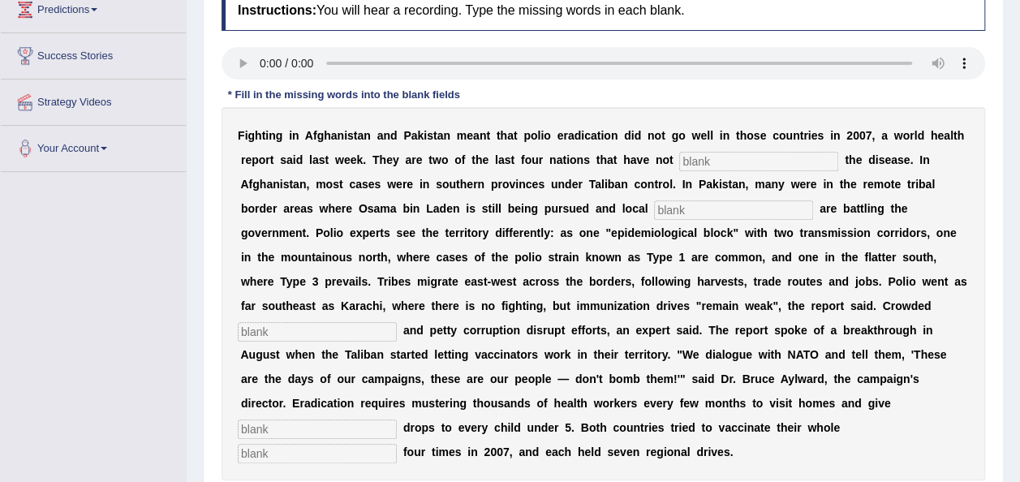
click at [722, 154] on input "text" at bounding box center [758, 161] width 159 height 19
click at [682, 171] on div "F i g h t i n g i n A f g h a n i s t a n a n d P a k i s t a n m e a n t t h a…" at bounding box center [604, 293] width 764 height 373
click at [679, 157] on input "text" at bounding box center [758, 161] width 159 height 19
type input "eliaminute"
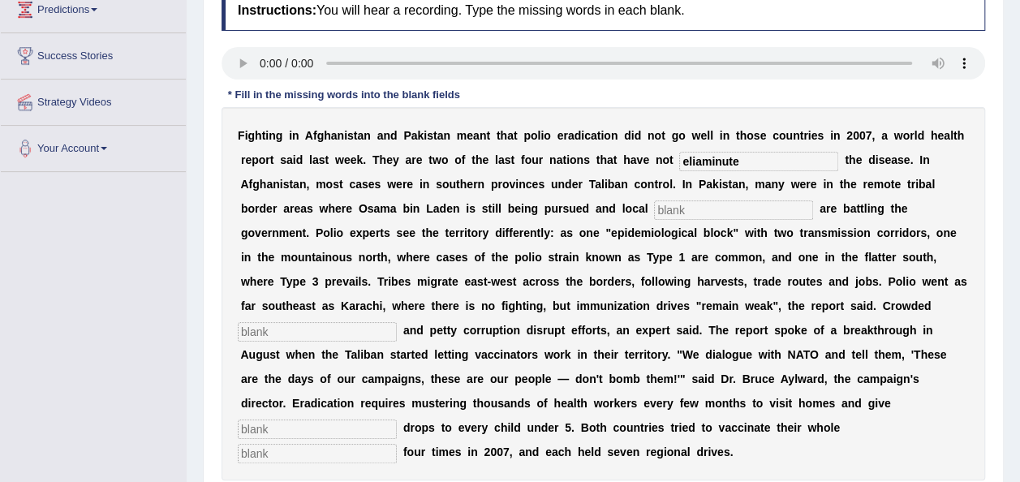
click at [654, 211] on input "text" at bounding box center [733, 209] width 159 height 19
type input "millantins"
click at [397, 322] on input "text" at bounding box center [317, 331] width 159 height 19
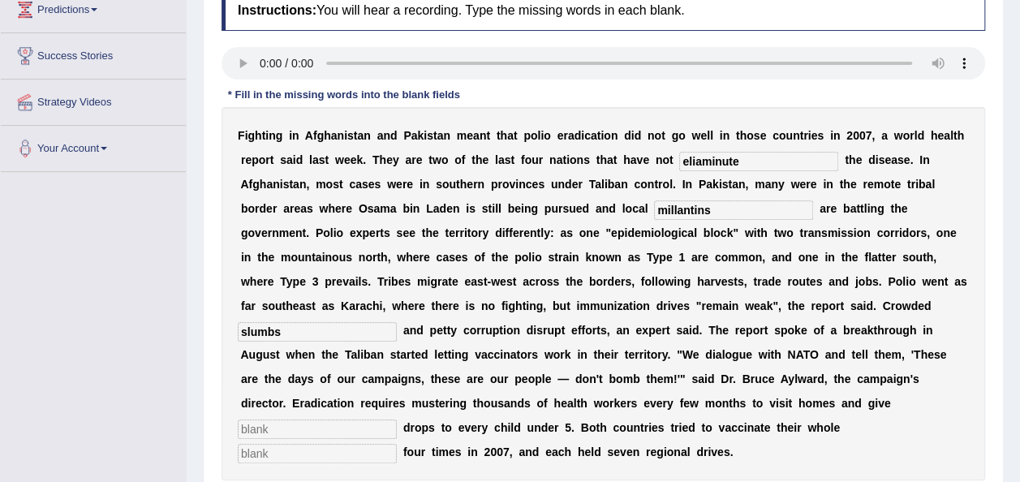
type input "slumbs"
click at [341, 420] on input "text" at bounding box center [317, 429] width 159 height 19
click at [360, 420] on input "text" at bounding box center [317, 429] width 159 height 19
type input "vaccines"
click at [397, 444] on input "text" at bounding box center [317, 453] width 159 height 19
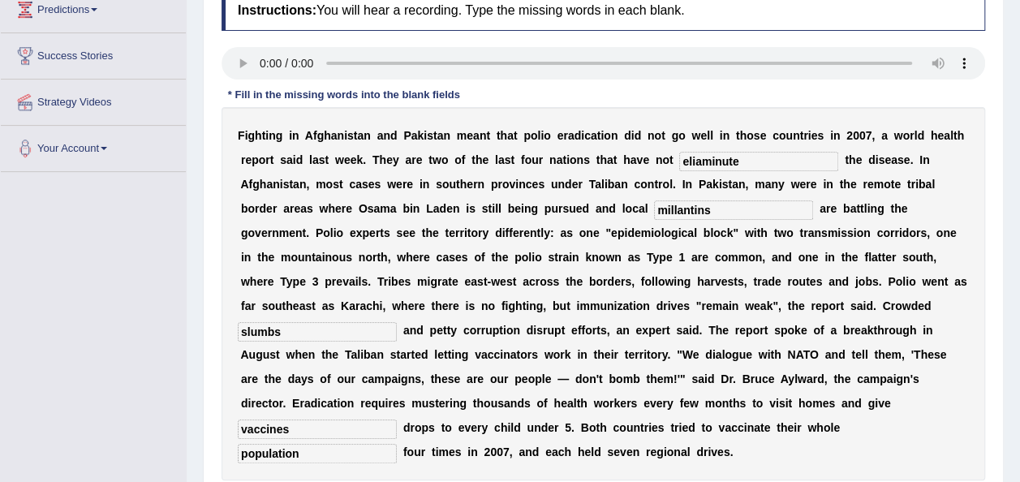
type input "population"
click at [654, 211] on input "millantins" at bounding box center [733, 209] width 159 height 19
click at [654, 208] on input "millantins" at bounding box center [733, 209] width 159 height 19
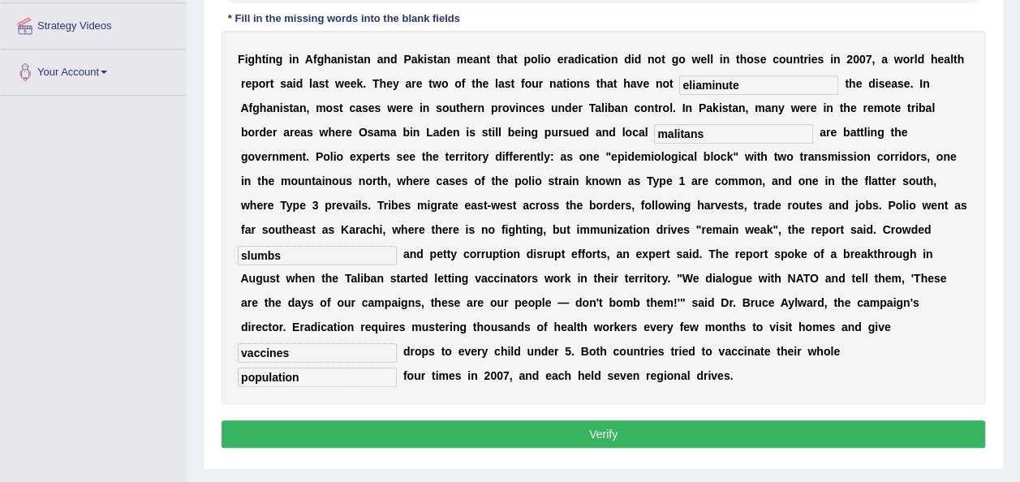
scroll to position [310, 0]
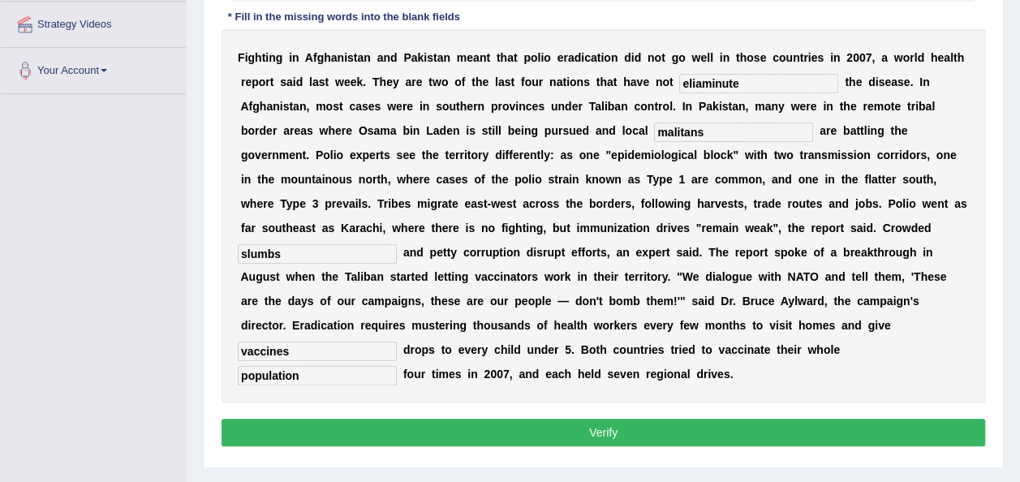
type input "malitans"
click at [710, 84] on input "eliaminute" at bounding box center [758, 83] width 159 height 19
click at [679, 81] on input "eelamunate" at bounding box center [758, 83] width 159 height 19
type input "elamunate"
click at [691, 424] on div "Instructions: You will hear a recording. Type the missing words in each blank. …" at bounding box center [604, 181] width 772 height 555
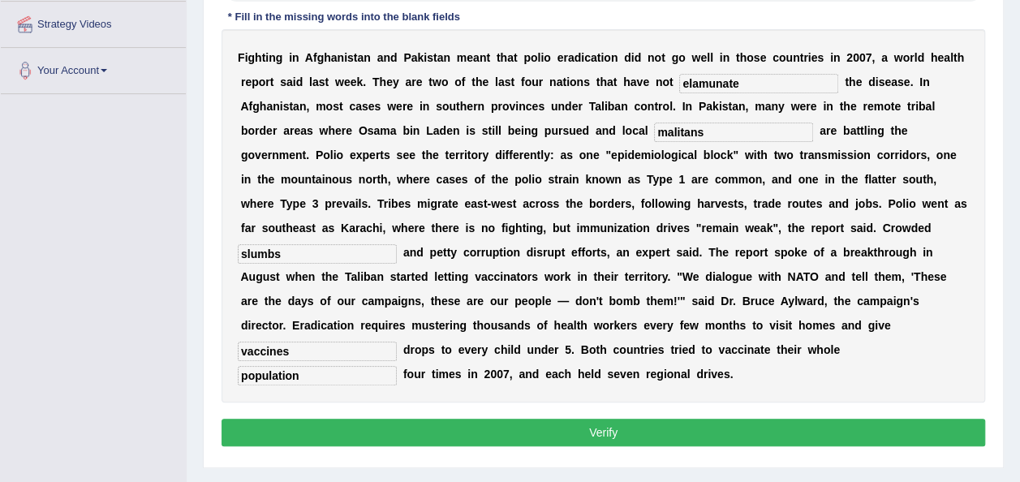
click at [691, 424] on div "Instructions: You will hear a recording. Type the missing words in each blank. …" at bounding box center [604, 181] width 772 height 555
click at [701, 419] on button "Verify" at bounding box center [604, 433] width 764 height 28
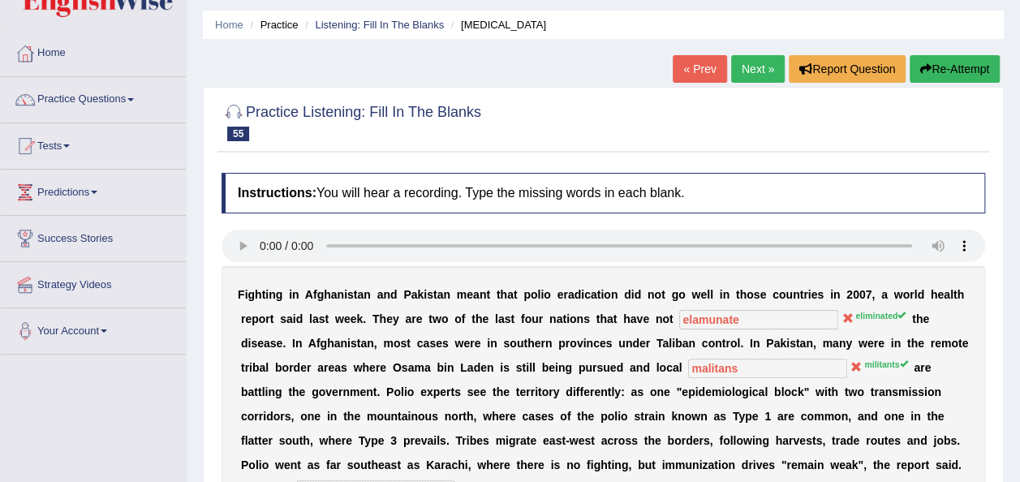
scroll to position [37, 0]
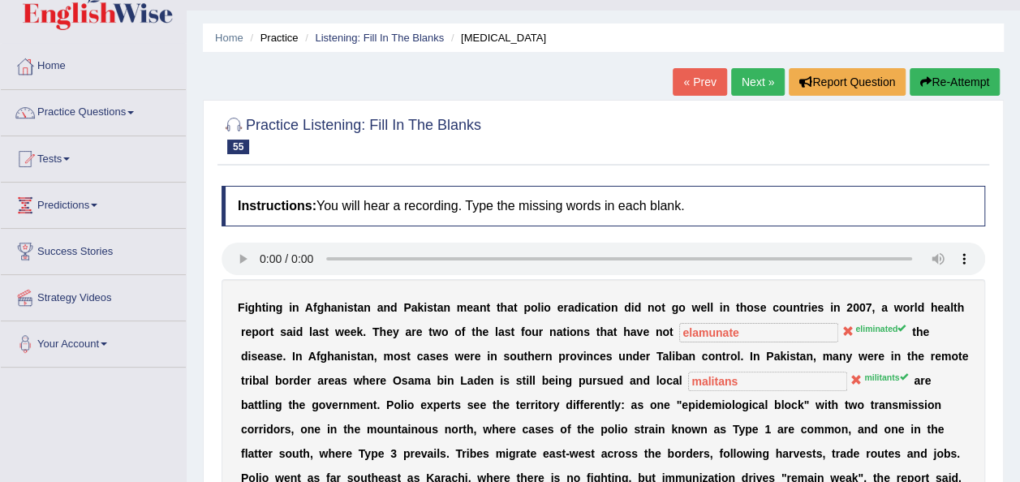
click at [950, 87] on button "Re-Attempt" at bounding box center [955, 82] width 90 height 28
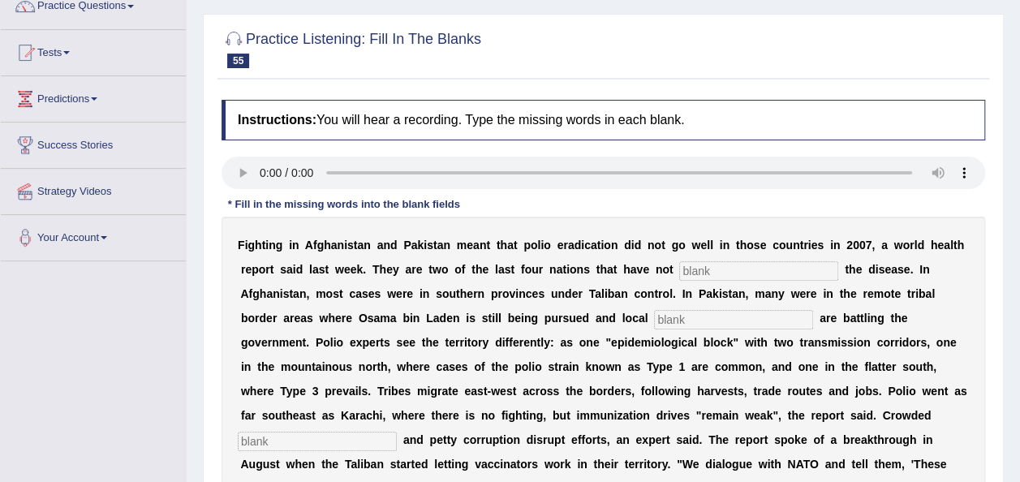
scroll to position [149, 0]
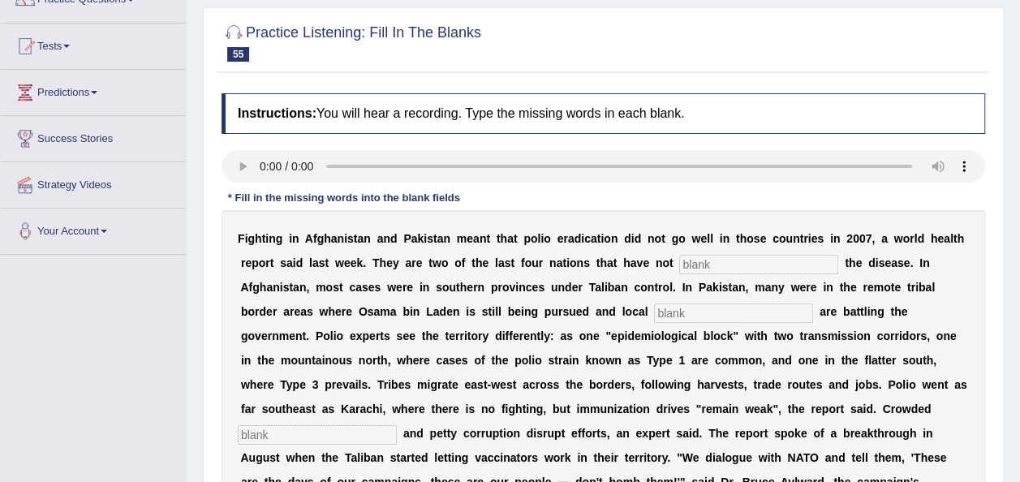
click at [719, 269] on input "text" at bounding box center [758, 264] width 159 height 19
click at [716, 262] on input "text" at bounding box center [758, 264] width 159 height 19
type input "eliminate"
click at [654, 317] on input "text" at bounding box center [733, 313] width 159 height 19
type input "militants"
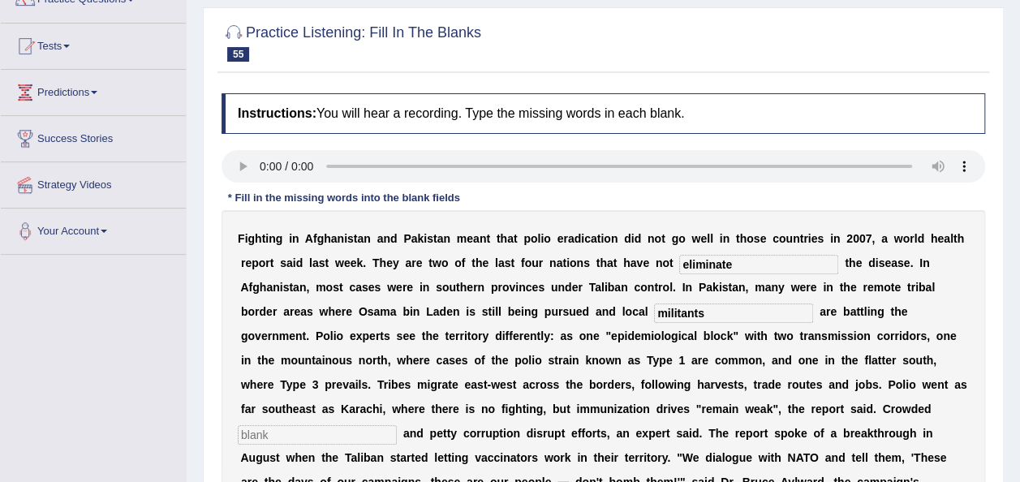
click at [397, 425] on input "text" at bounding box center [317, 434] width 159 height 19
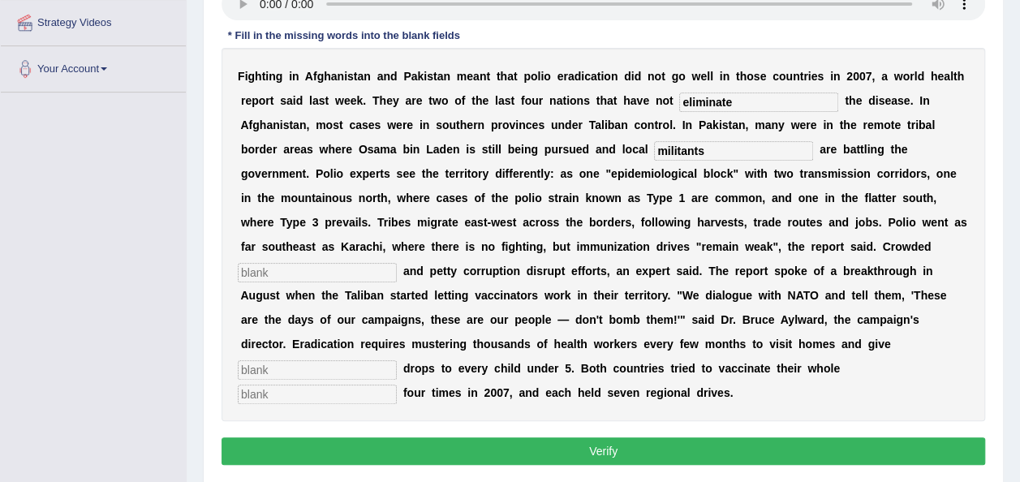
scroll to position [341, 0]
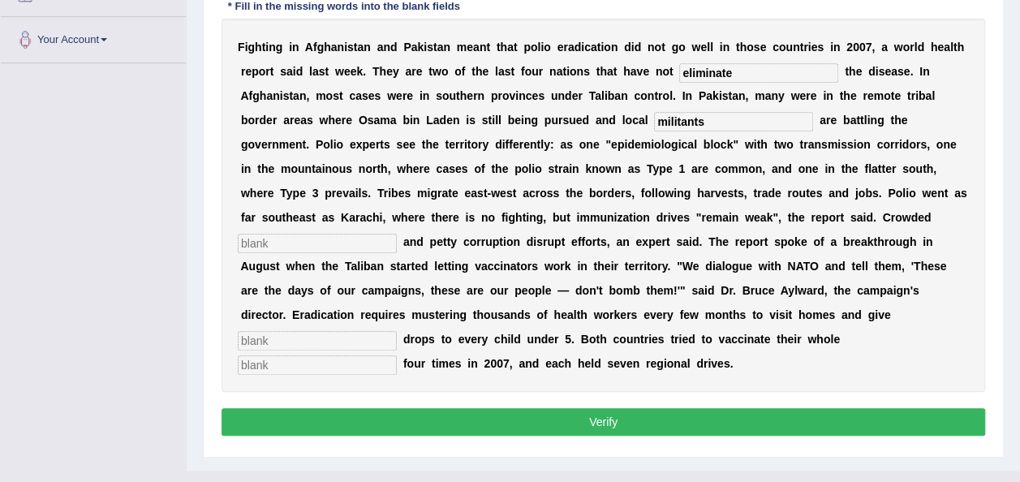
click at [397, 234] on input "text" at bounding box center [317, 243] width 159 height 19
type input "slums"
click at [356, 331] on input "text" at bounding box center [317, 340] width 159 height 19
type input "vaccine"
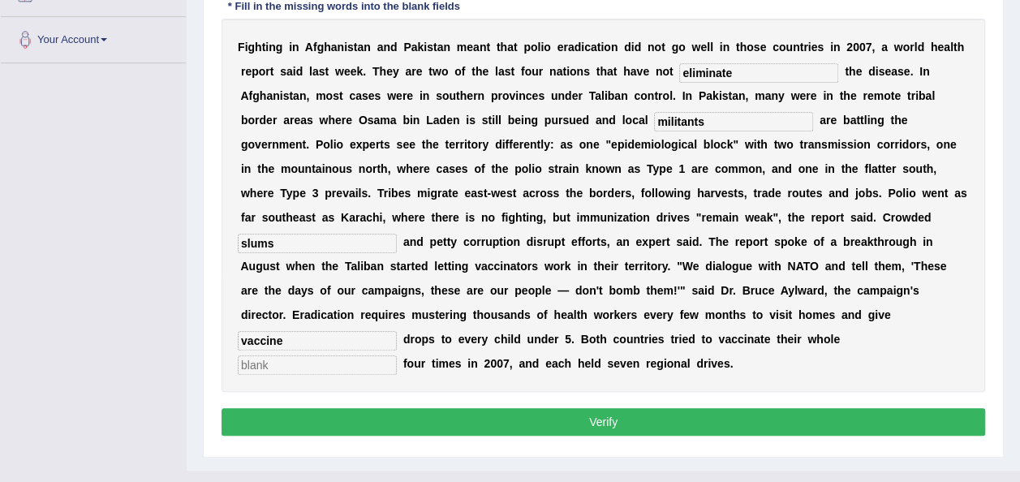
click at [397, 356] on input "text" at bounding box center [317, 365] width 159 height 19
type input "populations"
click at [808, 408] on button "Verify" at bounding box center [604, 422] width 764 height 28
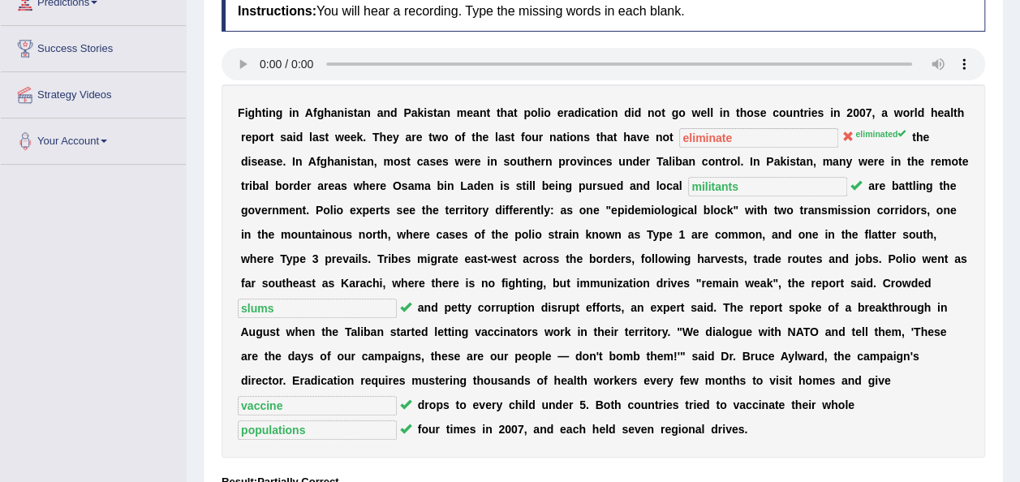
scroll to position [237, 0]
